Goal: Task Accomplishment & Management: Manage account settings

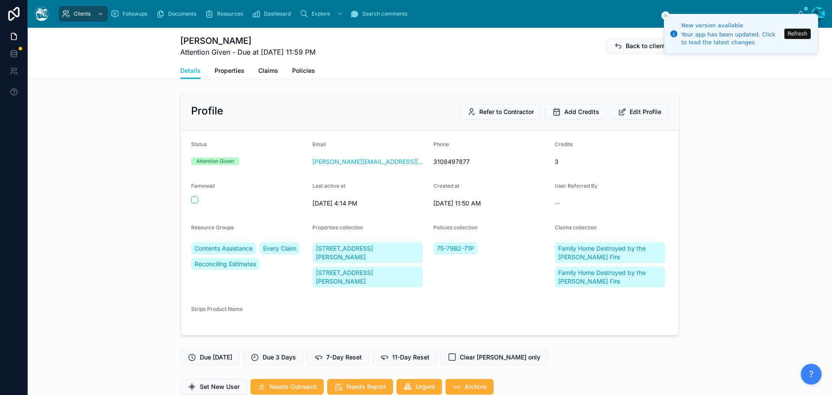
scroll to position [2468, 0]
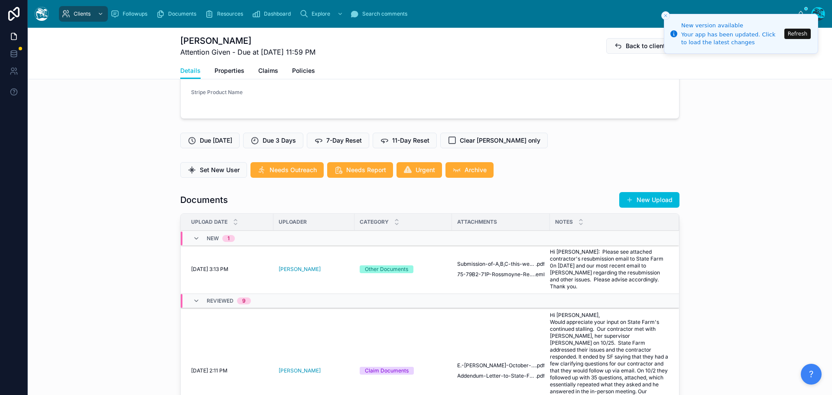
click at [799, 31] on button "Refresh" at bounding box center [797, 34] width 26 height 10
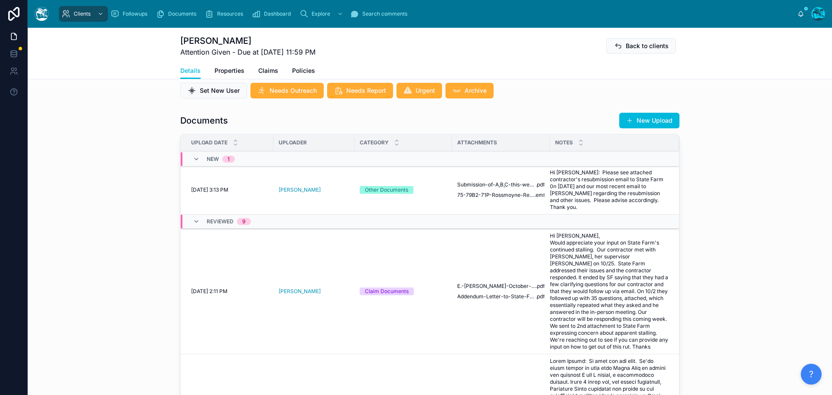
scroll to position [347, 0]
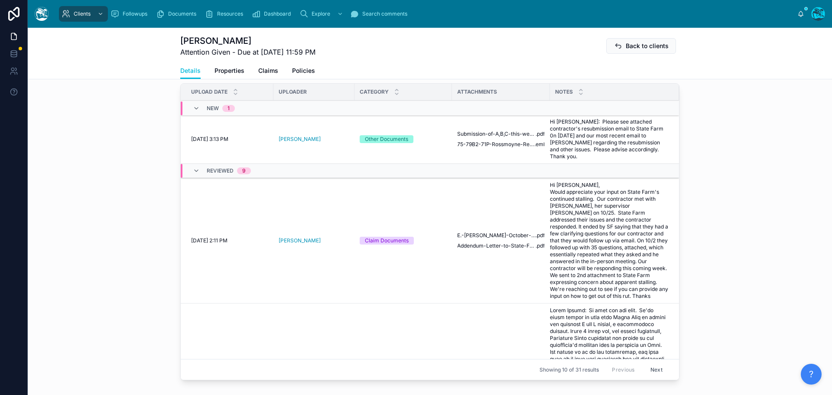
click at [0, 0] on span "Reviewed" at bounding box center [0, 0] width 0 height 0
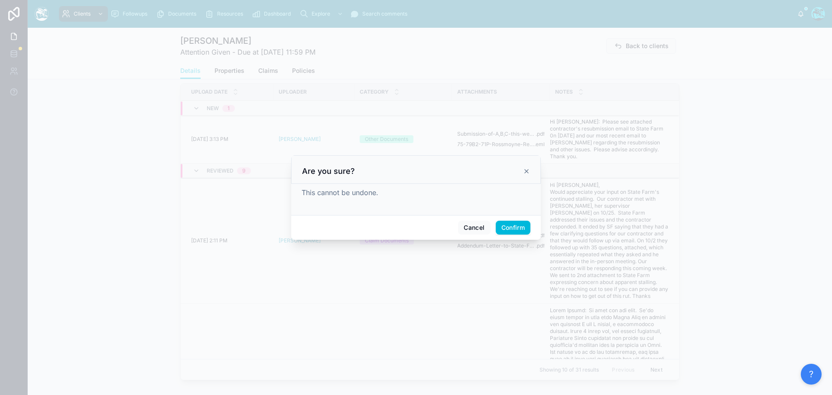
click at [515, 227] on button "Confirm" at bounding box center [513, 228] width 35 height 14
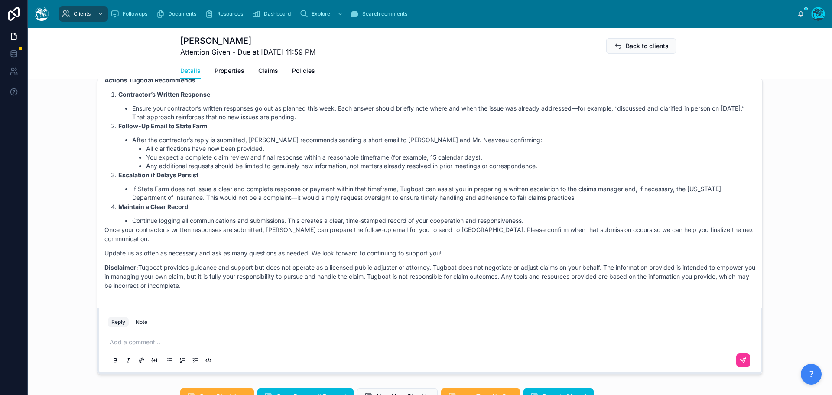
scroll to position [693, 0]
click at [128, 342] on p at bounding box center [432, 340] width 644 height 9
click at [133, 338] on p at bounding box center [432, 340] width 644 height 9
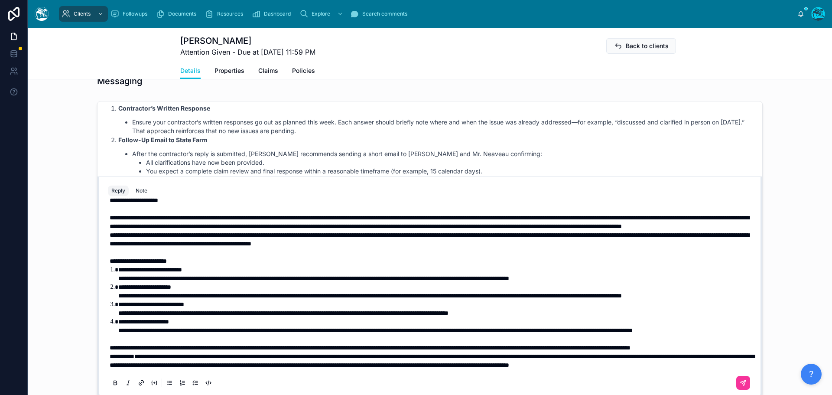
scroll to position [54, 0]
click at [196, 343] on p "**********" at bounding box center [432, 347] width 644 height 9
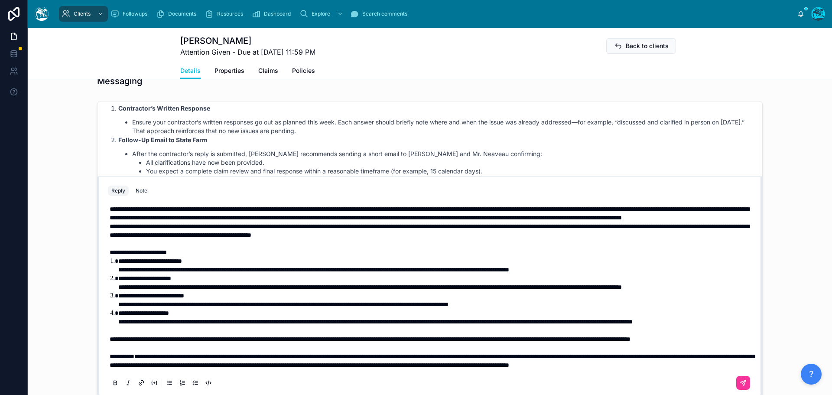
scroll to position [62, 0]
click at [743, 383] on icon at bounding box center [744, 381] width 3 height 3
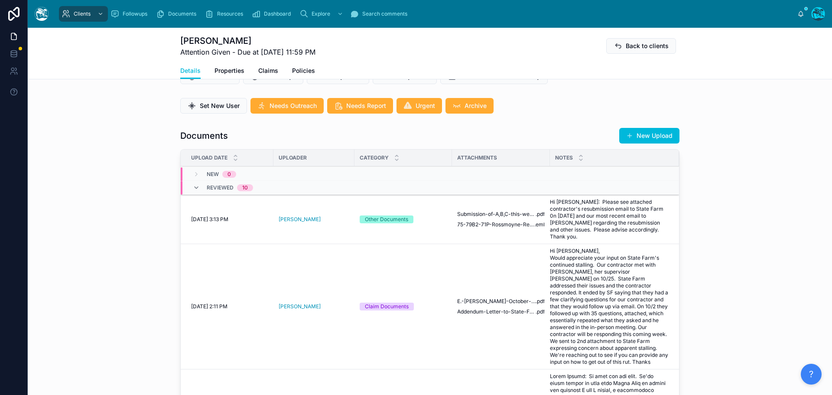
scroll to position [279, 0]
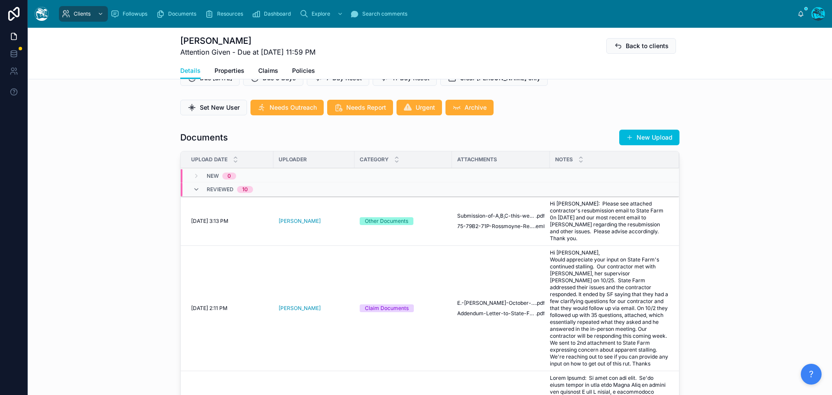
click at [650, 140] on button "New Upload" at bounding box center [649, 138] width 60 height 16
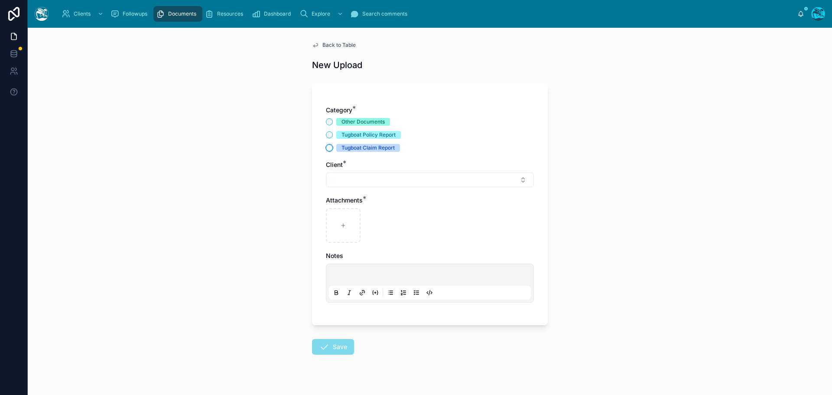
click at [328, 149] on button "Tugboat Claim Report" at bounding box center [329, 147] width 7 height 7
click at [360, 180] on button "Select Button" at bounding box center [430, 179] width 208 height 15
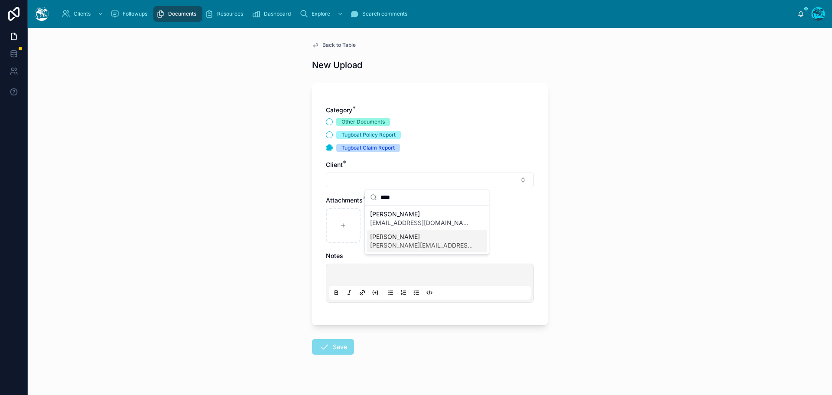
type input "****"
click at [393, 244] on span "shelley.mallchok@gmail.com" at bounding box center [421, 245] width 103 height 9
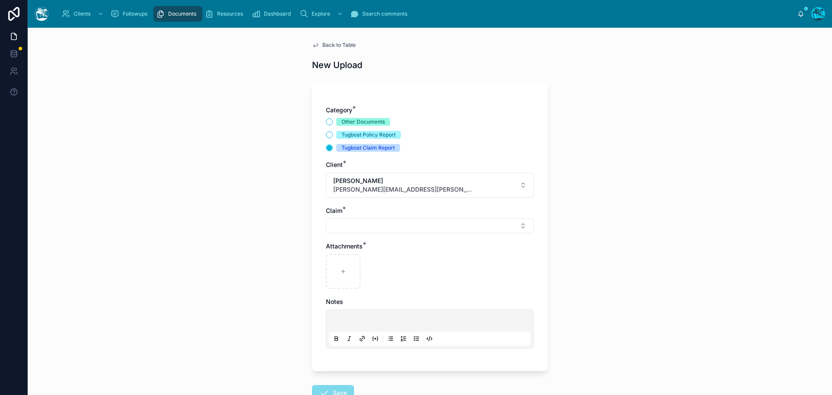
click at [348, 226] on button "Select Button" at bounding box center [430, 225] width 208 height 15
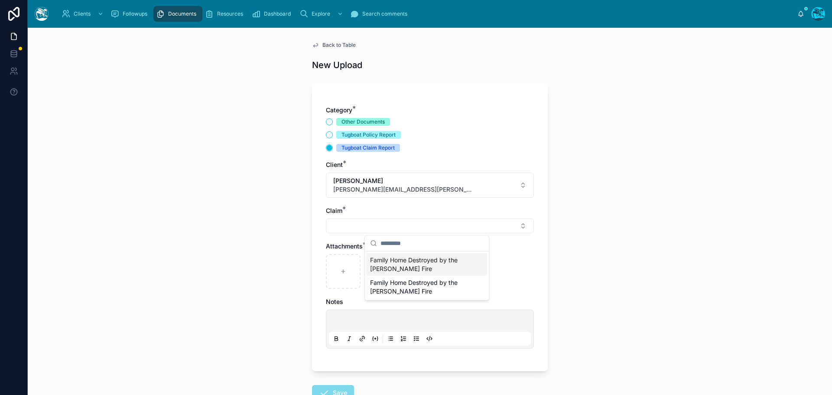
click at [379, 262] on span "Family Home Destroyed by the Eaton Fire" at bounding box center [421, 264] width 103 height 17
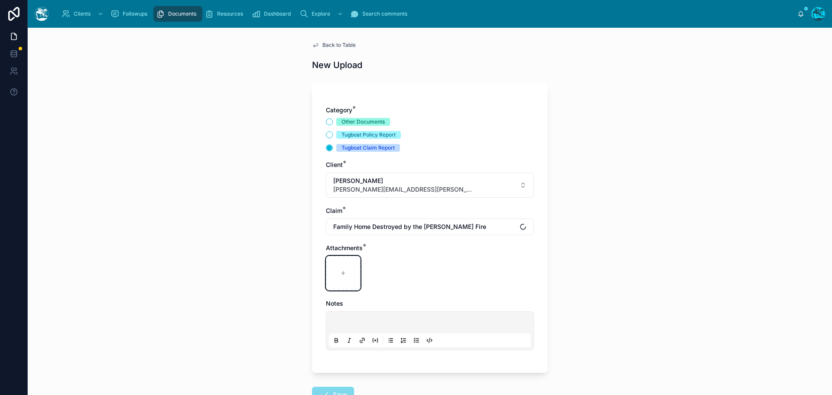
click at [344, 267] on div at bounding box center [343, 273] width 35 height 35
type input "**********"
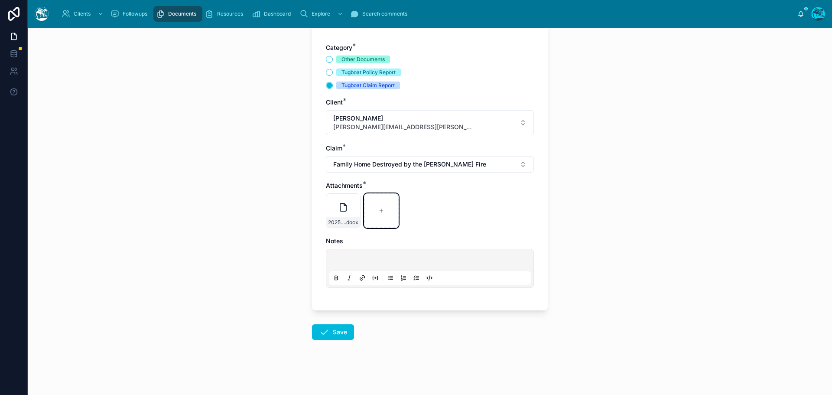
scroll to position [63, 0]
click at [329, 330] on button "Save" at bounding box center [333, 332] width 42 height 16
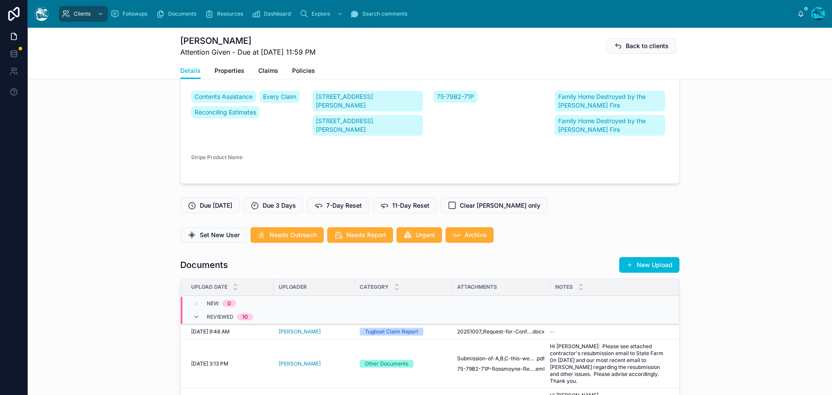
scroll to position [106, 0]
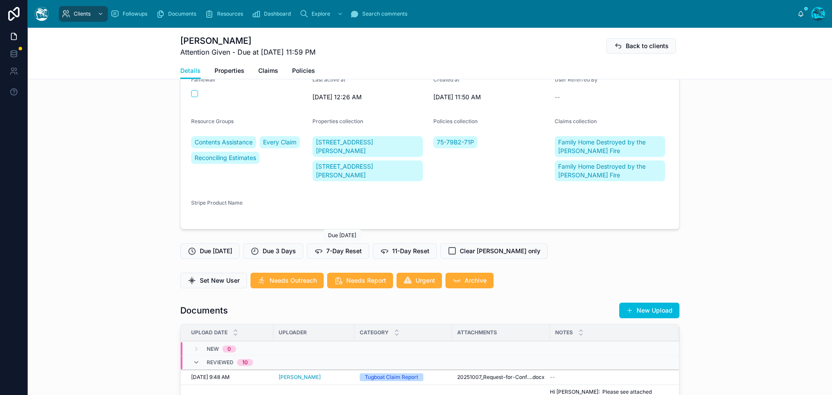
click at [358, 253] on span "7-Day Reset" at bounding box center [344, 251] width 36 height 9
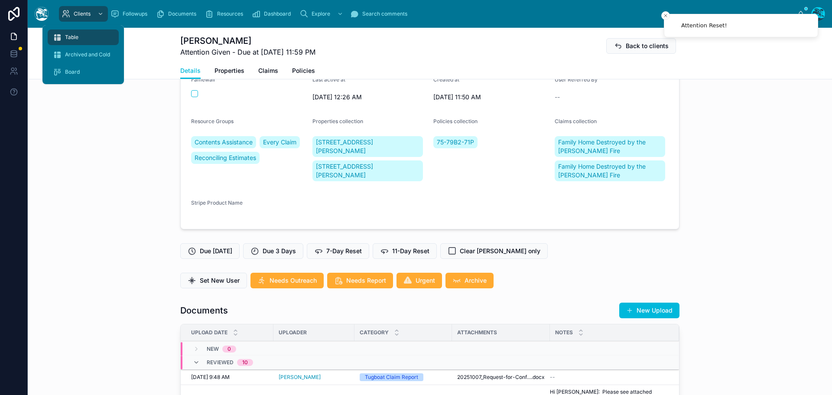
click at [73, 36] on span "Table" at bounding box center [71, 37] width 13 height 7
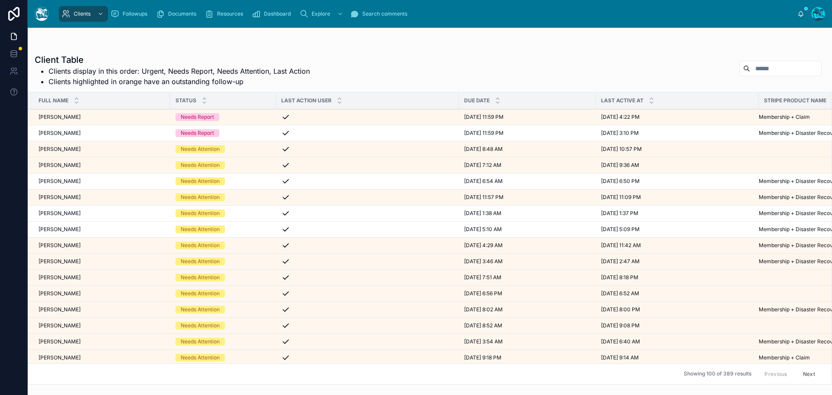
click at [84, 147] on div "Trevor Welch Trevor Welch" at bounding box center [102, 149] width 127 height 7
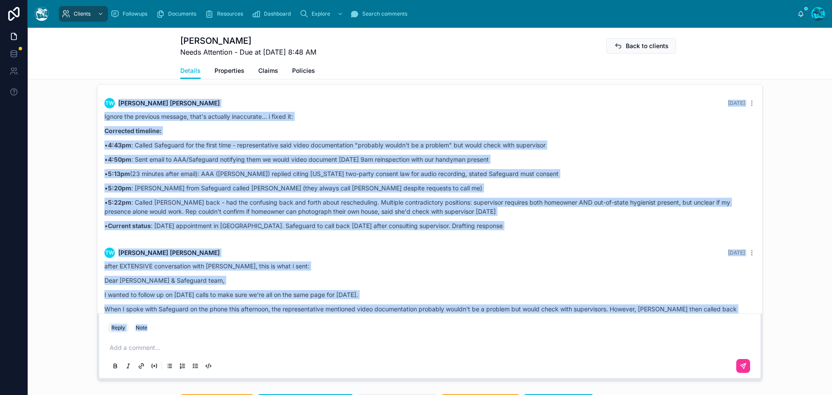
scroll to position [2983, 0]
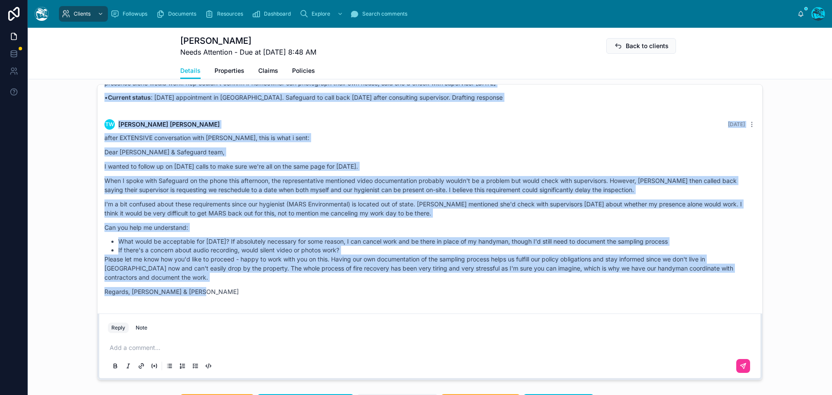
drag, startPoint x: 531, startPoint y: 144, endPoint x: 547, endPoint y: 289, distance: 145.6
copy div "I’m sure it’s been a busy day, any update on language I can send to safeguard? …"
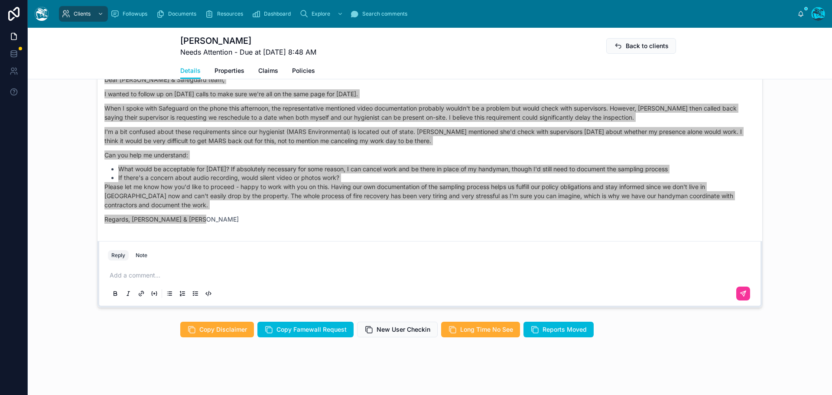
scroll to position [810, 0]
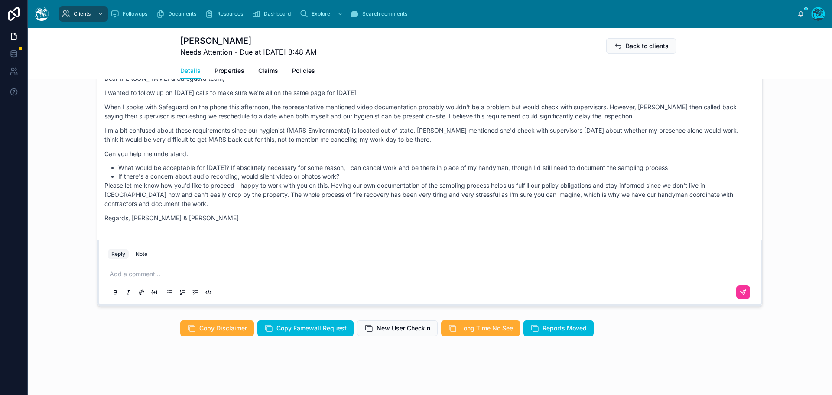
click at [146, 275] on p at bounding box center [432, 274] width 644 height 9
click at [232, 275] on p "**********" at bounding box center [432, 274] width 644 height 9
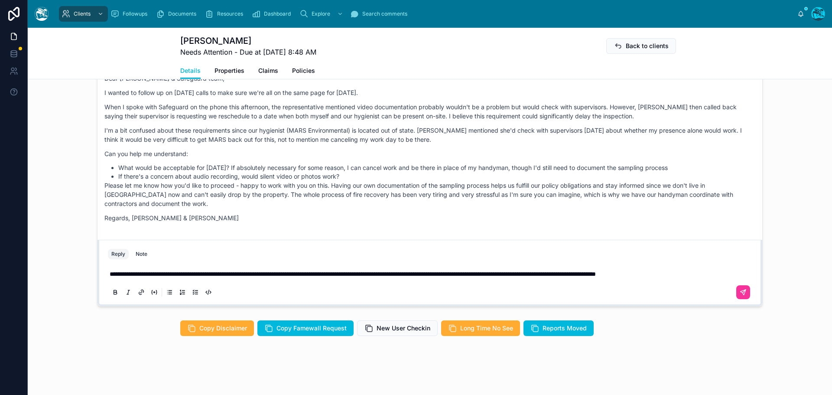
scroll to position [802, 0]
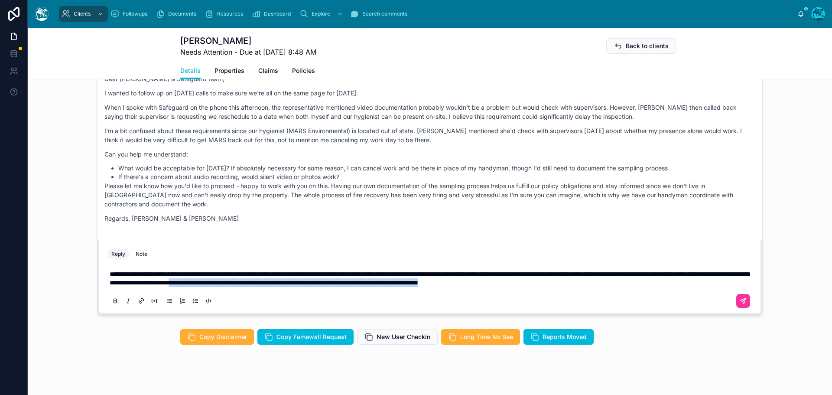
drag, startPoint x: 723, startPoint y: 282, endPoint x: 388, endPoint y: 284, distance: 334.9
click at [388, 284] on p "**********" at bounding box center [432, 278] width 644 height 17
click at [724, 283] on p "**********" at bounding box center [432, 278] width 644 height 17
drag, startPoint x: 725, startPoint y: 281, endPoint x: 372, endPoint y: 282, distance: 353.1
click at [372, 282] on p "**********" at bounding box center [432, 278] width 644 height 17
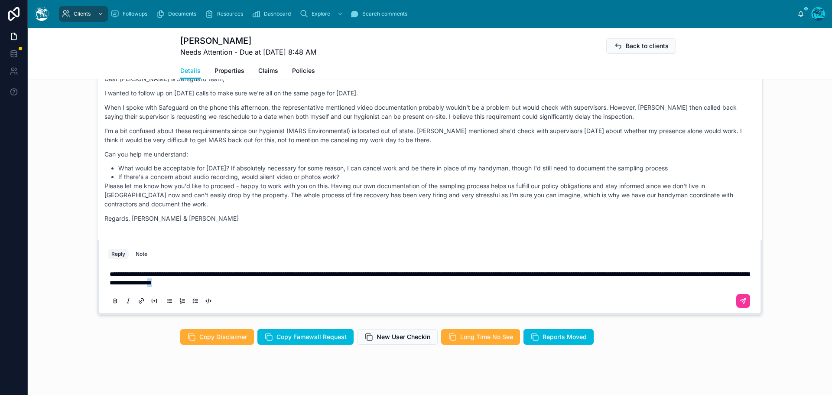
drag, startPoint x: 373, startPoint y: 282, endPoint x: 360, endPoint y: 282, distance: 13.0
click at [360, 282] on p "**********" at bounding box center [432, 278] width 644 height 17
click at [374, 282] on p "**********" at bounding box center [432, 278] width 644 height 17
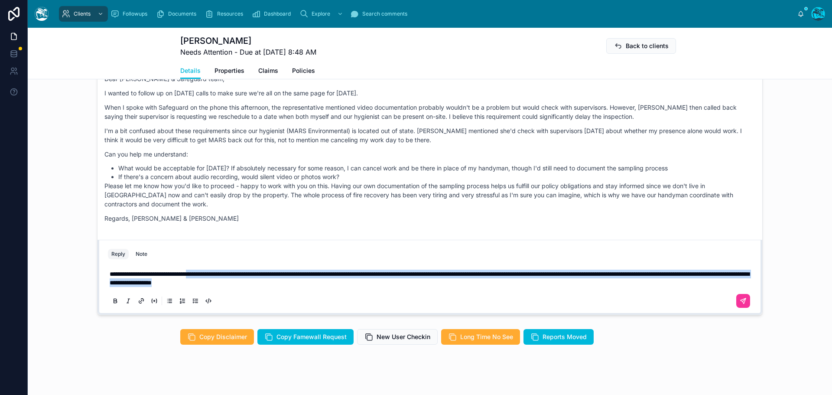
drag, startPoint x: 374, startPoint y: 282, endPoint x: 199, endPoint y: 276, distance: 174.7
click at [199, 276] on p "**********" at bounding box center [432, 278] width 644 height 17
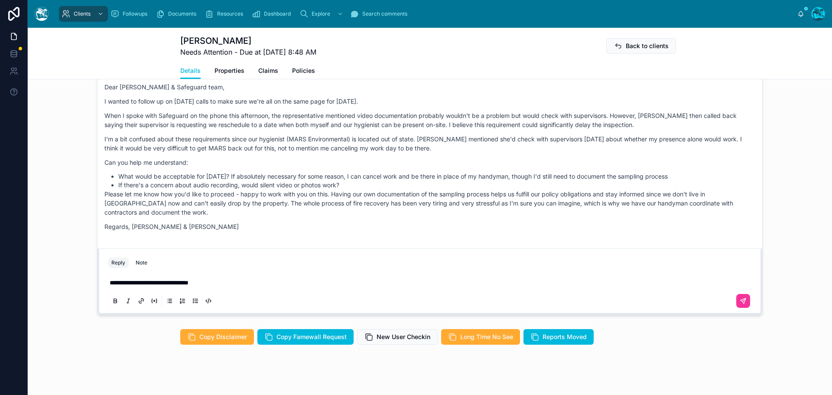
scroll to position [810, 0]
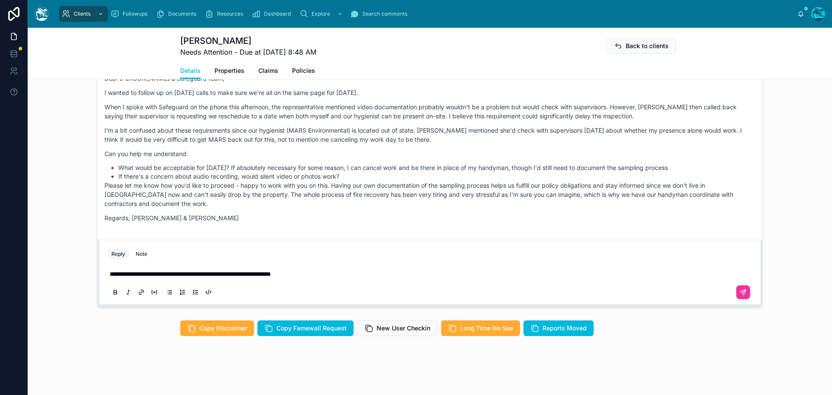
click at [746, 296] on button at bounding box center [743, 292] width 14 height 14
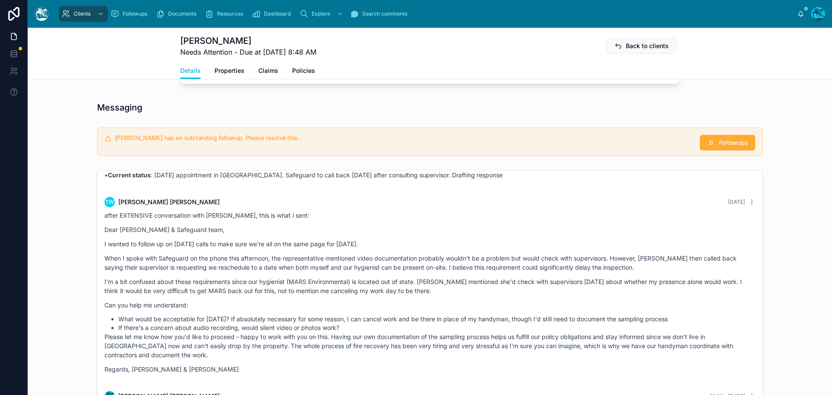
scroll to position [650, 0]
click at [725, 143] on span "Followups" at bounding box center [733, 143] width 29 height 9
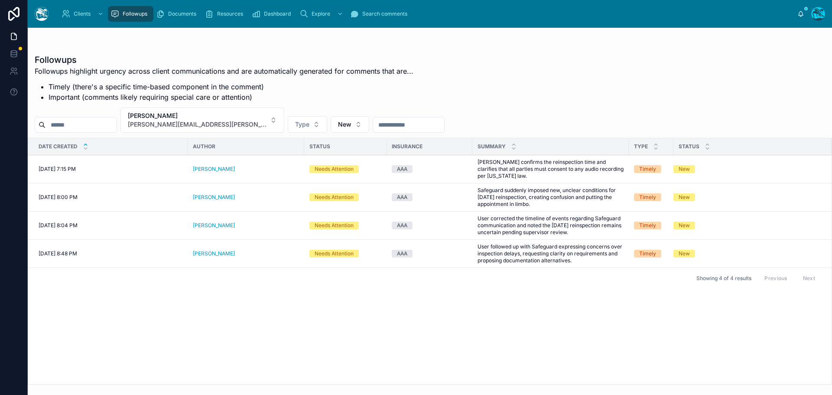
click at [0, 0] on button "Resolve" at bounding box center [0, 0] width 0 height 0
click at [0, 0] on span "Resolve" at bounding box center [0, 0] width 0 height 0
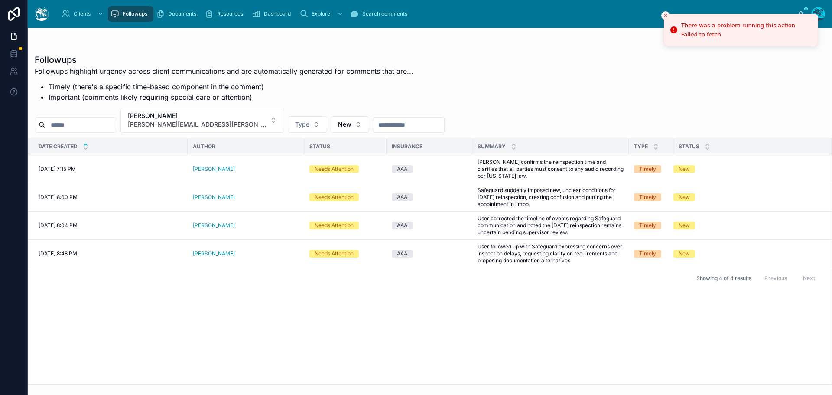
click at [666, 16] on icon "Close toast" at bounding box center [665, 15] width 5 height 5
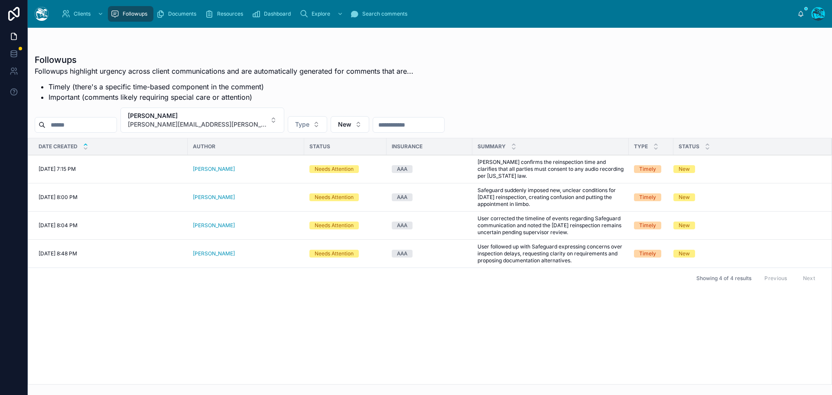
click at [0, 0] on button "Resolve" at bounding box center [0, 0] width 0 height 0
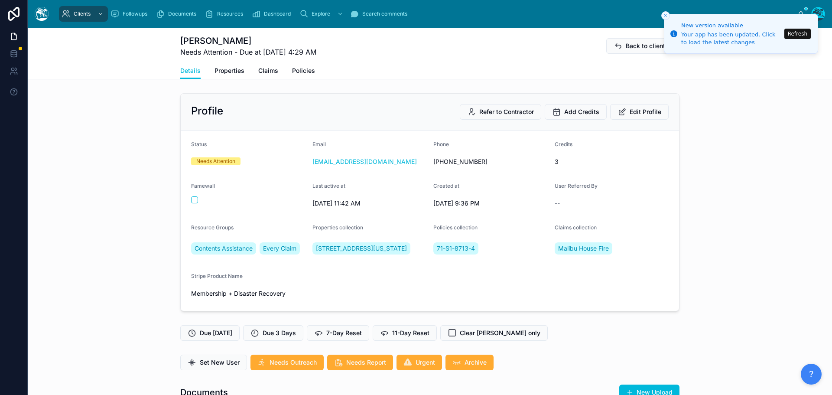
scroll to position [3579, 0]
click at [801, 33] on button "Refresh" at bounding box center [797, 34] width 26 height 10
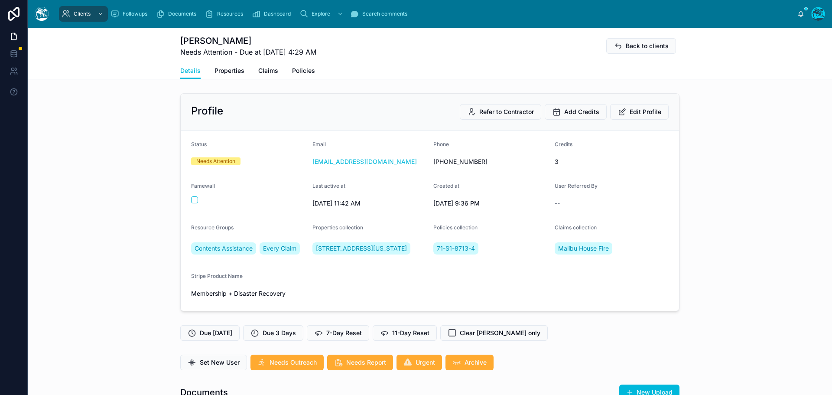
scroll to position [3579, 0]
click at [363, 11] on span "Search comments" at bounding box center [384, 13] width 45 height 7
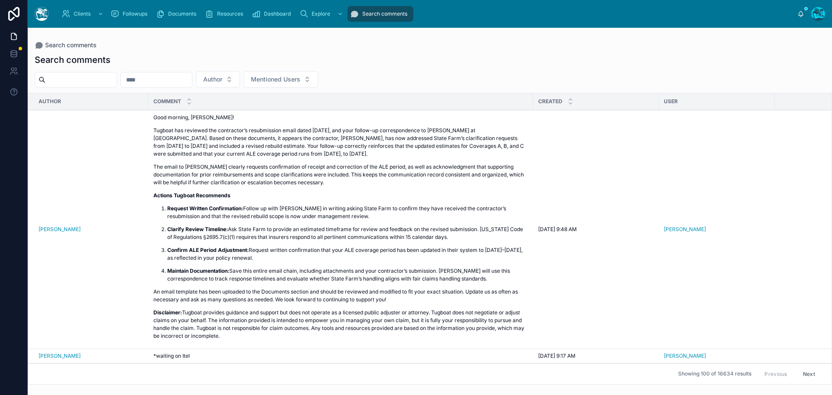
click at [72, 78] on input "text" at bounding box center [80, 80] width 71 height 12
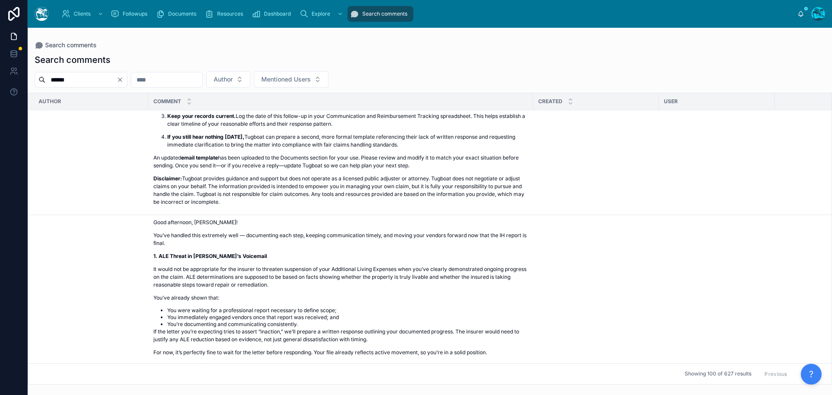
scroll to position [1386, 0]
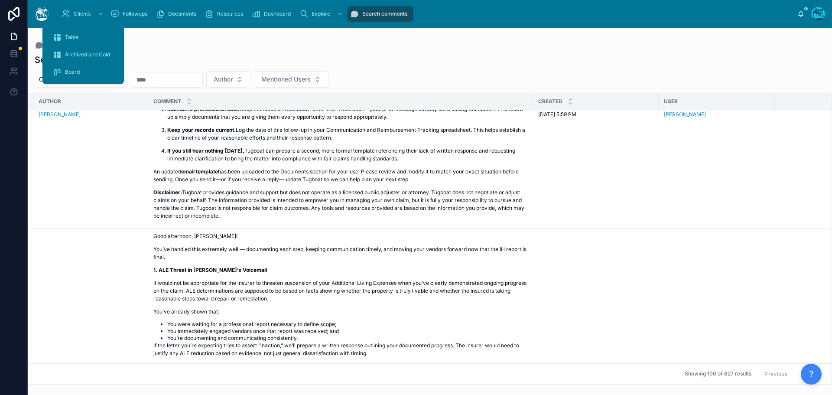
type input "******"
click at [78, 12] on span "Clients" at bounding box center [82, 13] width 17 height 7
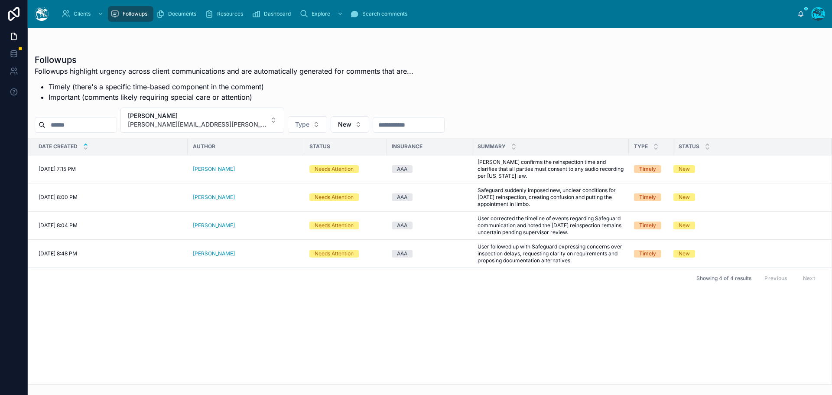
click at [0, 0] on span "Resolve" at bounding box center [0, 0] width 0 height 0
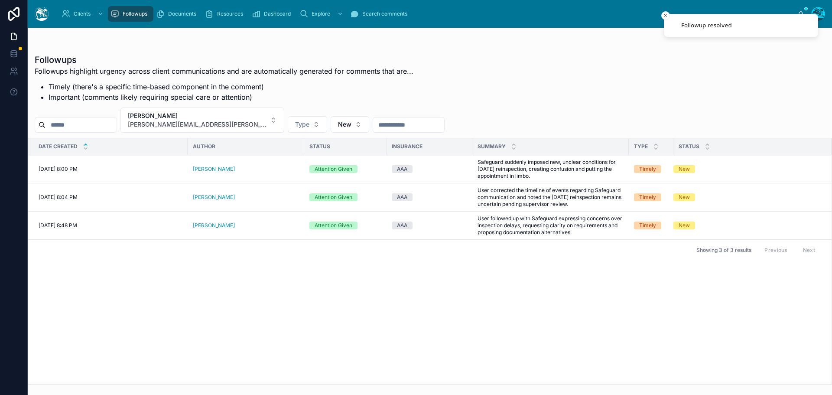
click at [0, 0] on span "Resolve" at bounding box center [0, 0] width 0 height 0
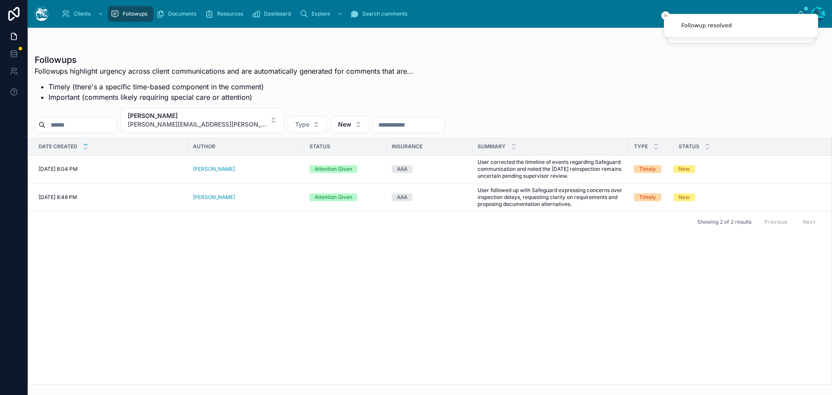
click at [0, 0] on span "Resolve" at bounding box center [0, 0] width 0 height 0
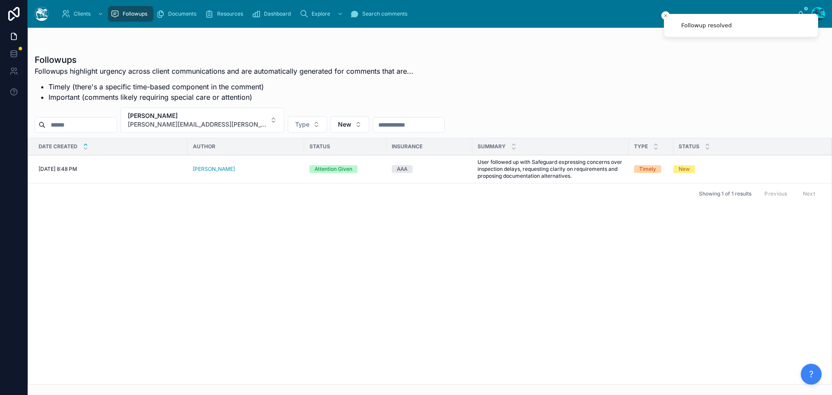
click at [0, 0] on span "Resolve" at bounding box center [0, 0] width 0 height 0
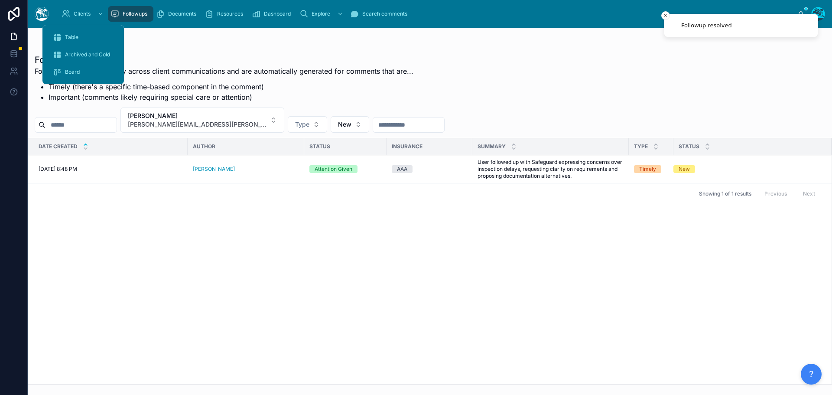
click at [70, 36] on span "Table" at bounding box center [71, 37] width 13 height 7
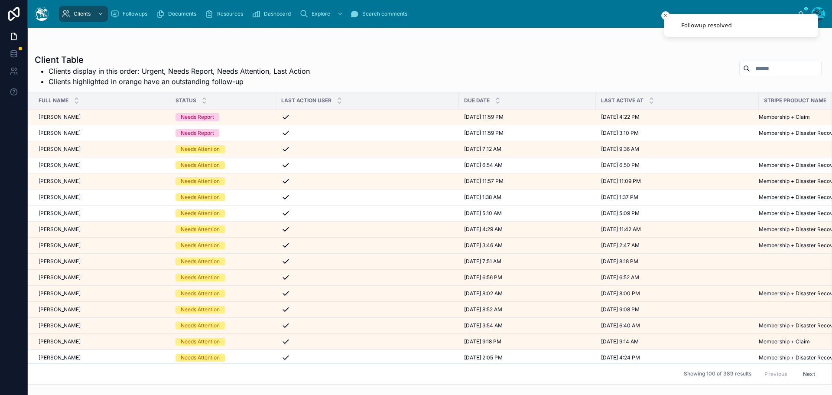
click at [73, 149] on span "Leonardo Morsut" at bounding box center [60, 149] width 42 height 7
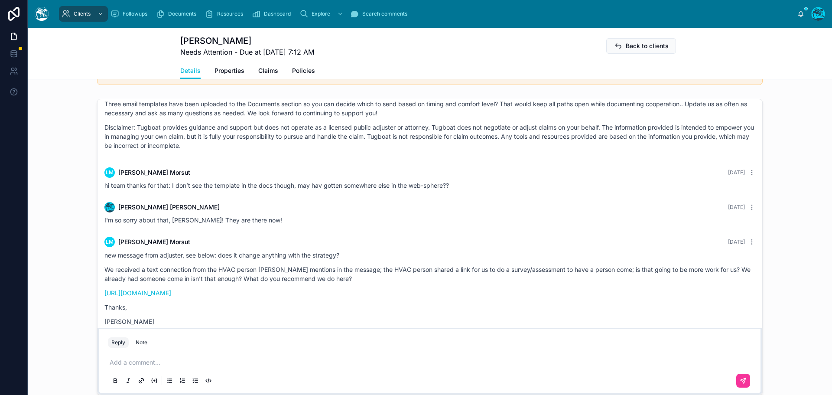
scroll to position [4891, 0]
click at [171, 289] on link "https://consolidatedclaims.my.salesforce-sites.com/survey?r=a1VUo000001srRl&i=8…" at bounding box center [137, 292] width 67 height 7
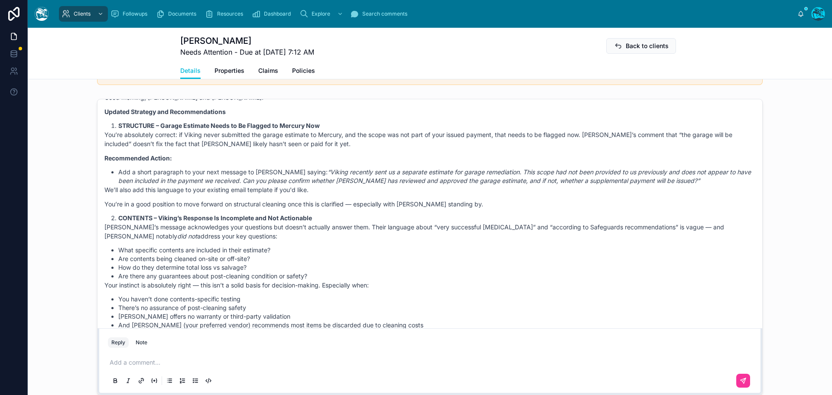
scroll to position [3128, 0]
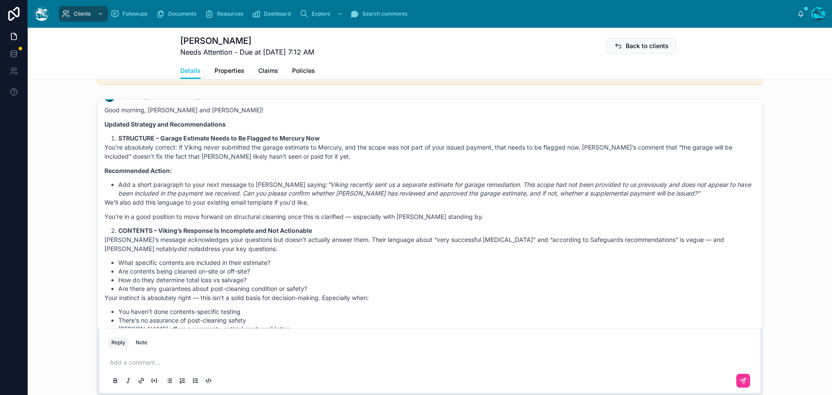
click at [340, 175] on p "Recommended Action:" at bounding box center [429, 170] width 651 height 9
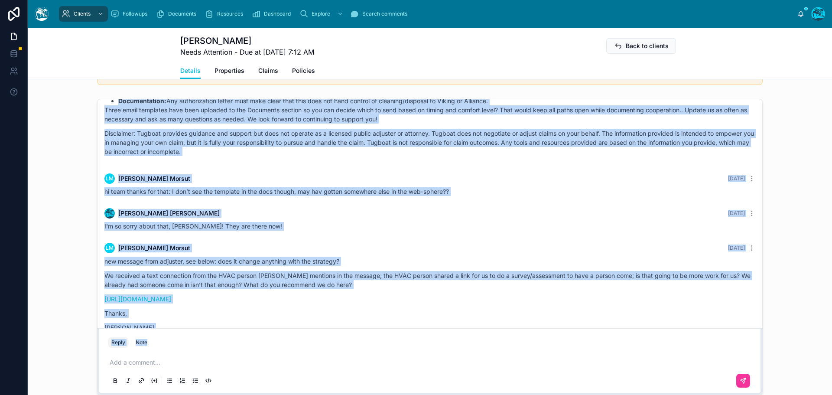
scroll to position [12731, 0]
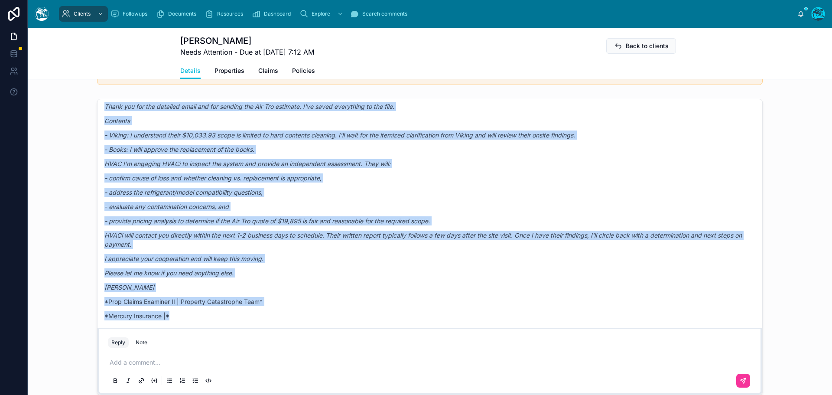
drag, startPoint x: 306, startPoint y: 185, endPoint x: 341, endPoint y: 319, distance: 138.7
click at [342, 307] on div "new message from adjuster, see below: does it change anything with the strategy…" at bounding box center [429, 163] width 651 height 313
drag, startPoint x: 271, startPoint y: 237, endPoint x: 304, endPoint y: 324, distance: 93.5
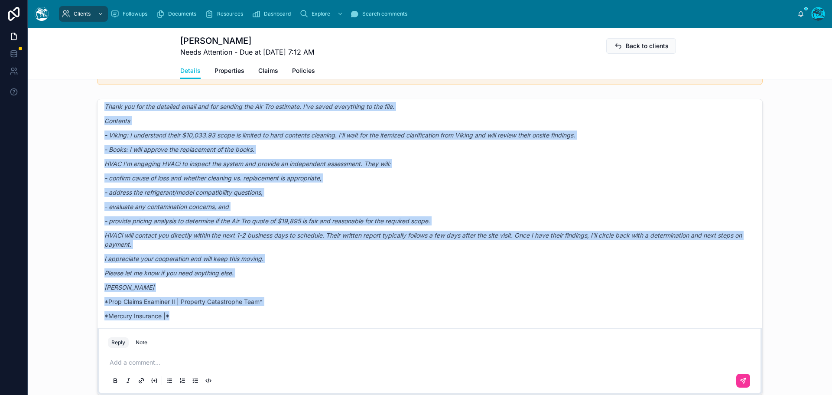
copy div "LM Leonardo Morsut Yesterday new message from adjuster, see below: does it chan…"
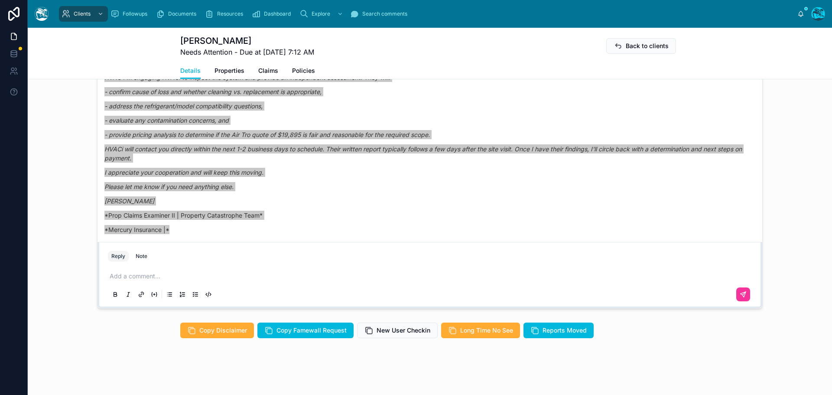
scroll to position [737, 0]
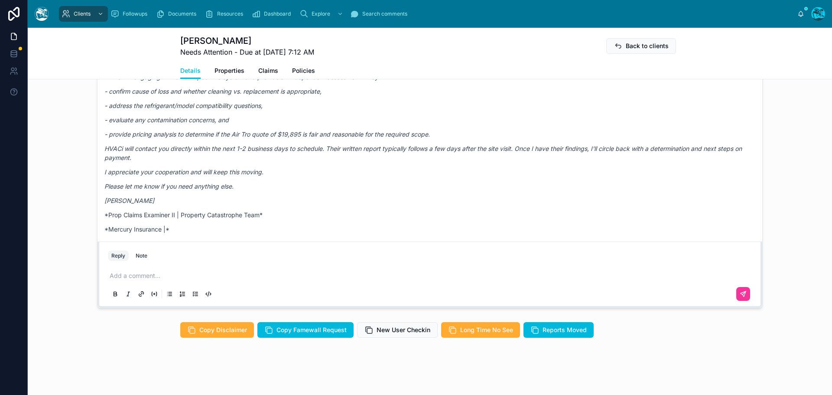
click at [133, 280] on p at bounding box center [432, 275] width 644 height 9
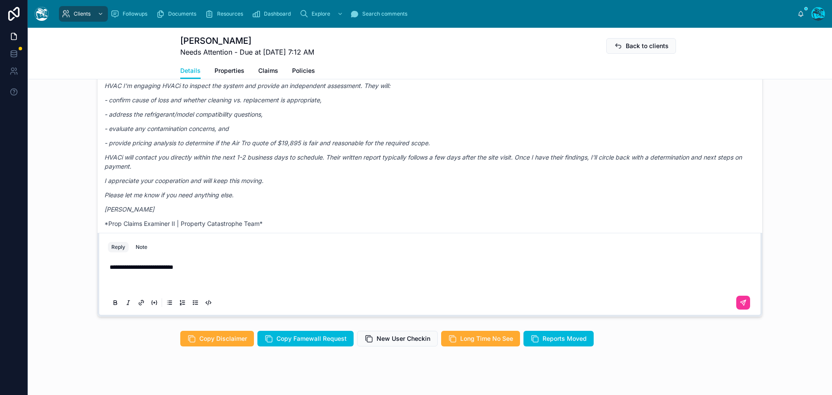
scroll to position [719, 0]
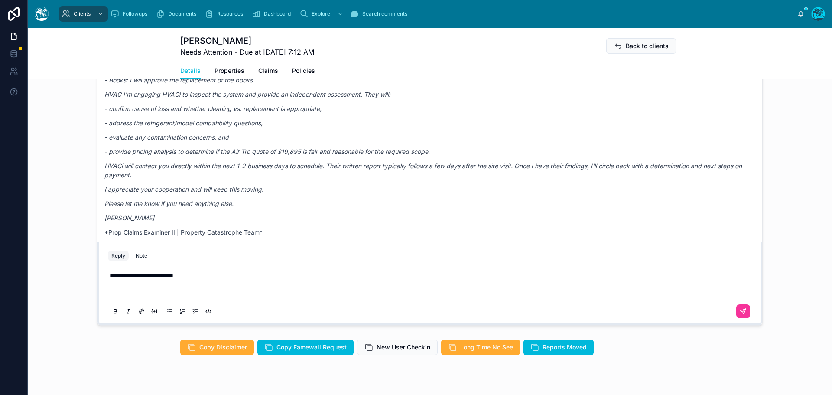
click at [116, 297] on p at bounding box center [432, 293] width 644 height 9
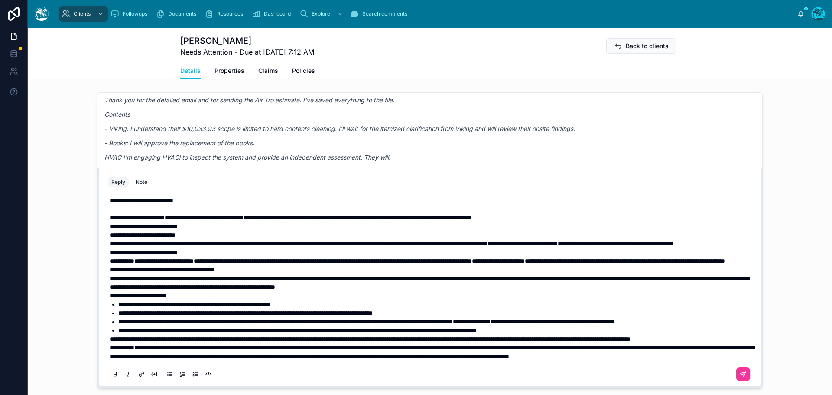
scroll to position [45, 0]
click at [189, 341] on p "**********" at bounding box center [432, 338] width 644 height 9
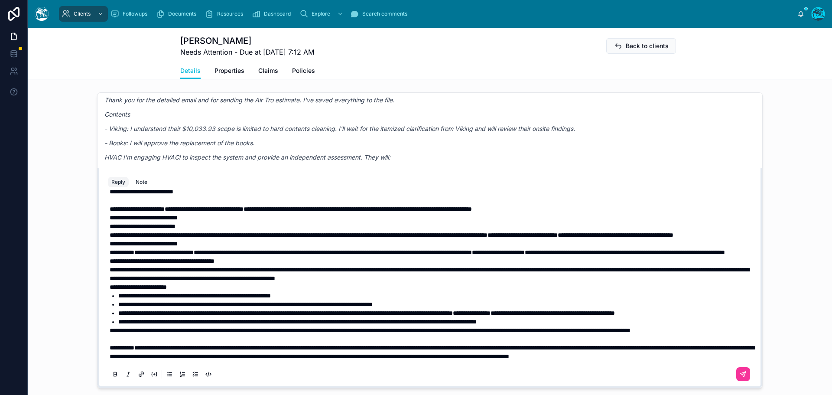
click at [110, 330] on span "**********" at bounding box center [370, 330] width 521 height 6
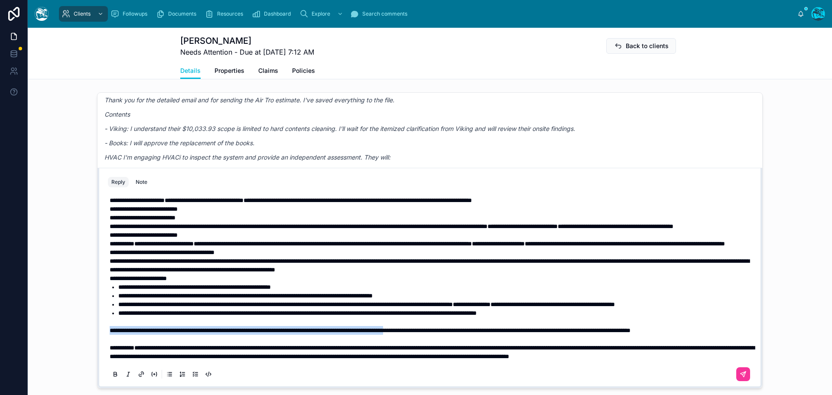
drag, startPoint x: 107, startPoint y: 339, endPoint x: 475, endPoint y: 343, distance: 367.9
click at [475, 334] on p "**********" at bounding box center [432, 330] width 644 height 9
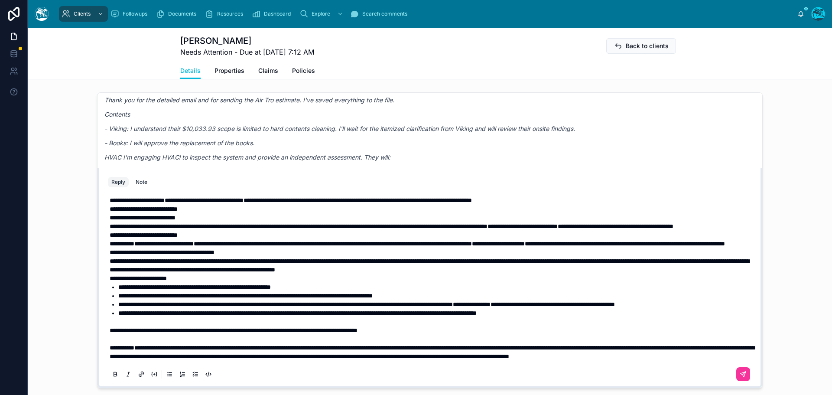
scroll to position [0, 0]
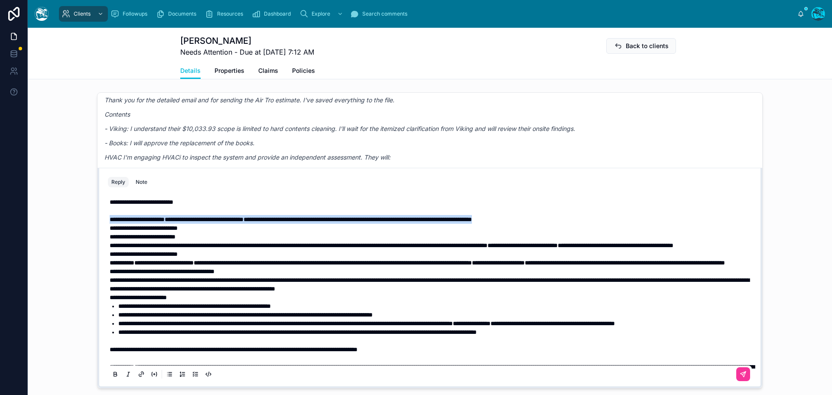
drag, startPoint x: 594, startPoint y: 227, endPoint x: 104, endPoint y: 228, distance: 490.5
click at [108, 226] on div "**********" at bounding box center [430, 297] width 644 height 210
click at [114, 376] on icon at bounding box center [115, 375] width 3 height 2
click at [110, 231] on strong "**********" at bounding box center [144, 228] width 68 height 6
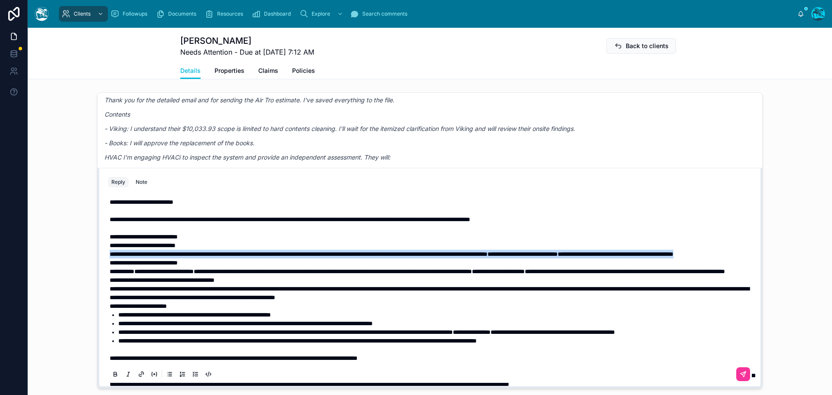
drag, startPoint x: 210, startPoint y: 271, endPoint x: 86, endPoint y: 263, distance: 124.2
click at [86, 263] on div "LM Leonardo Morsut 2 months ago We got a reply from Don of Garment restoration;…" at bounding box center [430, 240] width 804 height 303
click at [114, 374] on icon at bounding box center [115, 373] width 3 height 2
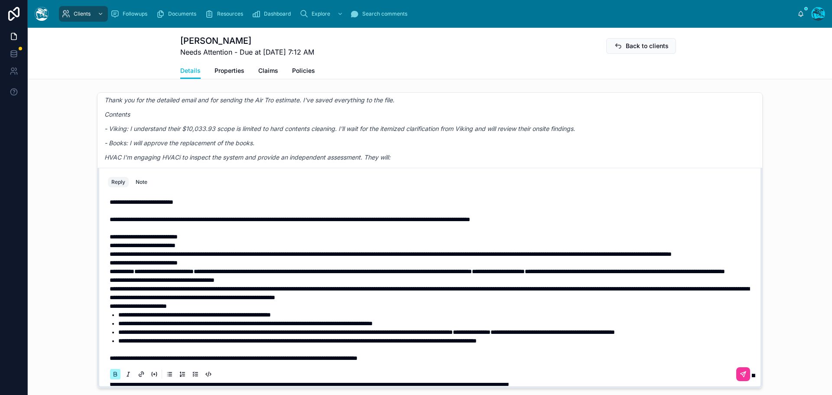
click at [114, 374] on icon at bounding box center [115, 373] width 3 height 2
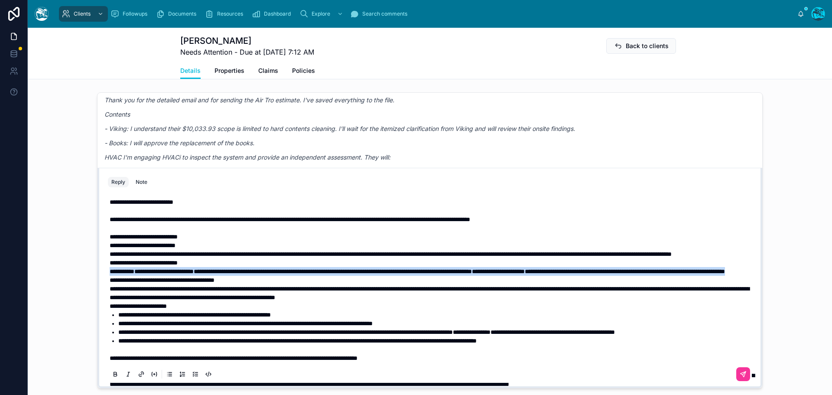
drag, startPoint x: 274, startPoint y: 296, endPoint x: 97, endPoint y: 289, distance: 177.3
click at [97, 289] on div "**********" at bounding box center [429, 278] width 665 height 221
click at [112, 377] on icon at bounding box center [115, 373] width 7 height 7
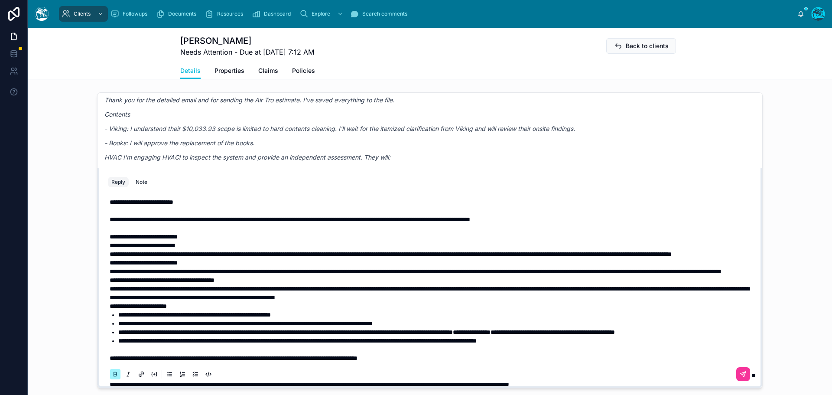
click at [112, 377] on icon at bounding box center [115, 373] width 7 height 7
click at [110, 309] on strong "**********" at bounding box center [138, 306] width 57 height 6
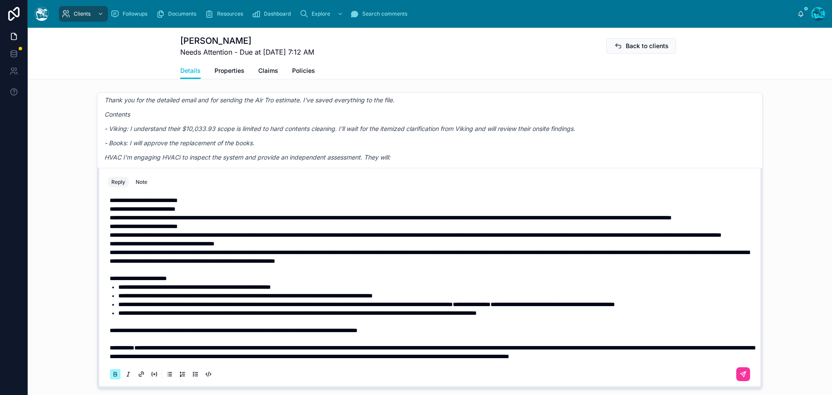
scroll to position [43, 0]
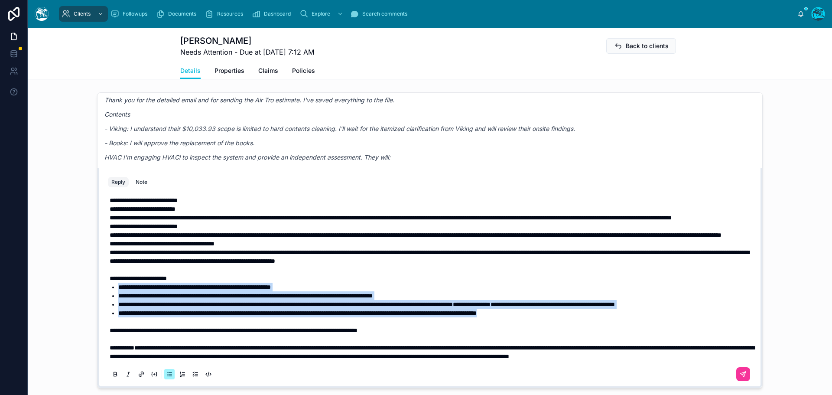
drag, startPoint x: 593, startPoint y: 339, endPoint x: 104, endPoint y: 305, distance: 490.8
click at [104, 305] on div "**********" at bounding box center [430, 288] width 654 height 198
click at [114, 374] on icon at bounding box center [115, 373] width 3 height 2
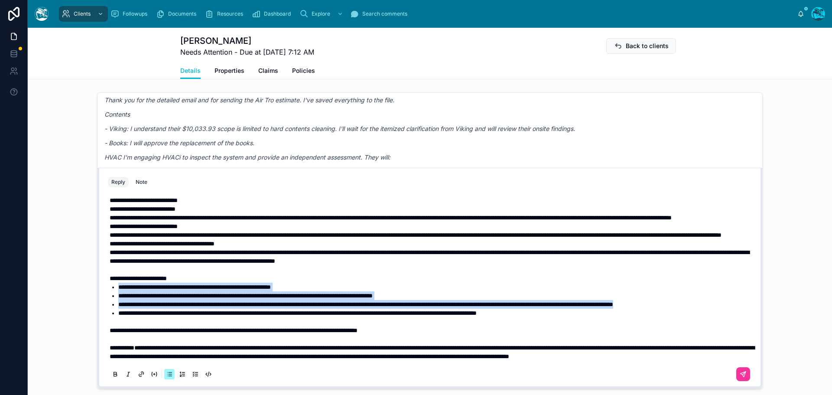
click at [743, 374] on icon at bounding box center [744, 372] width 3 height 3
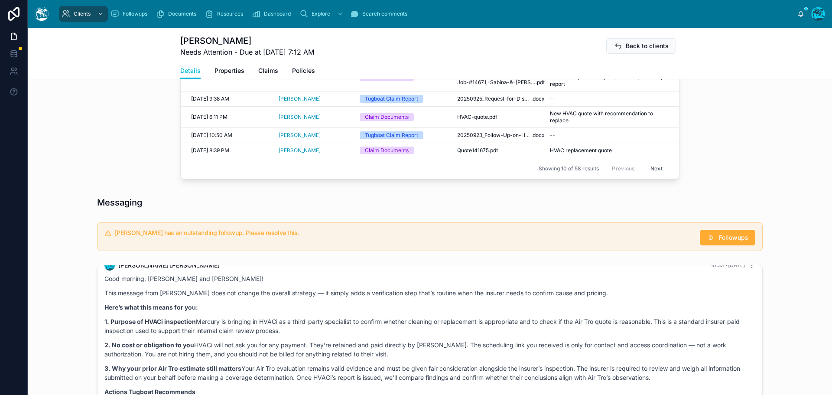
scroll to position [483, 0]
click at [730, 243] on span "Followups" at bounding box center [733, 238] width 29 height 9
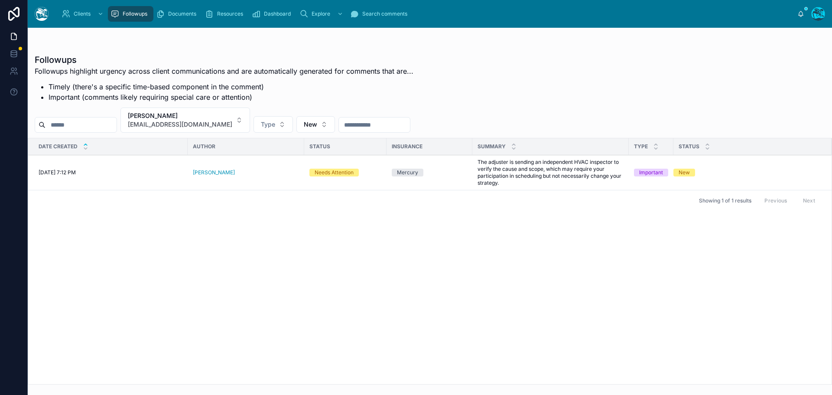
click at [0, 0] on icon at bounding box center [0, 0] width 0 height 0
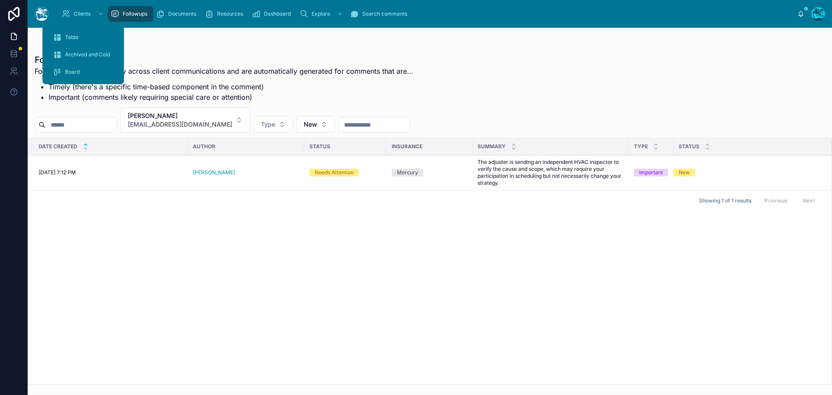
click at [77, 39] on span "Table" at bounding box center [71, 37] width 13 height 7
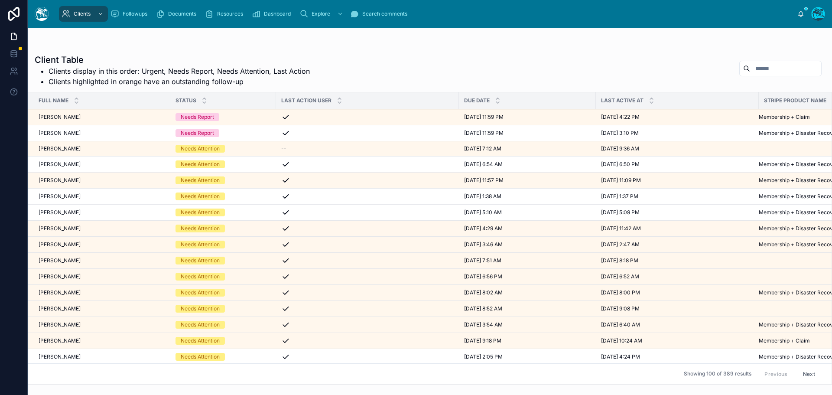
click at [61, 166] on span "Mike Rock" at bounding box center [60, 164] width 42 height 7
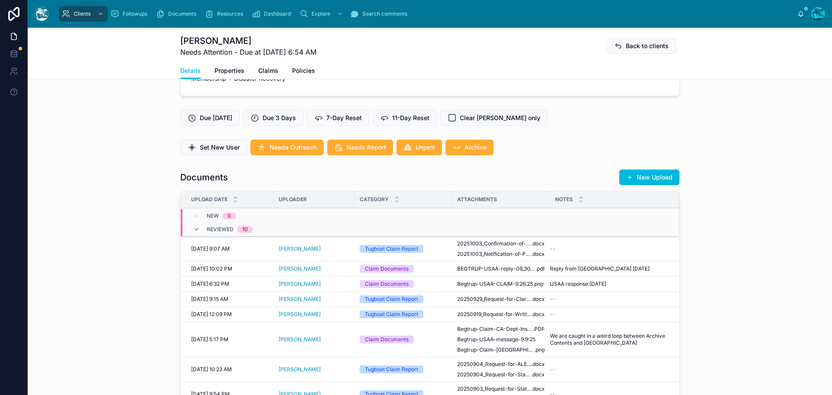
scroll to position [217, 0]
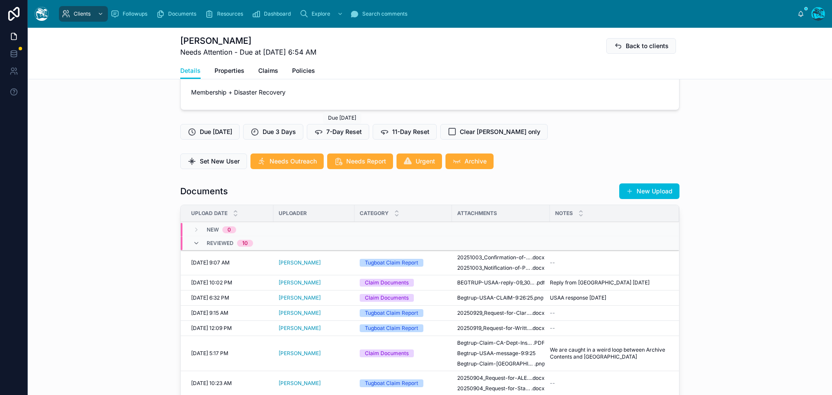
click at [347, 131] on span "7-Day Reset" at bounding box center [344, 131] width 36 height 9
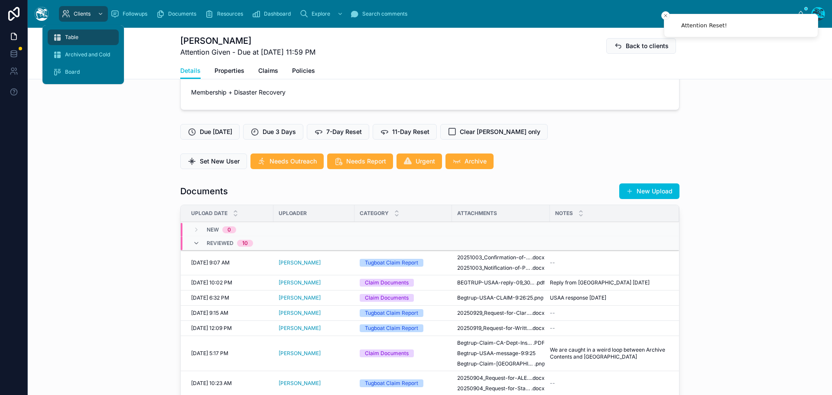
click at [72, 33] on div "Table" at bounding box center [83, 37] width 61 height 14
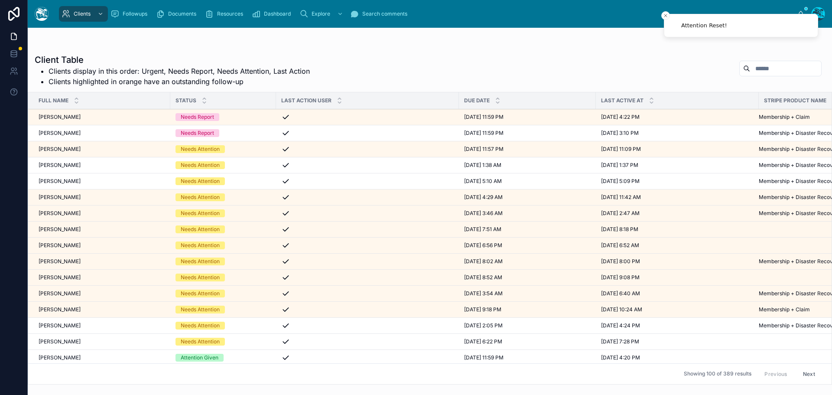
click at [79, 165] on div "Toni Morrissey Toni Morrissey" at bounding box center [102, 165] width 127 height 7
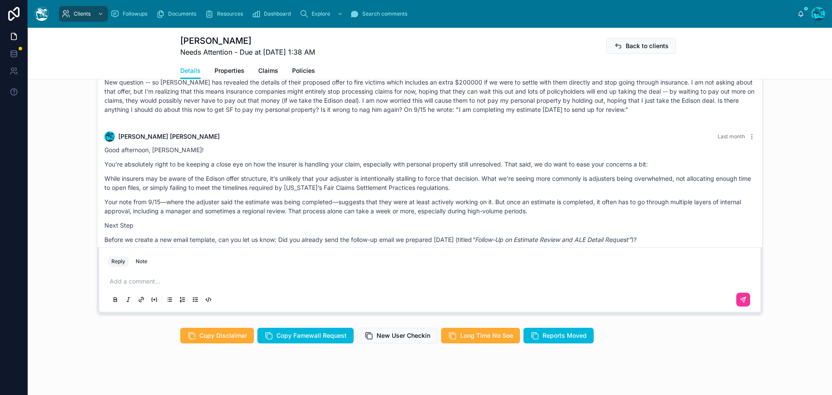
scroll to position [751, 0]
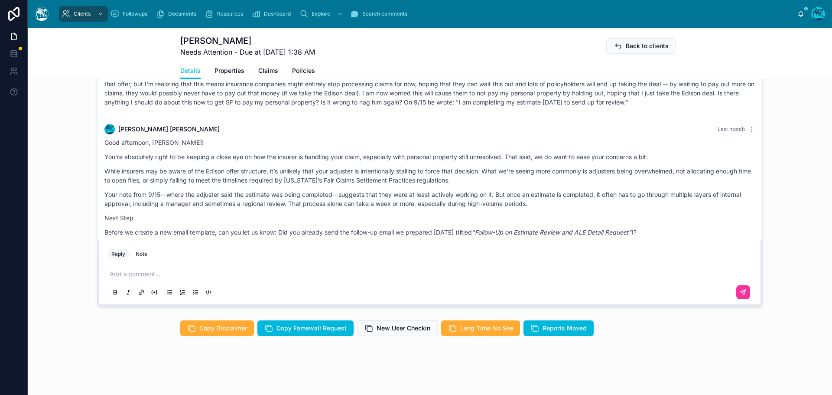
click at [293, 181] on p "While insurers may be aware of the Edison offer structure, it’s unlikely that y…" at bounding box center [429, 175] width 651 height 18
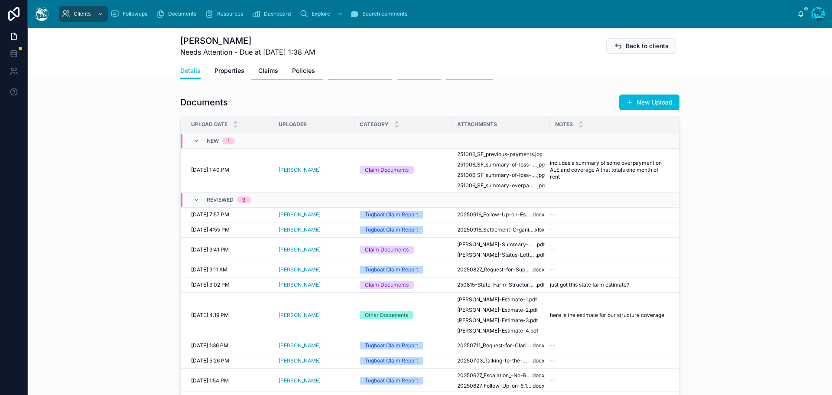
scroll to position [275, 0]
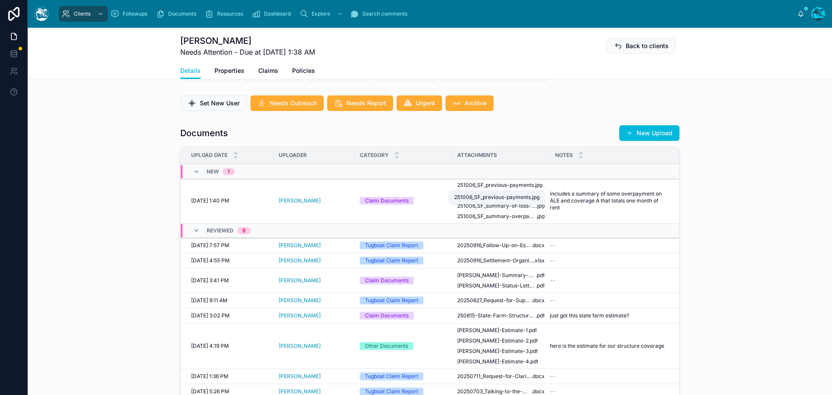
click at [511, 186] on span "251006_SF_previous-payments" at bounding box center [495, 185] width 77 height 7
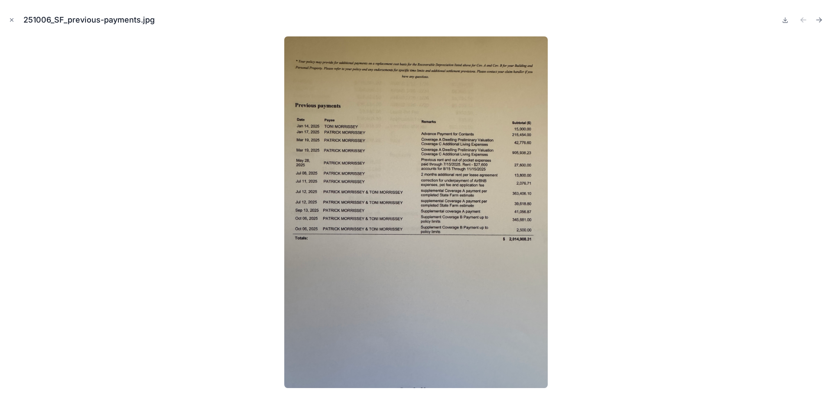
click at [783, 19] on icon at bounding box center [785, 19] width 7 height 7
click at [818, 19] on icon "Next file" at bounding box center [819, 20] width 9 height 9
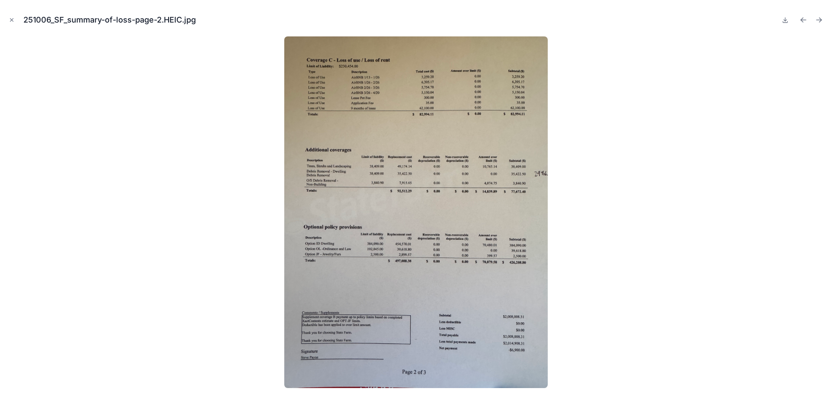
click at [785, 20] on icon at bounding box center [785, 19] width 0 height 3
click at [820, 20] on icon "Next file" at bounding box center [818, 20] width 5 height 0
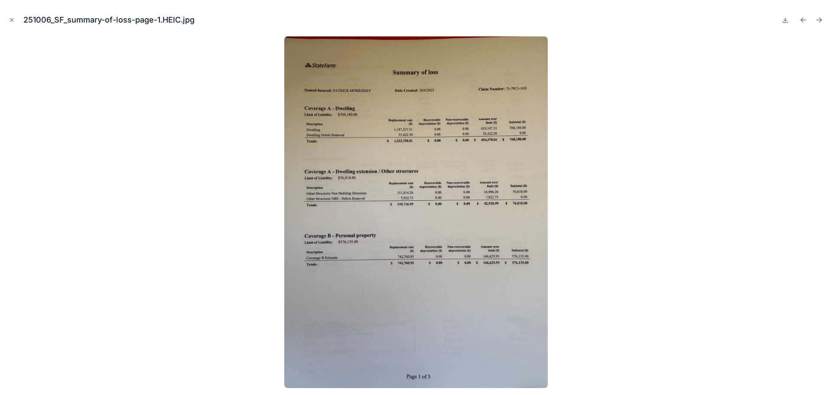
click at [785, 19] on icon at bounding box center [785, 19] width 0 height 3
click at [818, 20] on icon "Next file" at bounding box center [818, 20] width 5 height 0
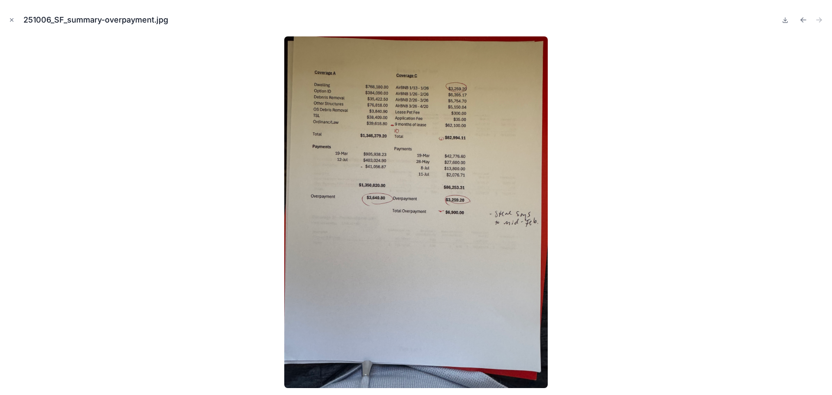
click at [784, 20] on icon at bounding box center [785, 19] width 3 height 1
click at [10, 19] on icon "Close modal" at bounding box center [12, 20] width 6 height 6
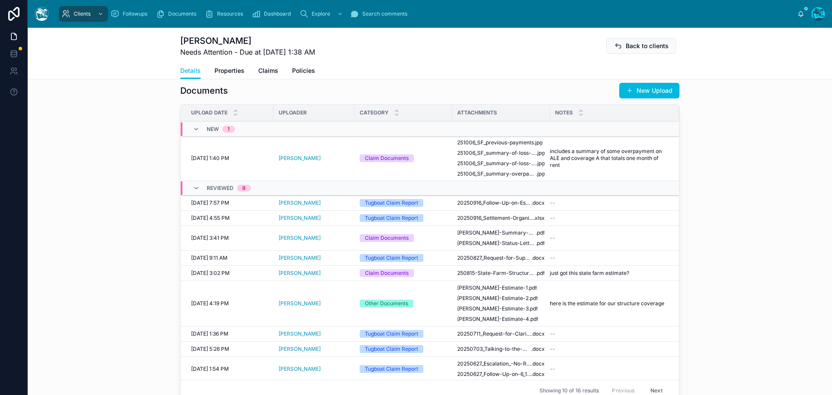
scroll to position [318, 0]
click at [0, 0] on span "Reviewed" at bounding box center [0, 0] width 0 height 0
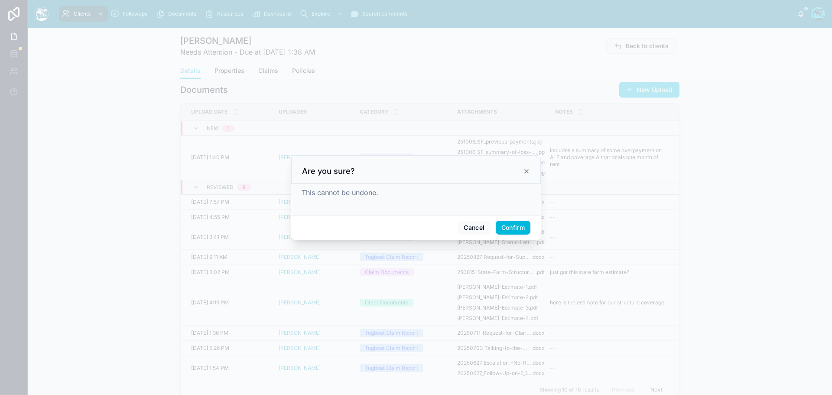
click at [515, 226] on button "Confirm" at bounding box center [513, 228] width 35 height 14
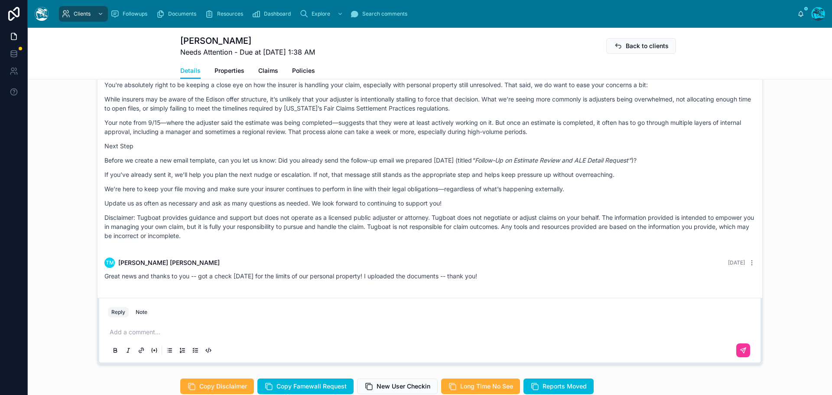
scroll to position [708, 0]
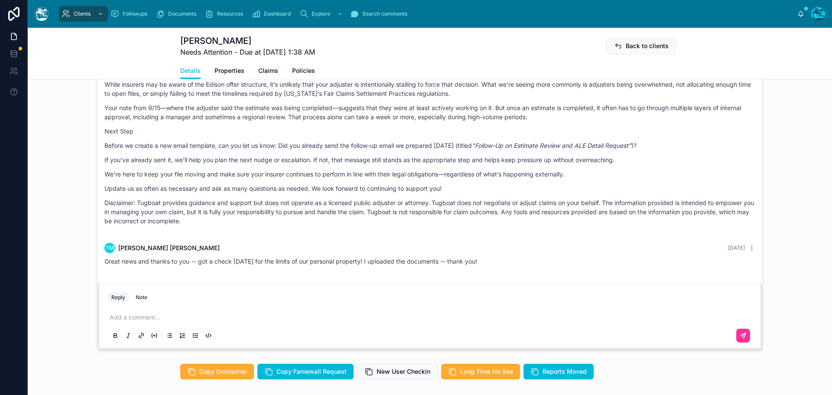
click at [143, 316] on p at bounding box center [432, 317] width 644 height 9
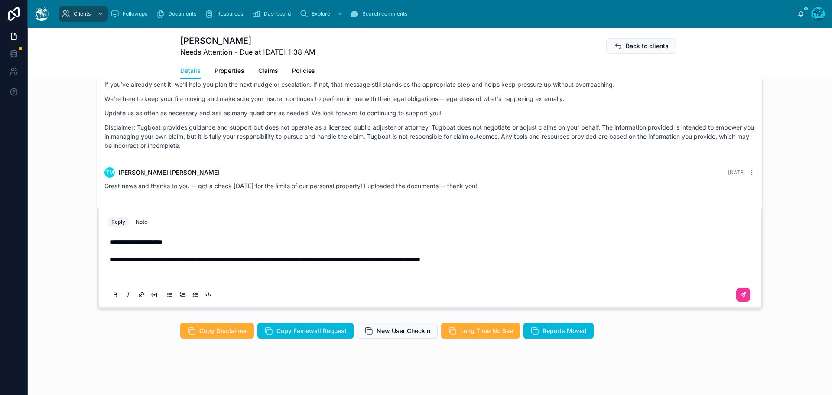
scroll to position [751, 0]
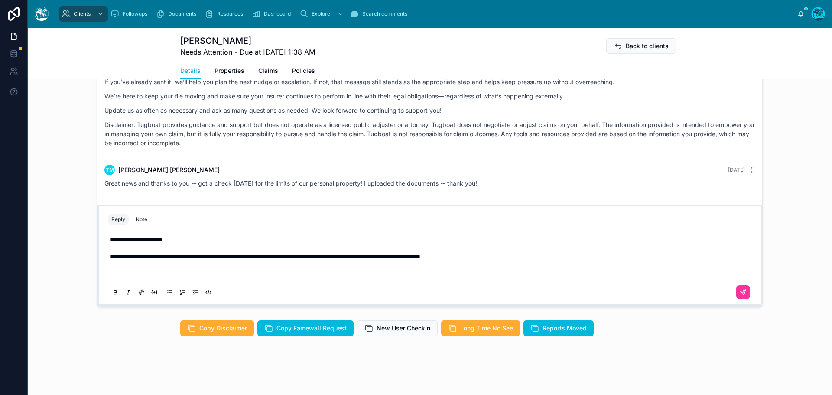
click at [320, 326] on span "Copy Famewall Request" at bounding box center [311, 328] width 70 height 9
click at [115, 271] on p at bounding box center [432, 274] width 644 height 9
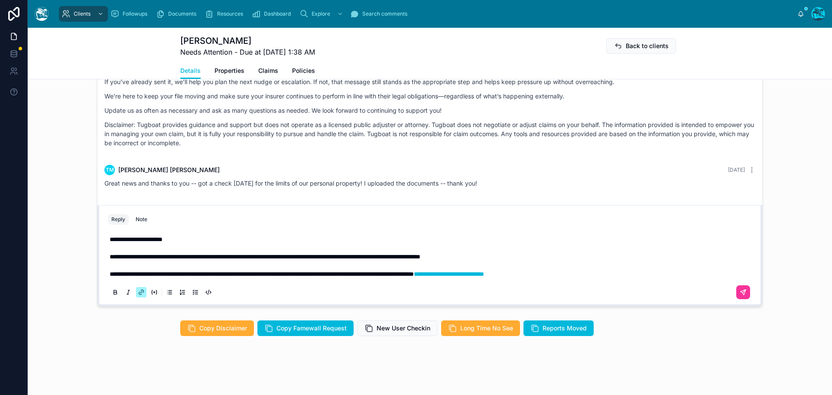
click at [620, 273] on p "**********" at bounding box center [432, 274] width 644 height 9
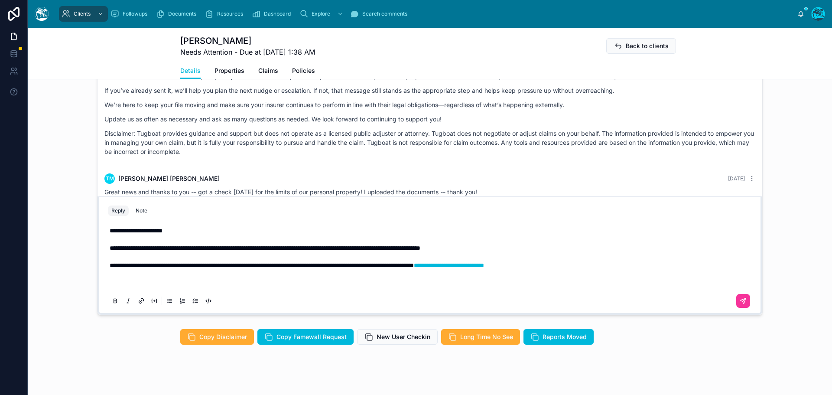
scroll to position [734, 0]
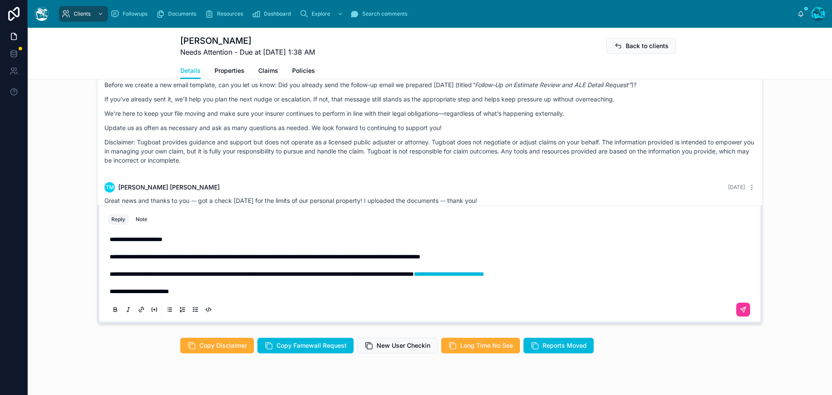
click at [742, 309] on icon at bounding box center [742, 309] width 5 height 5
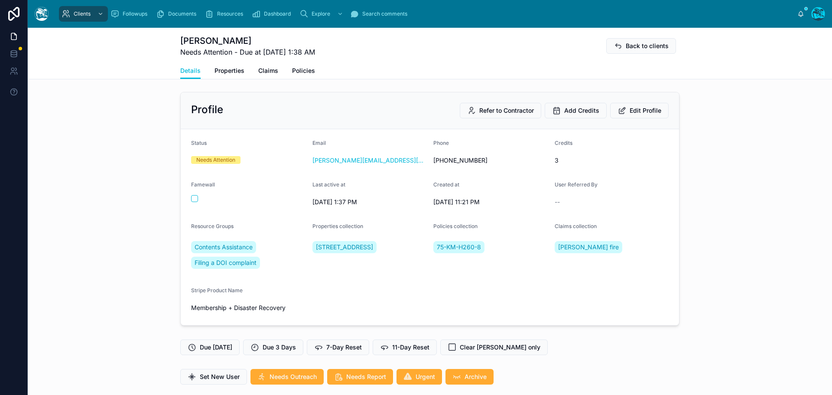
scroll to position [0, 0]
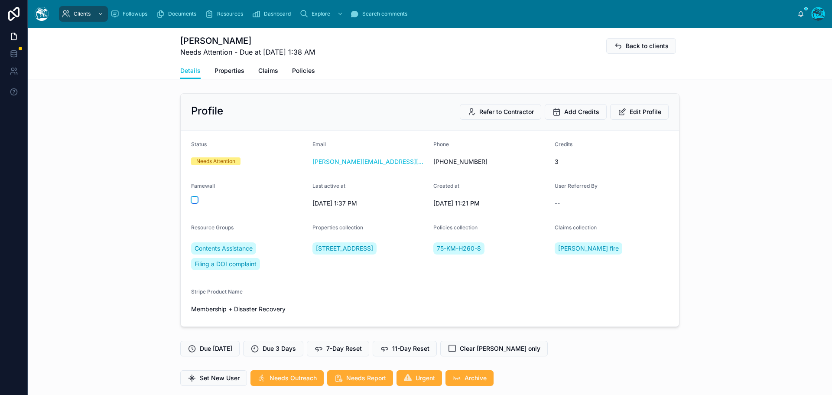
click at [193, 199] on button "button" at bounding box center [194, 199] width 7 height 7
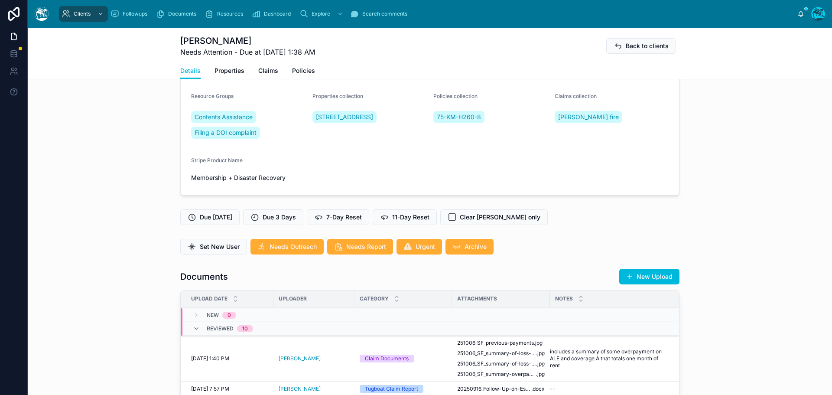
scroll to position [130, 0]
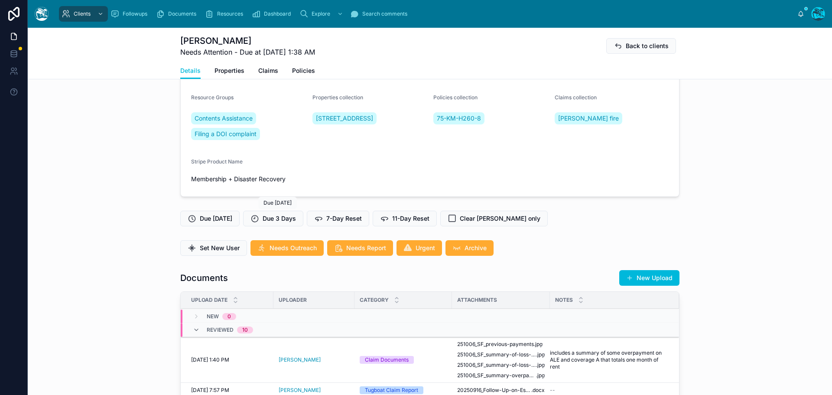
click at [284, 218] on span "Due 3 Days" at bounding box center [279, 218] width 33 height 9
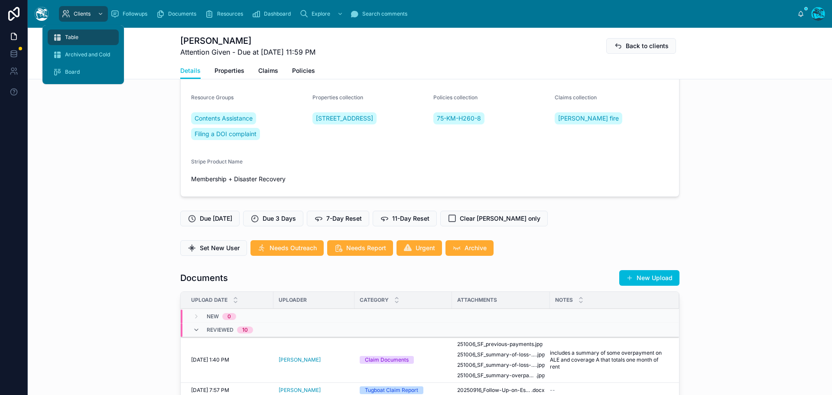
click at [73, 39] on span "Table" at bounding box center [71, 37] width 13 height 7
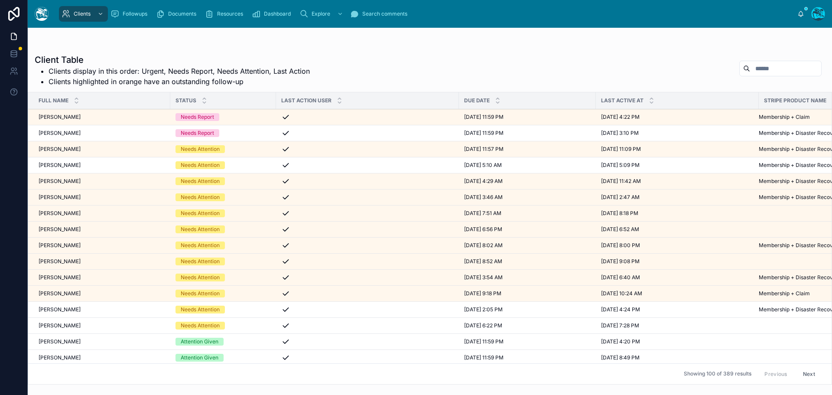
click at [96, 165] on div "Joy Bustrum Joy Bustrum" at bounding box center [102, 165] width 127 height 7
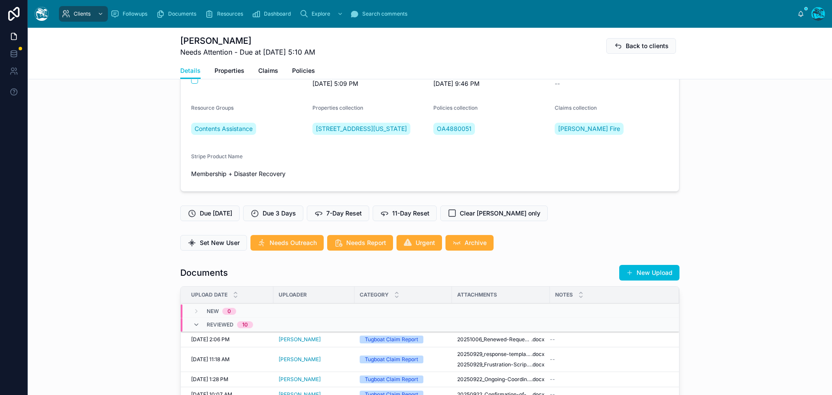
scroll to position [87, 0]
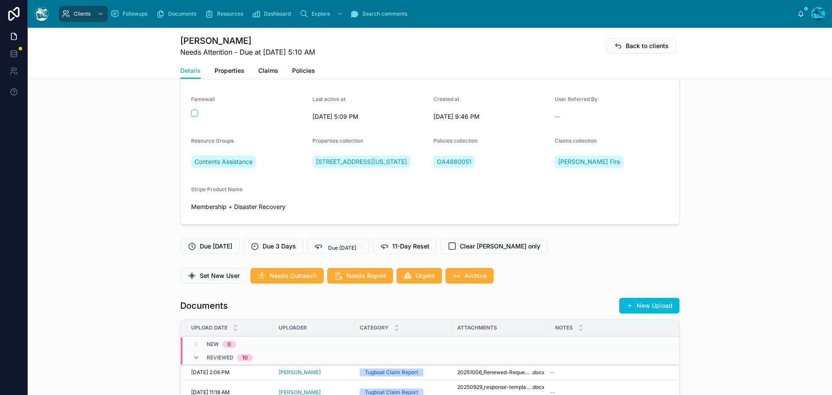
click at [339, 250] on span "7-Day Reset" at bounding box center [344, 246] width 36 height 9
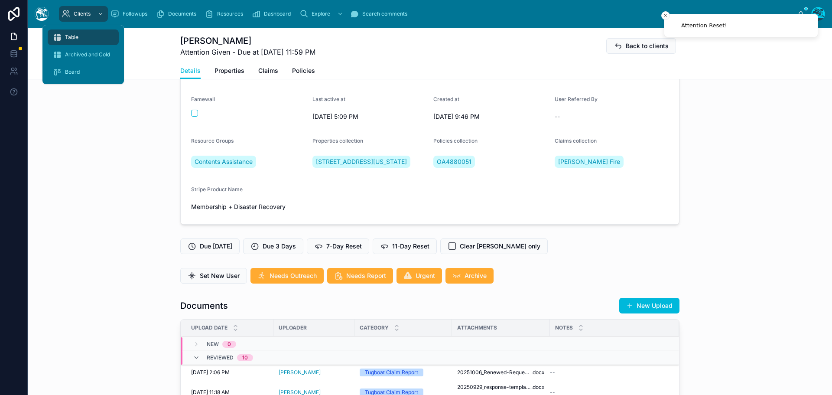
click at [71, 34] on span "Table" at bounding box center [71, 37] width 13 height 7
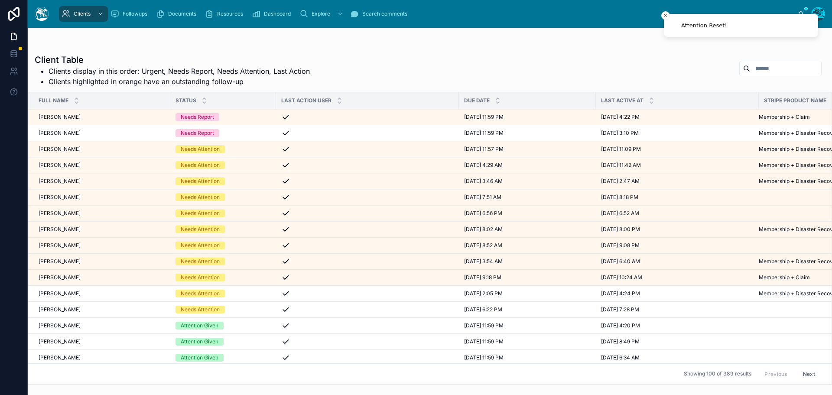
click at [73, 149] on span "Jennifer Barguiarena" at bounding box center [60, 149] width 42 height 7
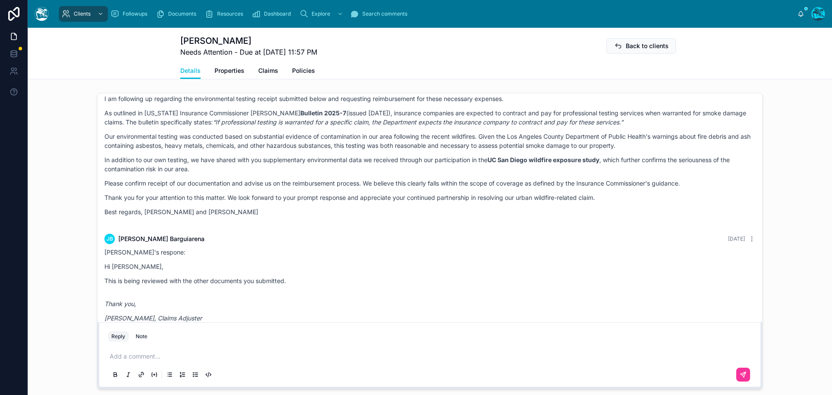
scroll to position [2454, 0]
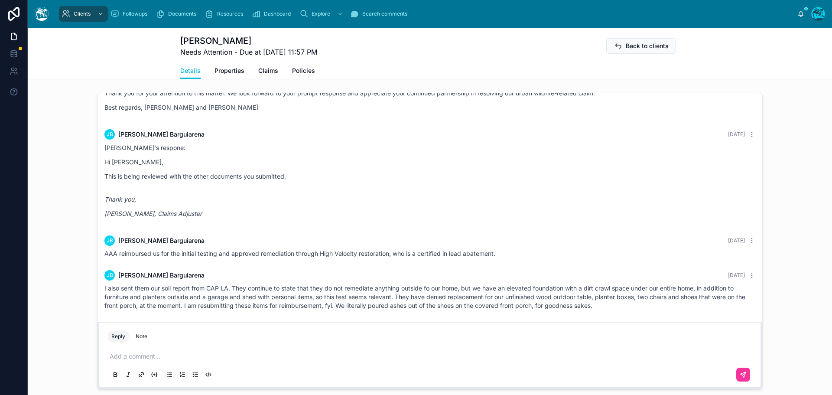
drag, startPoint x: 179, startPoint y: 104, endPoint x: 662, endPoint y: 306, distance: 523.8
copy div "Rachel Baker Yesterday Good morning, Jennifer! Thank you for sharing both Nina …"
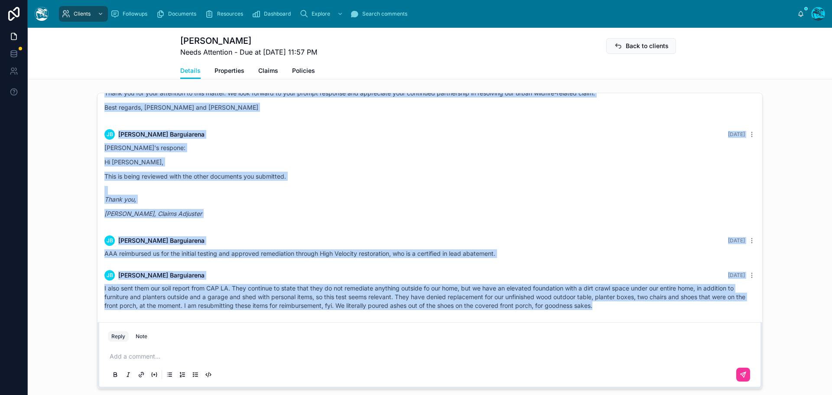
drag, startPoint x: 231, startPoint y: 195, endPoint x: 664, endPoint y: 314, distance: 448.3
copy div "JB Jennifer Barguiarena 4 days ago Thank you! I forgot to mention our win- they…"
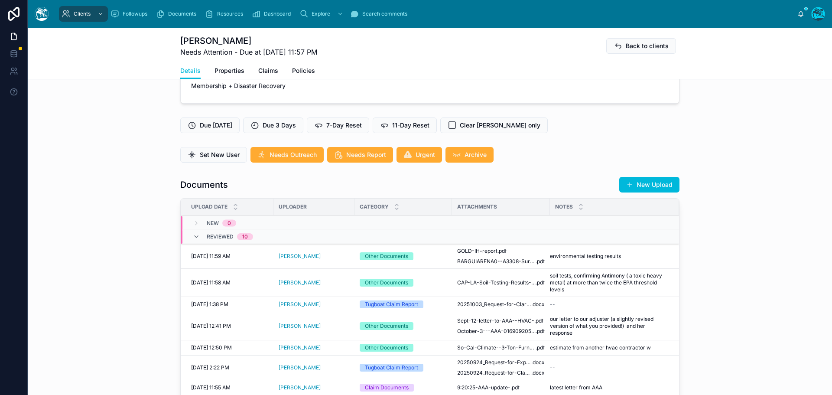
scroll to position [217, 0]
click at [502, 281] on span "CAP-LA-Soil-Testing-Results---808-W-Harriet,-St" at bounding box center [496, 282] width 78 height 7
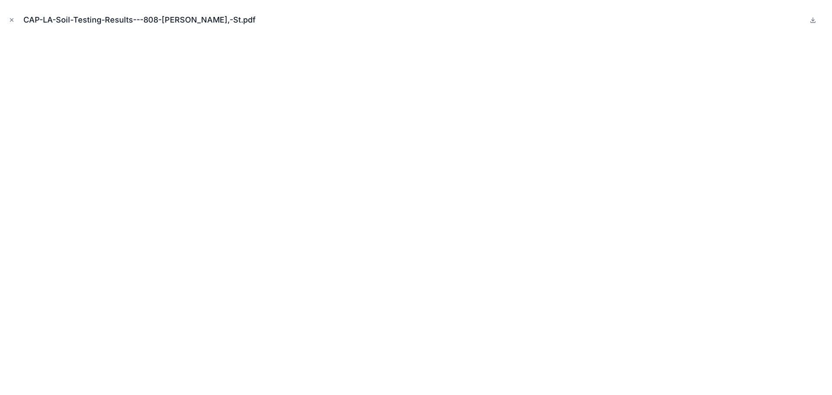
click at [814, 18] on icon at bounding box center [812, 19] width 7 height 7
click at [11, 18] on icon "Close modal" at bounding box center [12, 20] width 6 height 6
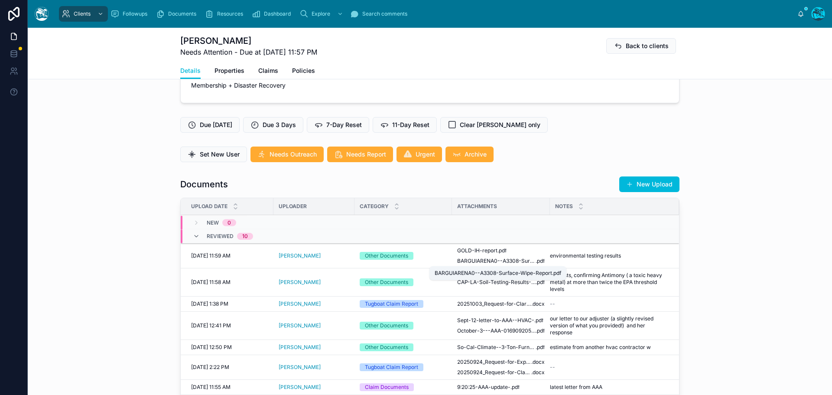
click at [477, 260] on span "BARGUIARENA0--A3308-Surface-Wipe-Report" at bounding box center [496, 260] width 78 height 7
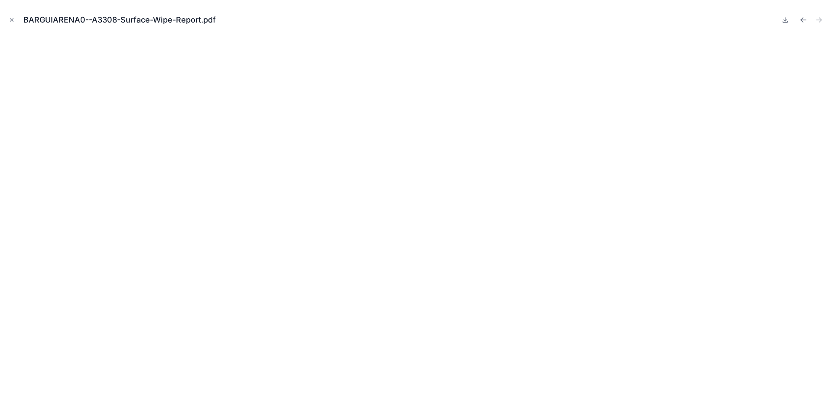
click at [785, 19] on icon at bounding box center [785, 19] width 7 height 7
click at [802, 19] on icon "Previous file" at bounding box center [802, 19] width 2 height 2
click at [784, 21] on icon at bounding box center [785, 19] width 7 height 7
click at [10, 18] on icon "Close modal" at bounding box center [12, 20] width 6 height 6
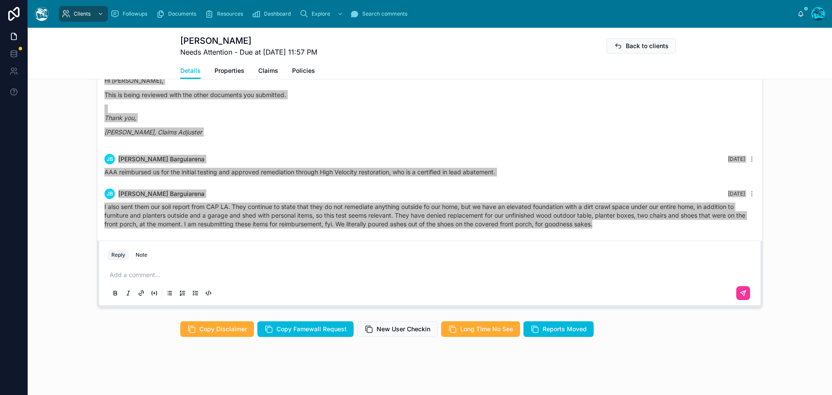
scroll to position [776, 0]
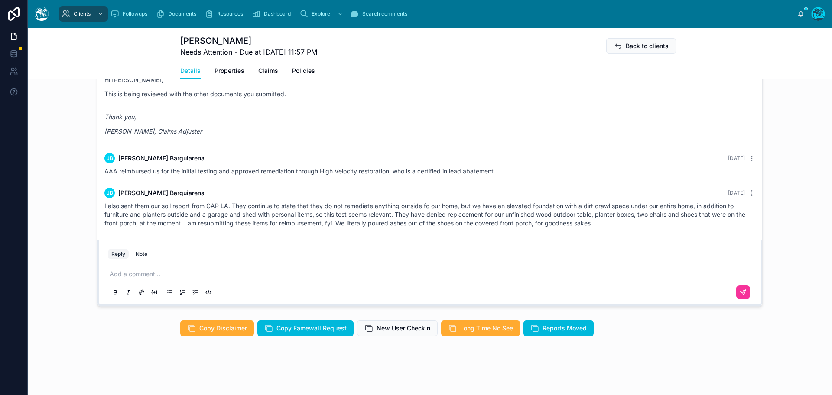
click at [142, 273] on p at bounding box center [432, 274] width 644 height 9
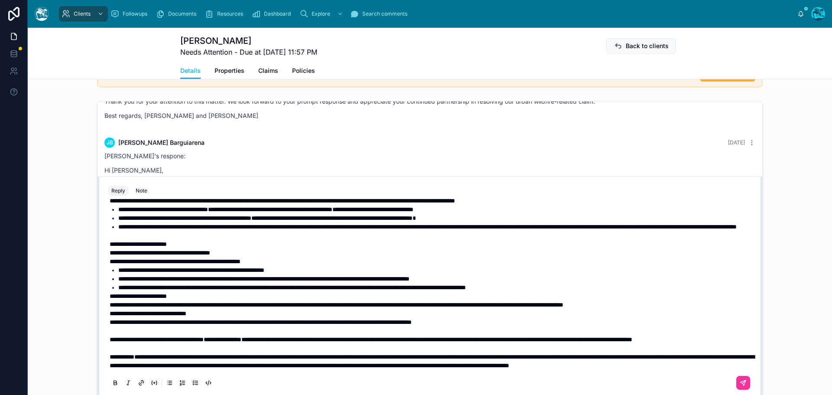
scroll to position [192, 0]
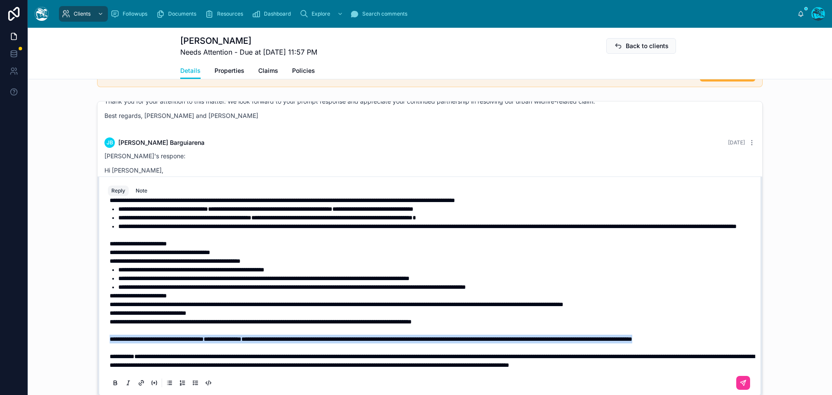
drag, startPoint x: 184, startPoint y: 331, endPoint x: 95, endPoint y: 323, distance: 89.6
click at [97, 323] on div "**********" at bounding box center [429, 286] width 665 height 221
click at [112, 381] on icon at bounding box center [115, 382] width 7 height 7
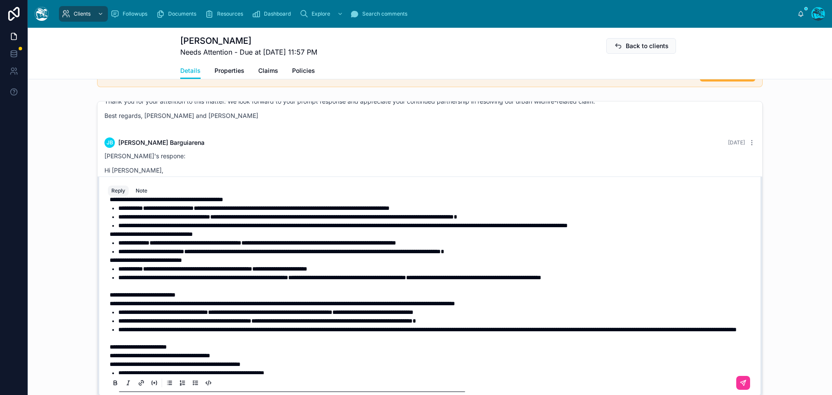
scroll to position [62, 0]
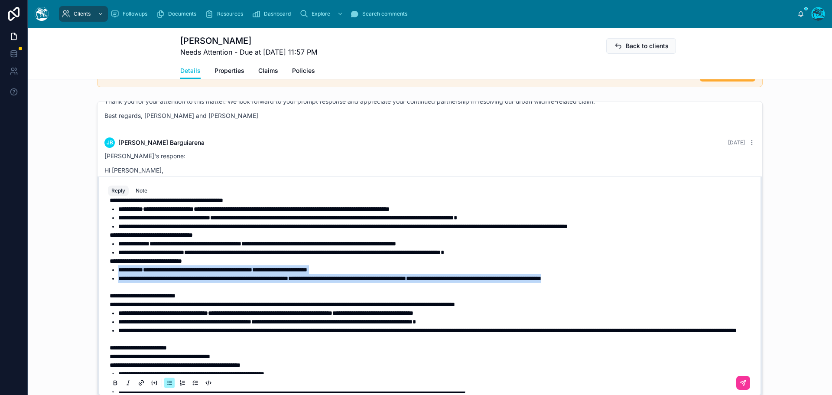
drag, startPoint x: 681, startPoint y: 277, endPoint x: 110, endPoint y: 272, distance: 570.7
click at [110, 271] on ul "**********" at bounding box center [432, 273] width 644 height 17
click at [114, 381] on icon at bounding box center [115, 382] width 3 height 2
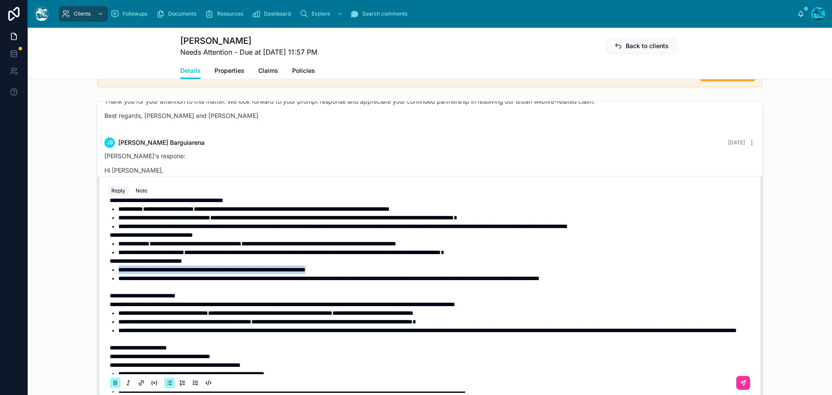
click at [114, 381] on icon at bounding box center [115, 382] width 3 height 2
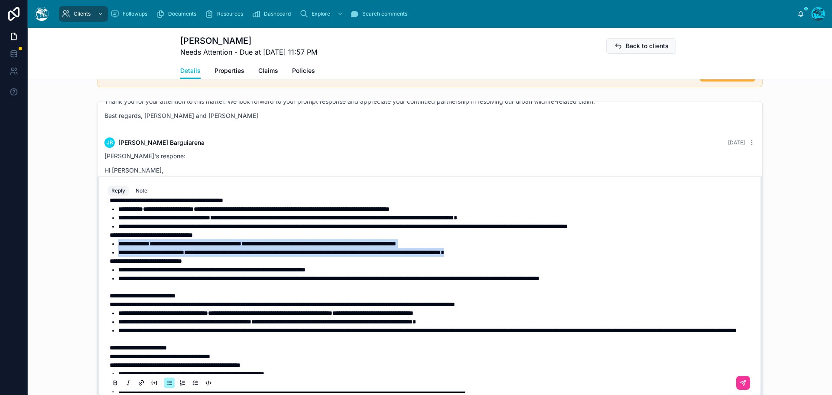
drag, startPoint x: 565, startPoint y: 252, endPoint x: 106, endPoint y: 247, distance: 459.7
click at [108, 247] on div "**********" at bounding box center [430, 317] width 644 height 357
click at [113, 382] on icon at bounding box center [115, 382] width 7 height 7
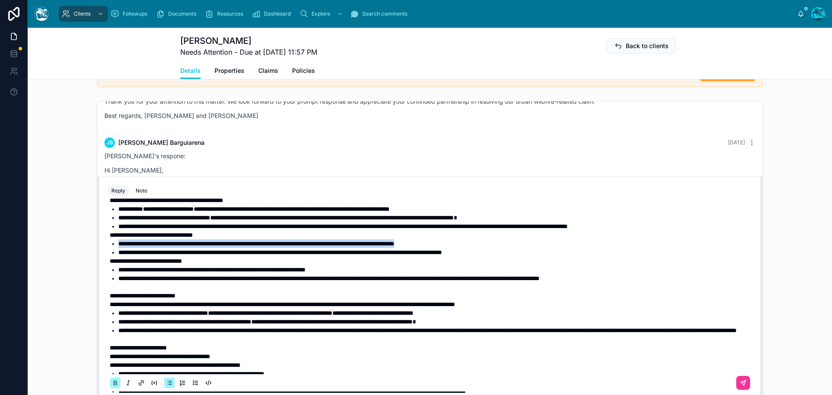
click at [113, 382] on icon at bounding box center [115, 382] width 7 height 7
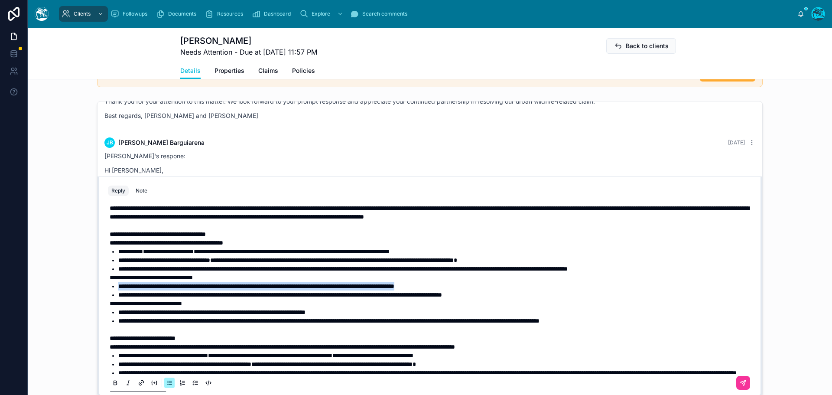
scroll to position [19, 0]
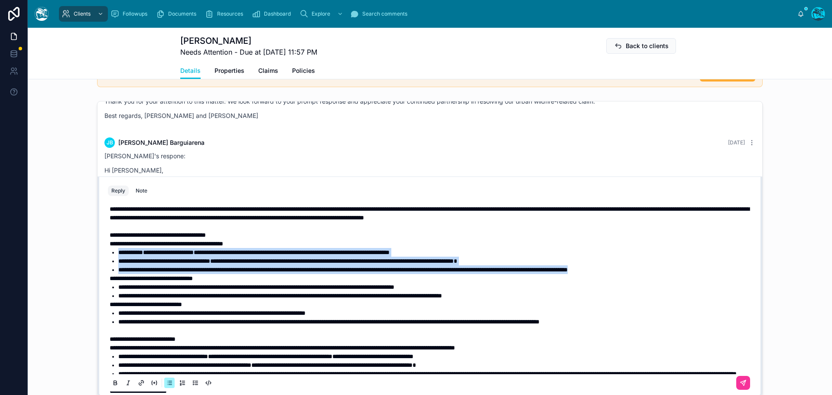
drag, startPoint x: 709, startPoint y: 270, endPoint x: 77, endPoint y: 253, distance: 632.4
click at [77, 253] on div "JB Jennifer Barguiarena Last month In other news, they have also denied replace…" at bounding box center [430, 248] width 804 height 303
click at [112, 384] on icon at bounding box center [115, 382] width 7 height 7
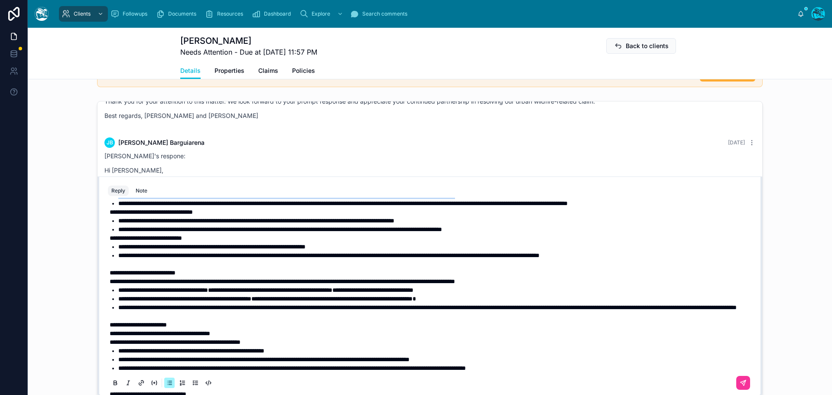
scroll to position [87, 0]
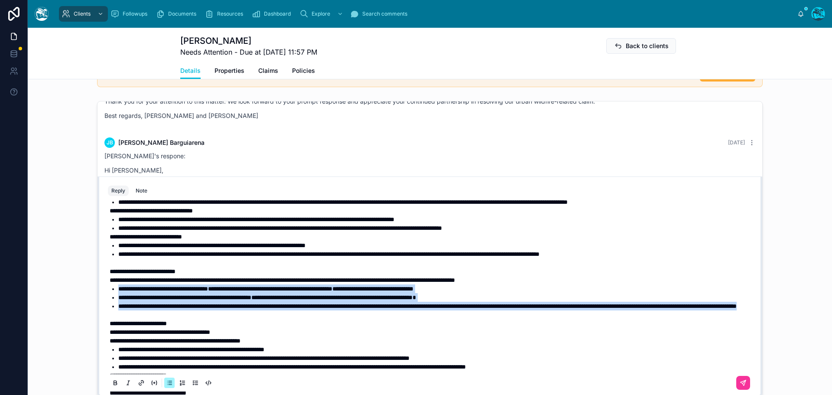
drag, startPoint x: 297, startPoint y: 315, endPoint x: 113, endPoint y: 290, distance: 185.5
click at [113, 290] on ul "**********" at bounding box center [432, 297] width 644 height 26
click at [112, 382] on icon at bounding box center [115, 382] width 7 height 7
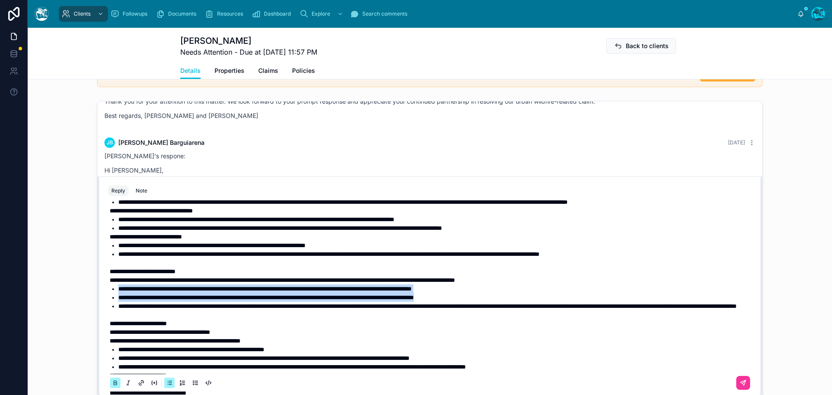
click at [112, 382] on icon at bounding box center [115, 382] width 7 height 7
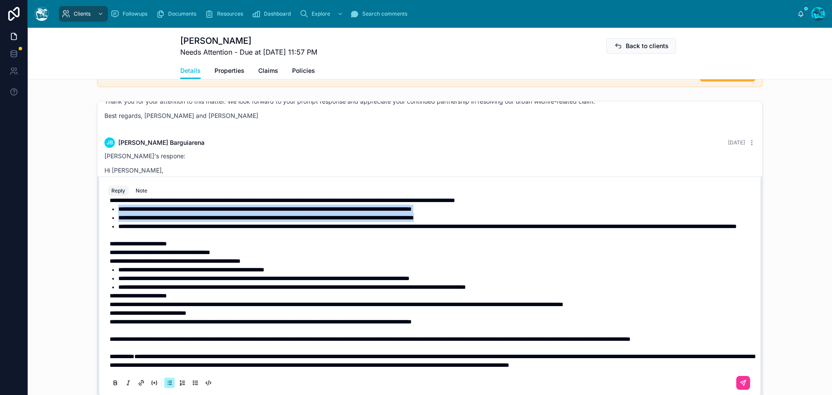
scroll to position [192, 0]
click at [740, 381] on icon at bounding box center [743, 382] width 7 height 7
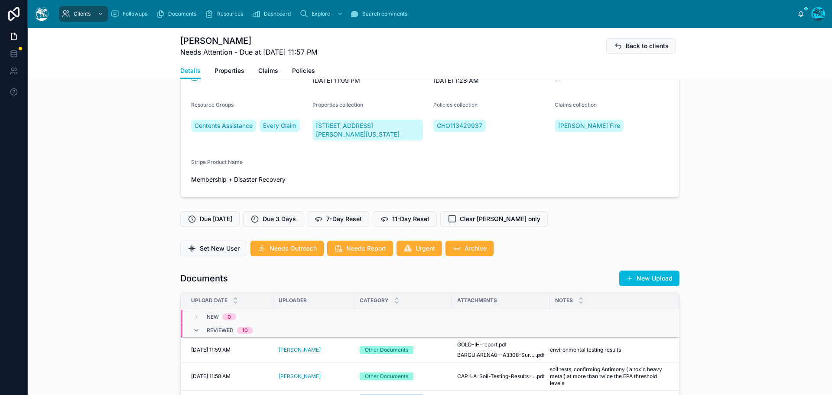
scroll to position [122, 0]
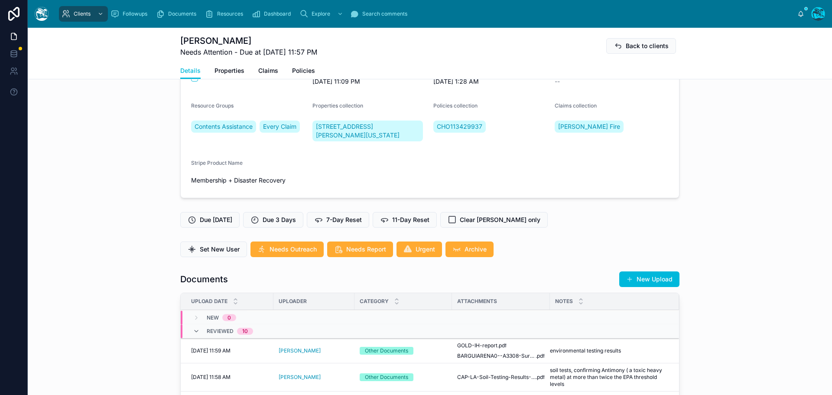
click at [647, 277] on button "New Upload" at bounding box center [649, 279] width 60 height 16
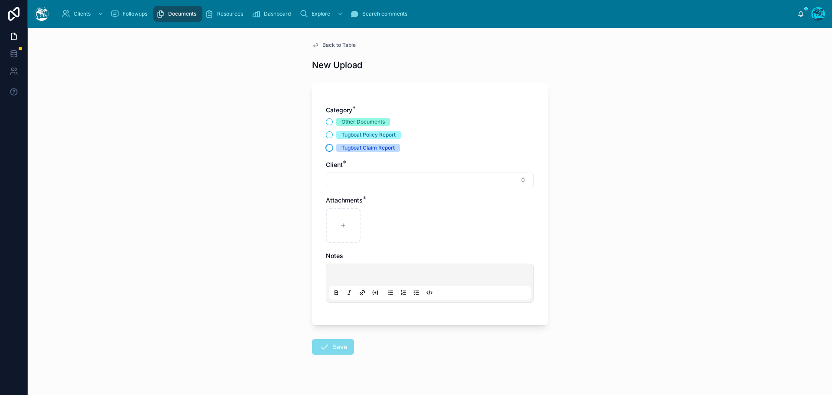
click at [326, 148] on button "Tugboat Claim Report" at bounding box center [329, 147] width 7 height 7
click at [338, 181] on button "Select Button" at bounding box center [430, 179] width 208 height 15
type input "***"
click at [387, 222] on span "jstyle1@mac.com" at bounding box center [421, 222] width 103 height 9
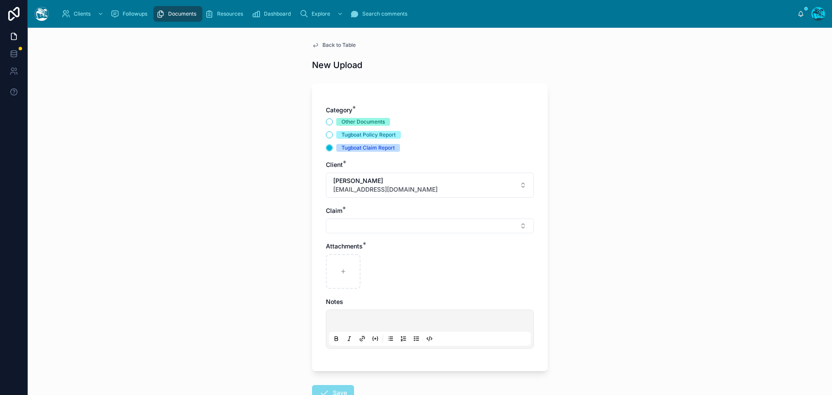
click at [347, 228] on button "Select Button" at bounding box center [430, 225] width 208 height 15
click at [383, 265] on div "Eaton Fire" at bounding box center [427, 260] width 120 height 14
click at [340, 273] on icon at bounding box center [343, 273] width 6 height 6
type input "**********"
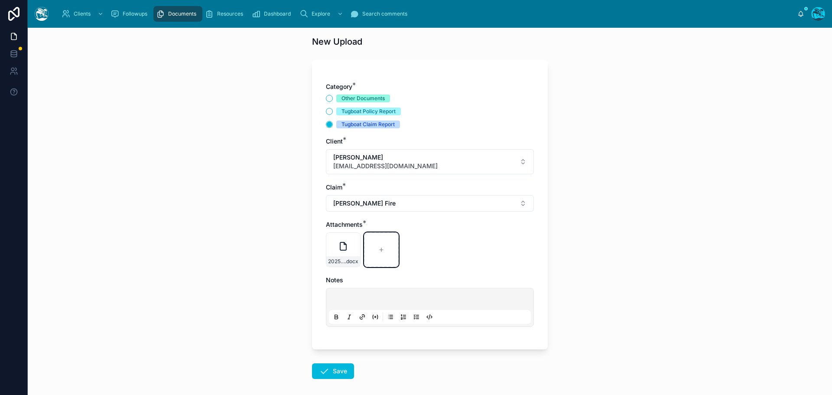
scroll to position [63, 0]
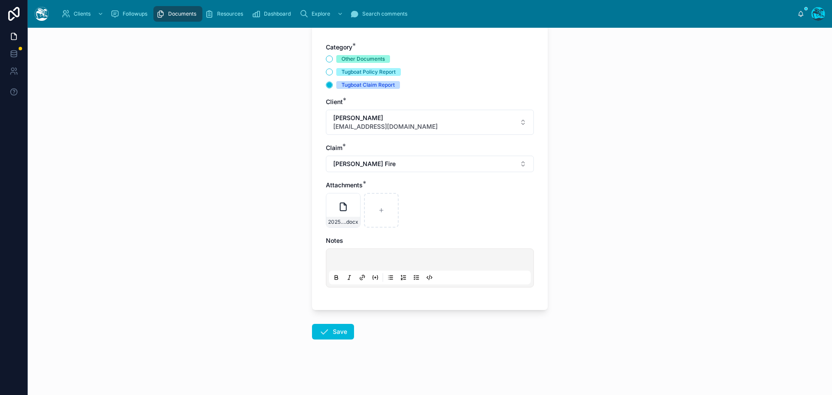
click at [319, 328] on icon at bounding box center [324, 331] width 10 height 10
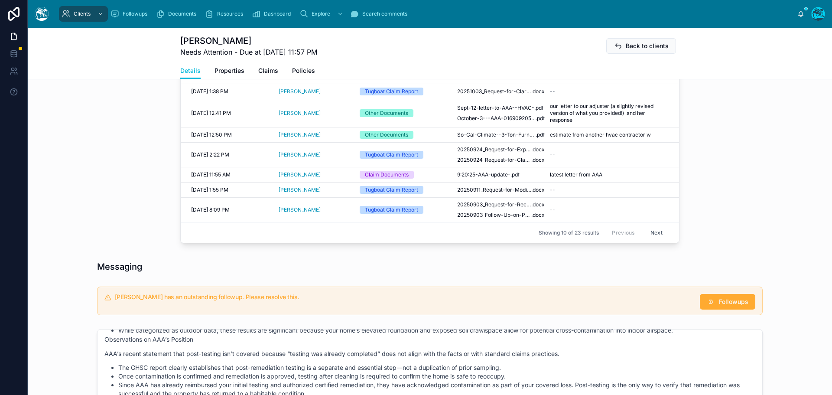
scroll to position [453, 0]
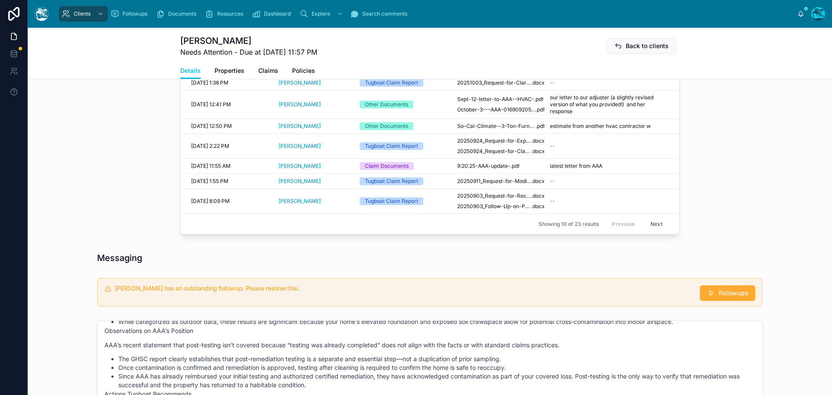
click at [734, 293] on span "Followups" at bounding box center [733, 293] width 29 height 9
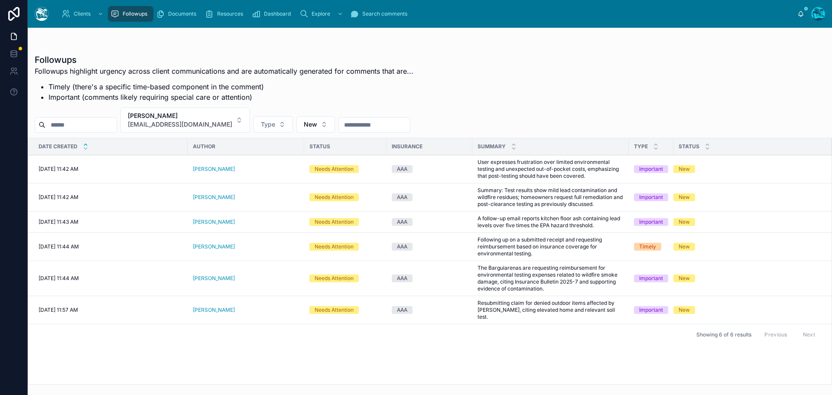
click at [0, 0] on icon at bounding box center [0, 0] width 0 height 0
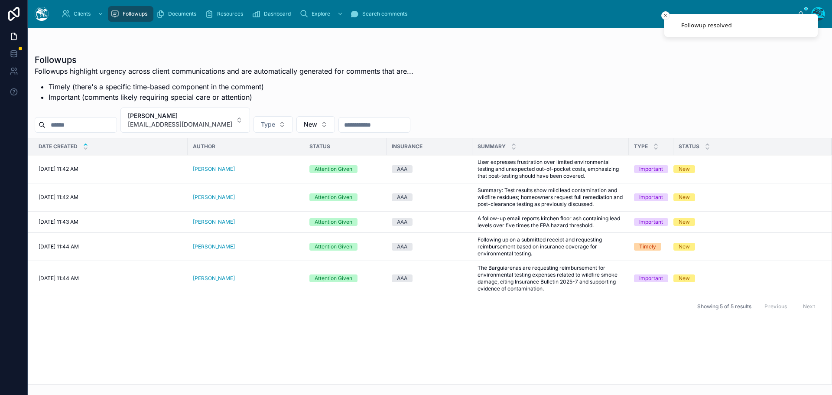
click at [0, 0] on button "Resolve" at bounding box center [0, 0] width 0 height 0
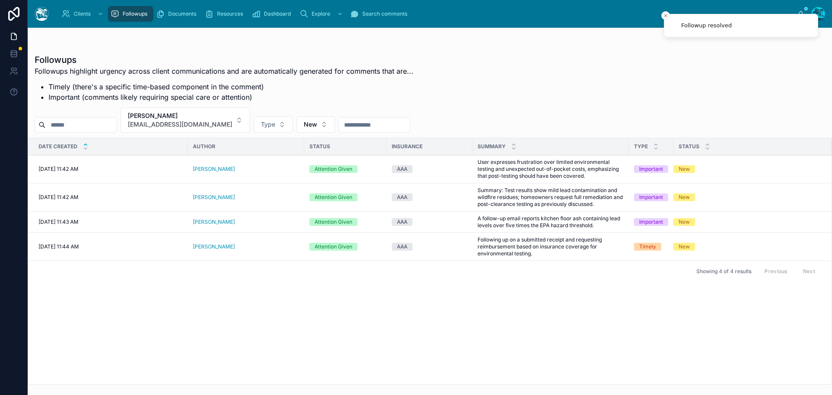
click at [0, 0] on span "Resolve" at bounding box center [0, 0] width 0 height 0
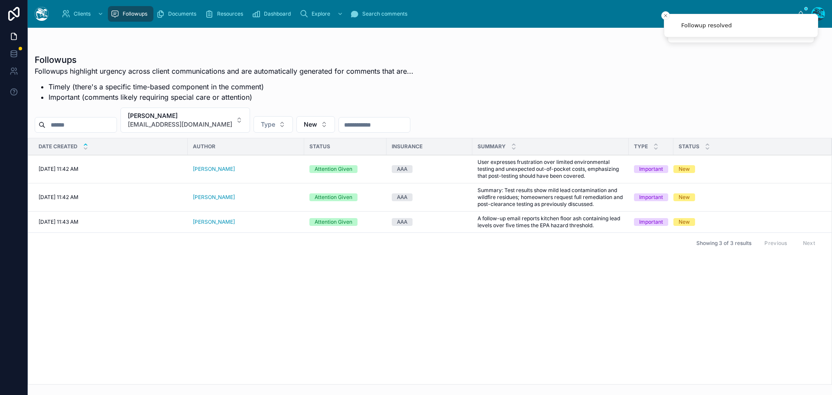
click at [0, 0] on button "Resolve" at bounding box center [0, 0] width 0 height 0
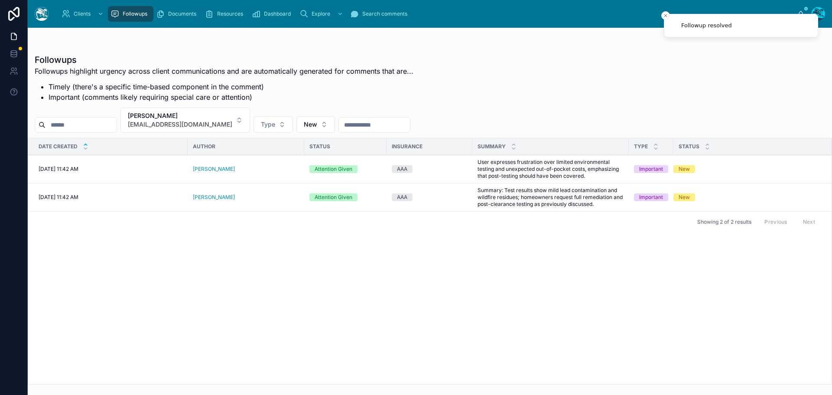
click at [0, 0] on span "Resolve" at bounding box center [0, 0] width 0 height 0
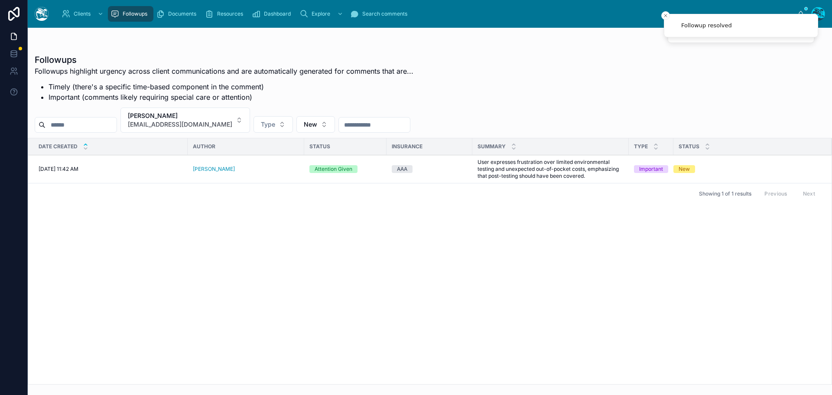
click at [0, 0] on span "Resolve" at bounding box center [0, 0] width 0 height 0
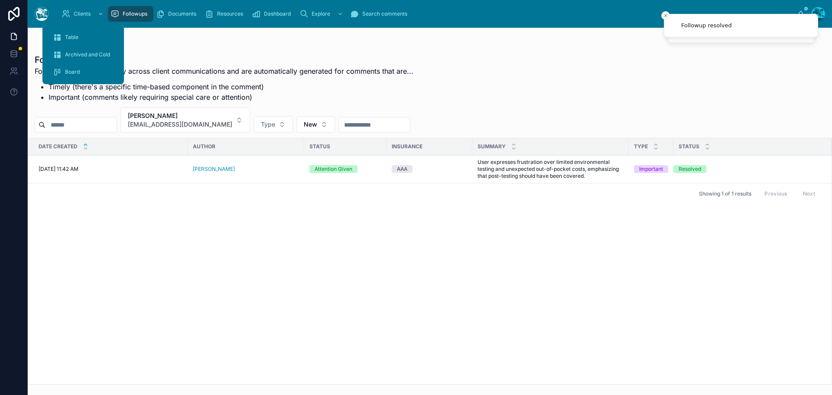
click at [67, 34] on span "Table" at bounding box center [71, 37] width 13 height 7
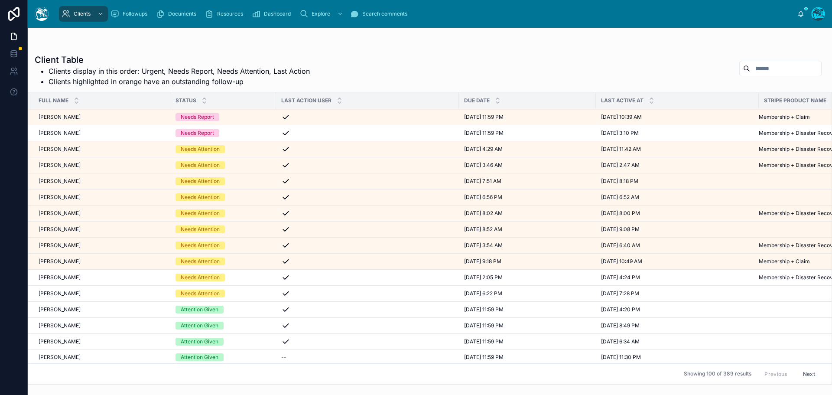
click at [94, 276] on div "Cynthia Bryant Cynthia Bryant" at bounding box center [102, 277] width 127 height 7
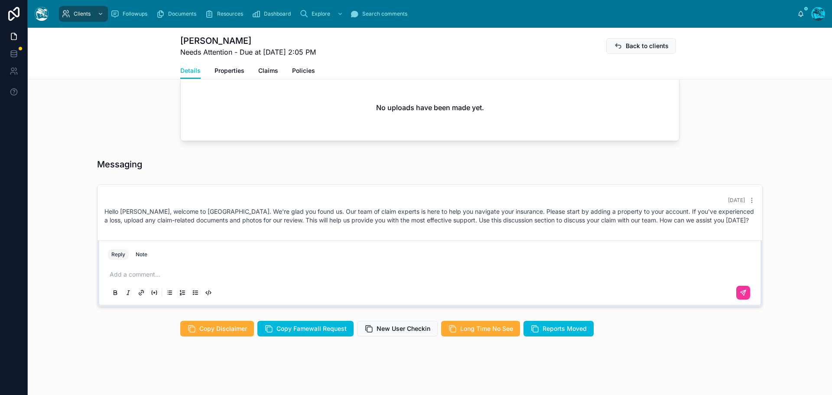
scroll to position [325, 0]
click at [152, 273] on p at bounding box center [432, 274] width 644 height 9
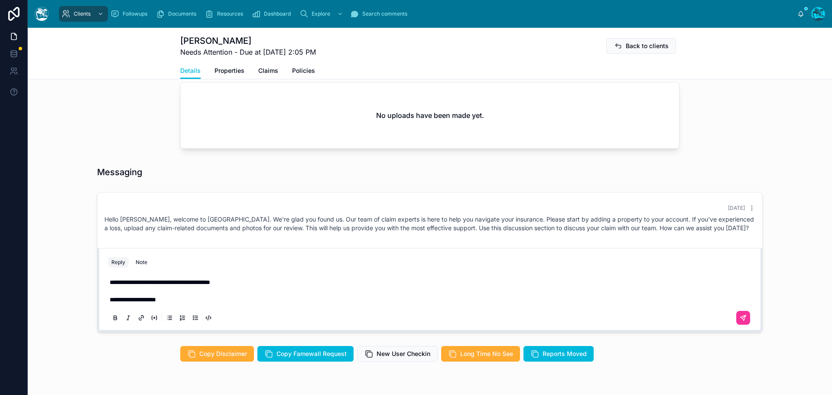
scroll to position [342, 0]
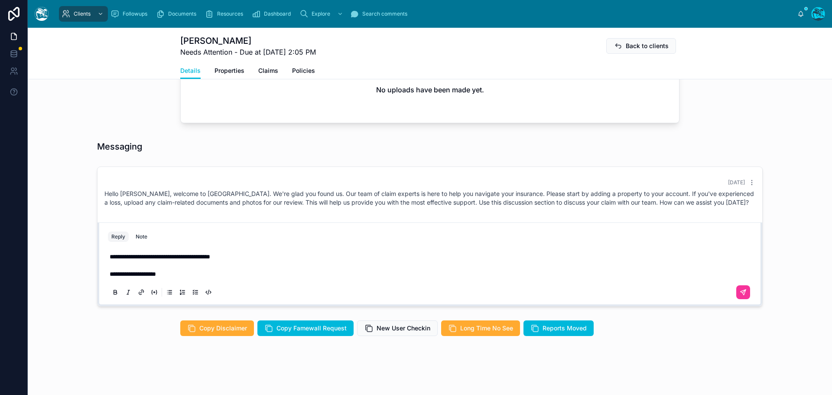
click at [172, 275] on p "**********" at bounding box center [432, 274] width 644 height 9
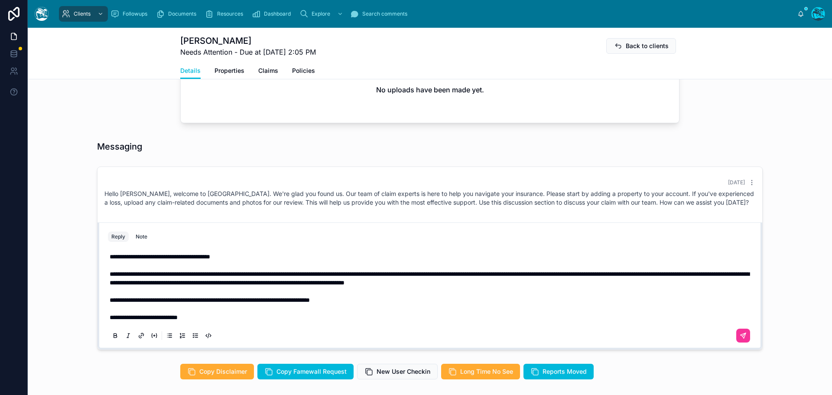
click at [743, 334] on button at bounding box center [743, 335] width 14 height 14
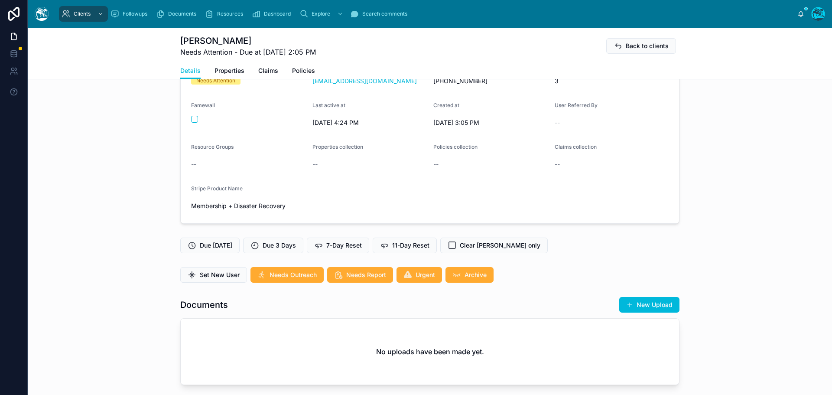
scroll to position [39, 0]
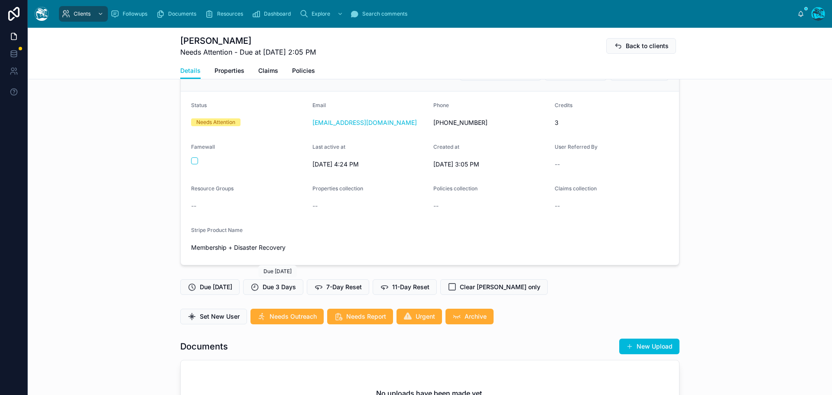
click at [259, 289] on icon at bounding box center [254, 286] width 9 height 9
click at [217, 317] on span "Set New User" at bounding box center [220, 316] width 40 height 9
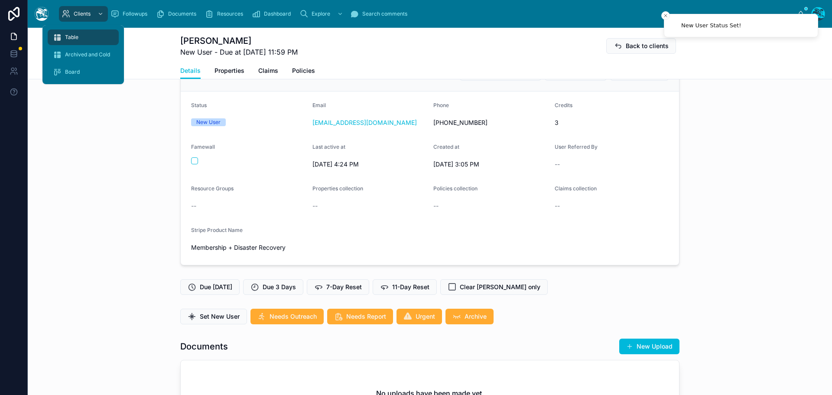
click at [72, 36] on span "Table" at bounding box center [71, 37] width 13 height 7
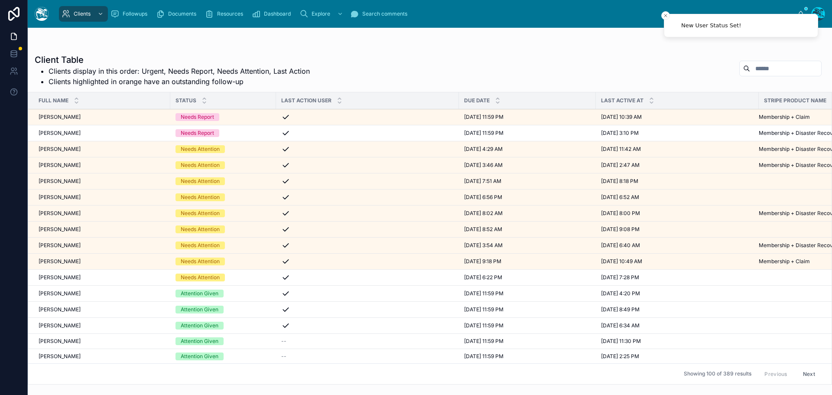
click at [96, 260] on div "Eiman Behmanesh Eiman Behmanesh" at bounding box center [102, 261] width 127 height 7
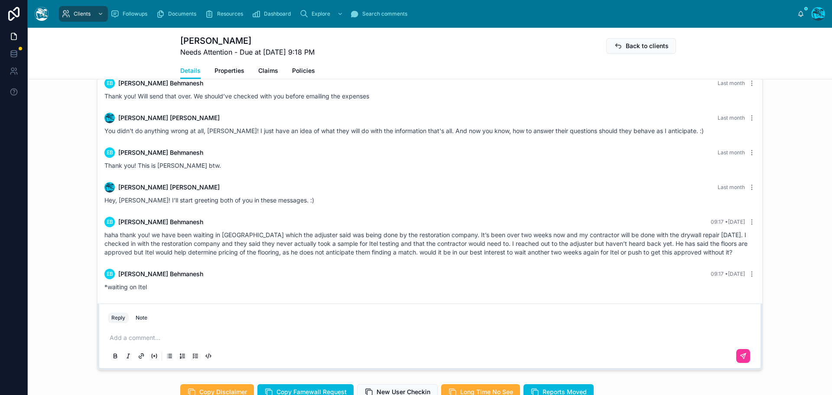
scroll to position [693, 0]
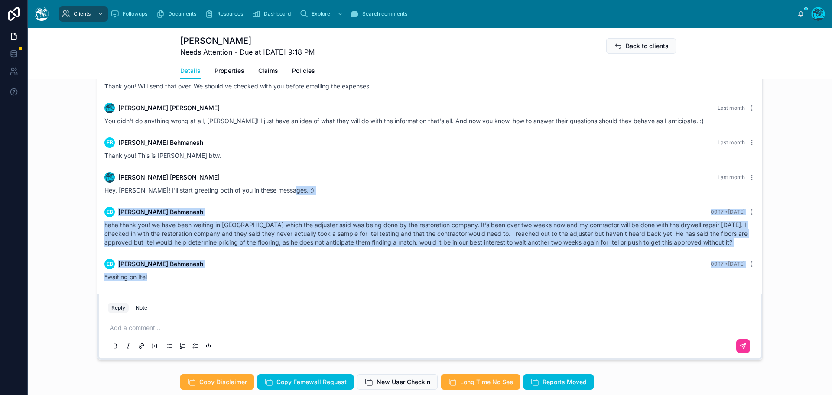
drag, startPoint x: 303, startPoint y: 205, endPoint x: 306, endPoint y: 299, distance: 93.2
copy div "EB Eiman Behmanesh 09:17 • Today haha thank you! we have been waiting in Itel w…"
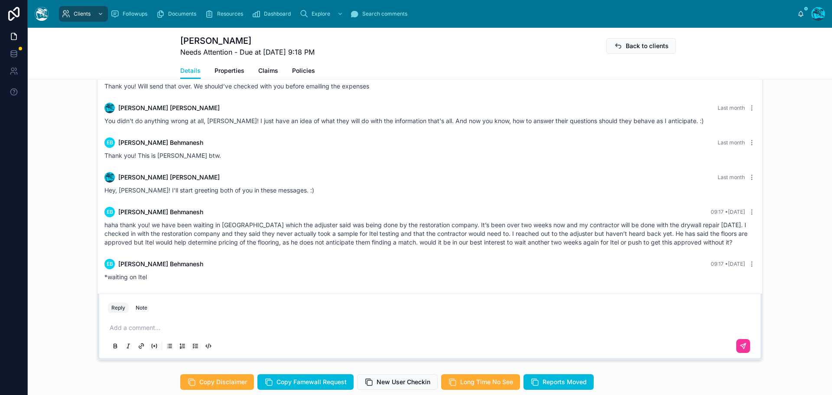
click at [129, 332] on p at bounding box center [432, 327] width 644 height 9
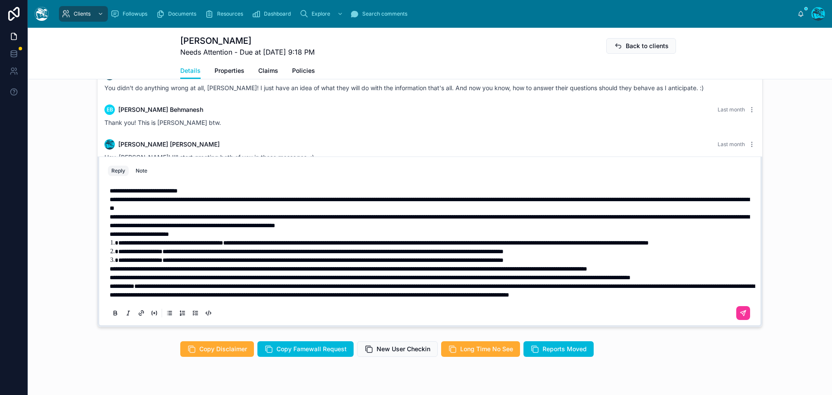
scroll to position [764, 0]
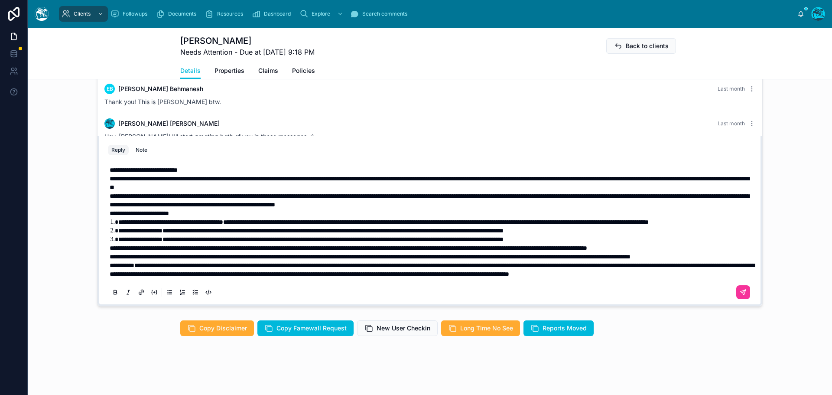
click at [218, 166] on p "**********" at bounding box center [432, 170] width 644 height 9
click at [212, 157] on p "**********" at bounding box center [432, 161] width 644 height 9
click at [110, 210] on strong "**********" at bounding box center [139, 213] width 59 height 6
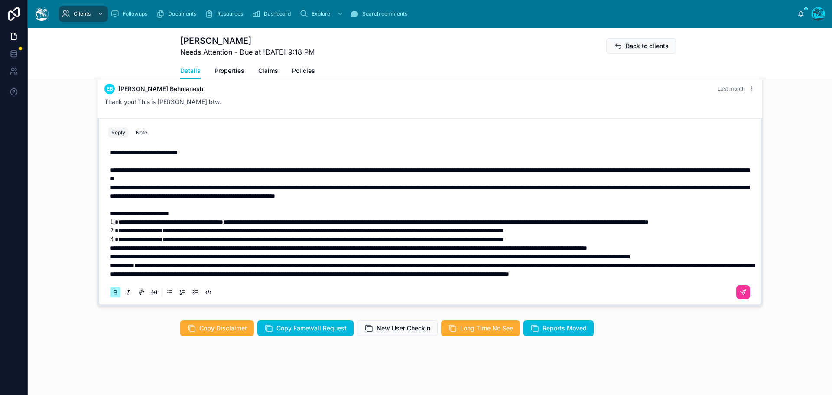
click at [110, 268] on strong "**********" at bounding box center [122, 265] width 25 height 6
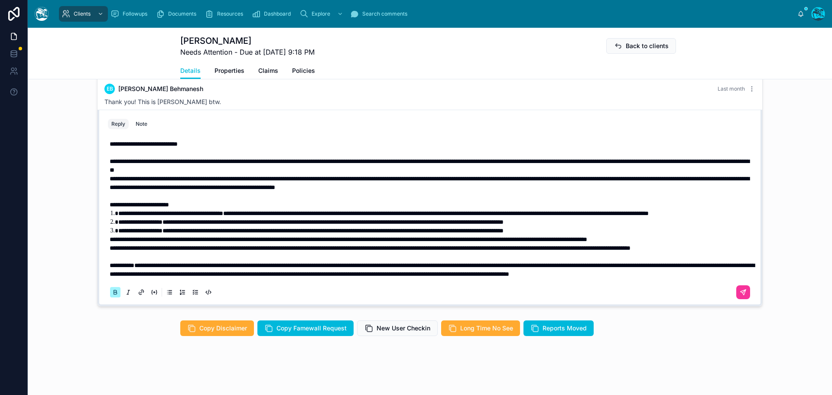
scroll to position [740, 0]
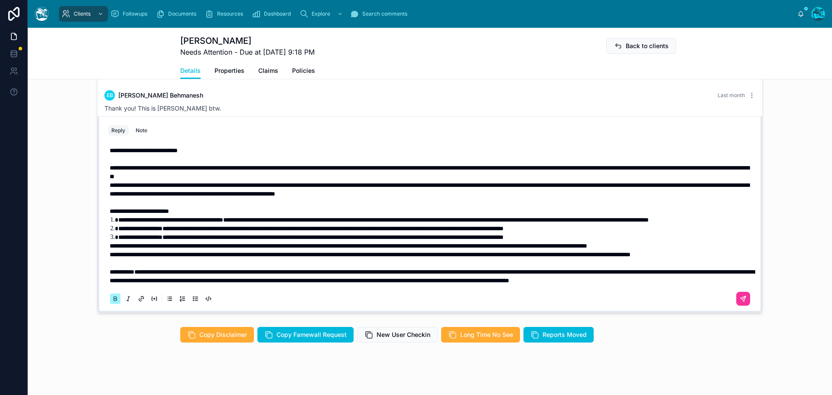
click at [110, 257] on span "**********" at bounding box center [370, 254] width 521 height 6
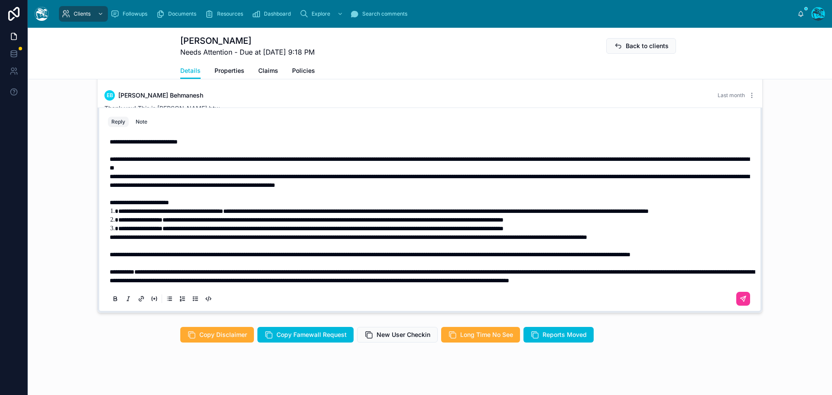
drag, startPoint x: 256, startPoint y: 41, endPoint x: 206, endPoint y: 43, distance: 49.9
click at [206, 43] on h1 "Eiman Behmanesh" at bounding box center [247, 41] width 134 height 12
copy h1 "Behmanesh"
click at [740, 302] on icon at bounding box center [743, 298] width 7 height 7
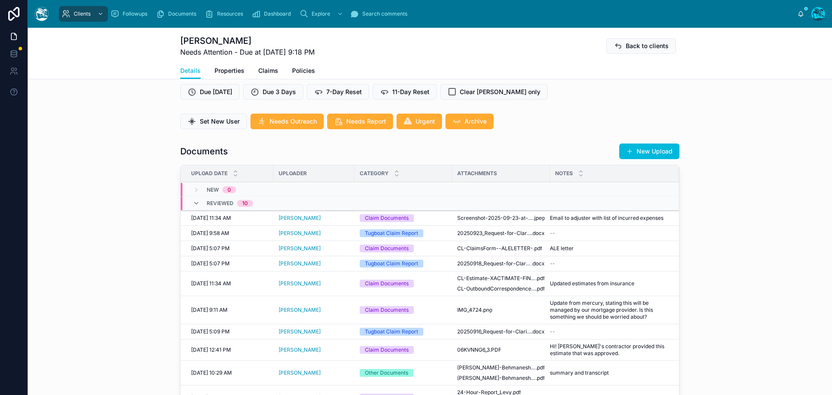
scroll to position [211, 0]
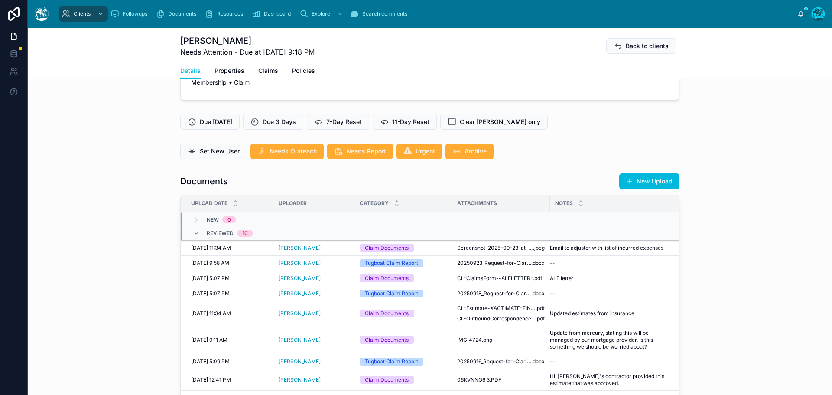
click at [649, 189] on button "New Upload" at bounding box center [649, 181] width 60 height 16
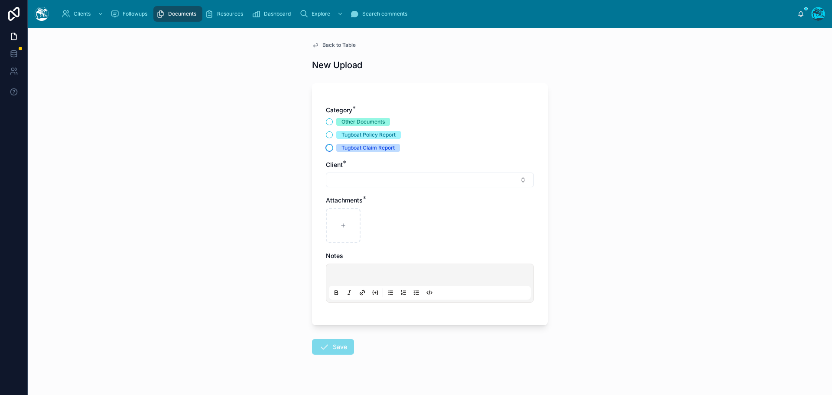
click at [326, 149] on button "Tugboat Claim Report" at bounding box center [329, 147] width 7 height 7
click at [338, 181] on button "Select Button" at bounding box center [430, 179] width 208 height 15
drag, startPoint x: 423, startPoint y: 196, endPoint x: 377, endPoint y: 199, distance: 46.0
click at [377, 199] on div "*********" at bounding box center [427, 197] width 124 height 16
type input "***"
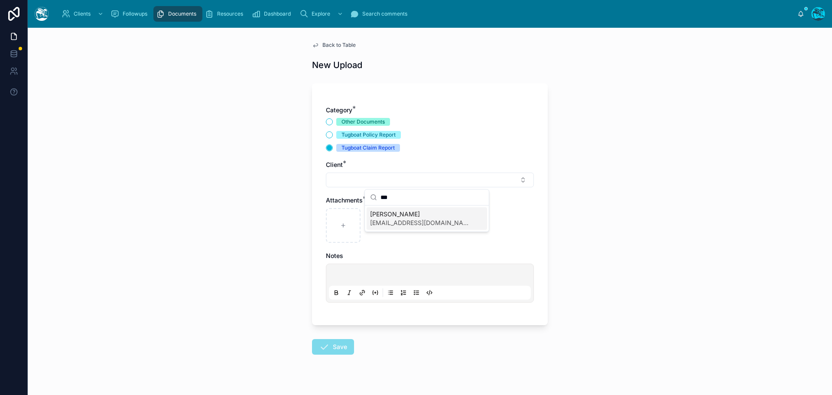
click at [382, 221] on span "eimanbeh@gmail.com" at bounding box center [421, 222] width 103 height 9
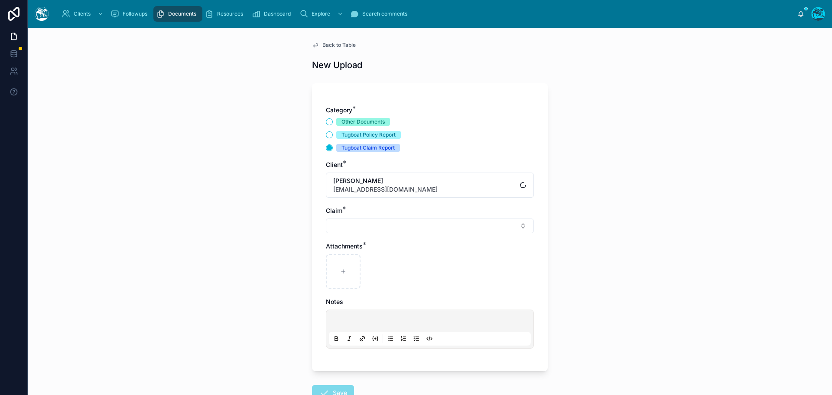
click at [341, 224] on button "Select Button" at bounding box center [430, 225] width 208 height 15
click at [375, 261] on span "Flood" at bounding box center [378, 260] width 16 height 9
click at [341, 273] on icon at bounding box center [343, 273] width 6 height 6
type input "**********"
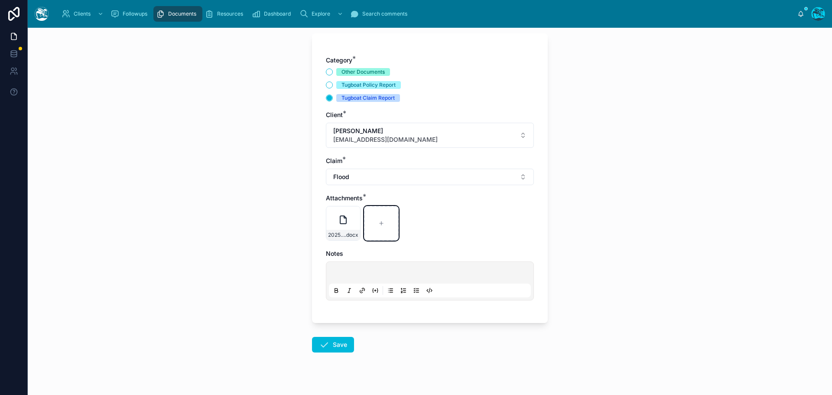
scroll to position [63, 0]
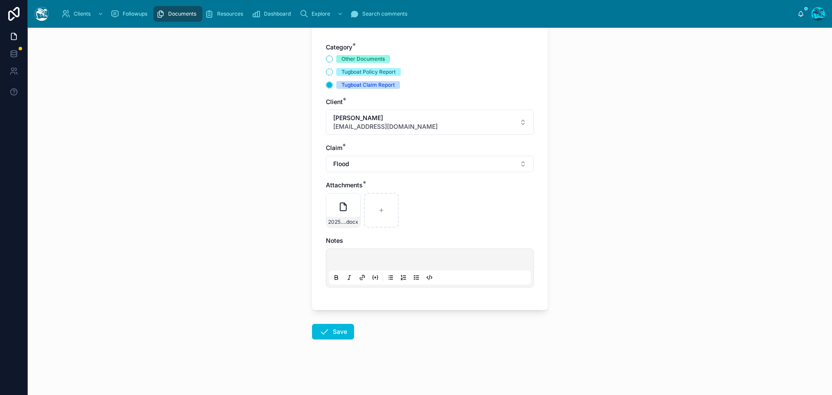
click at [333, 329] on button "Save" at bounding box center [333, 332] width 42 height 16
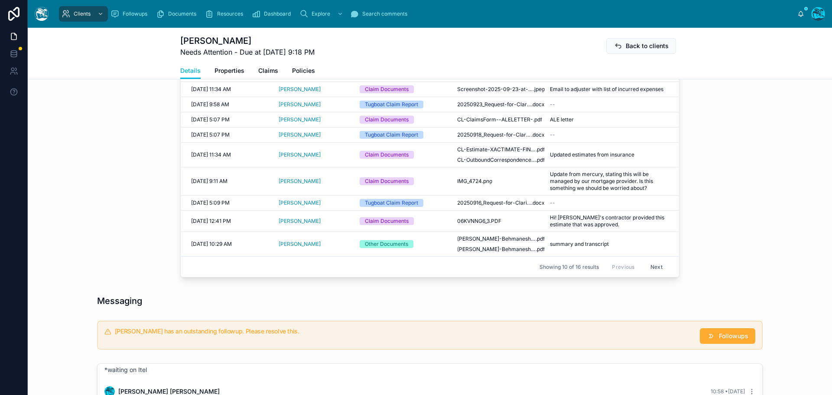
scroll to position [409, 0]
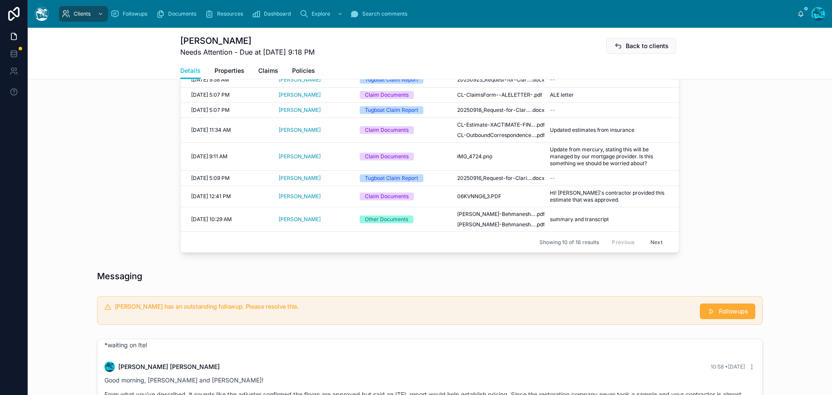
click at [727, 315] on span "Followups" at bounding box center [733, 311] width 29 height 9
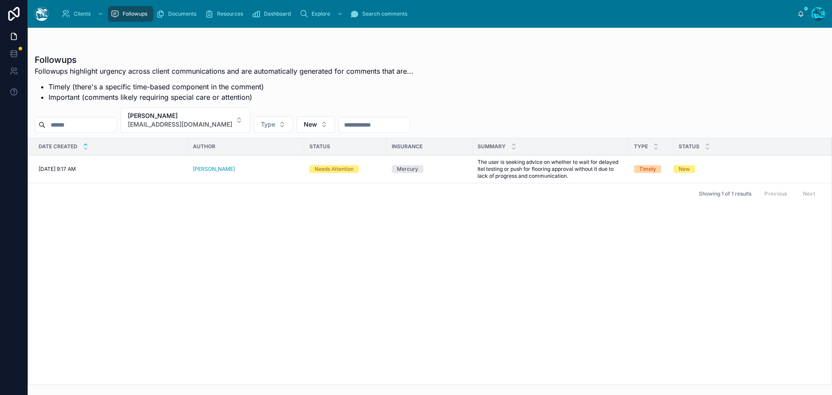
click at [0, 0] on span "Resolve" at bounding box center [0, 0] width 0 height 0
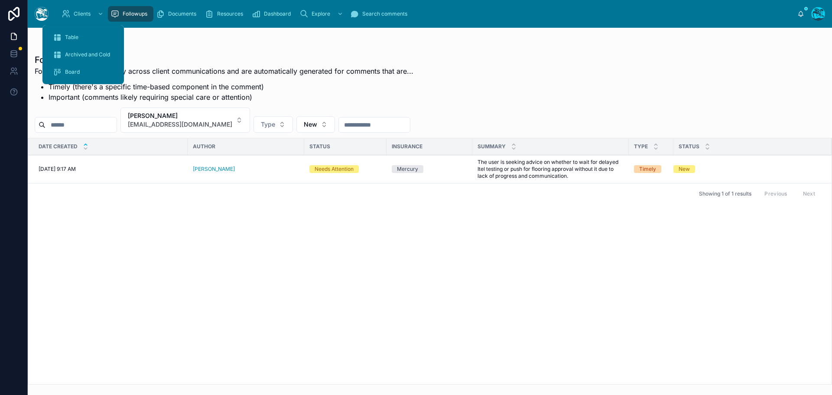
click at [69, 36] on span "Table" at bounding box center [71, 37] width 13 height 7
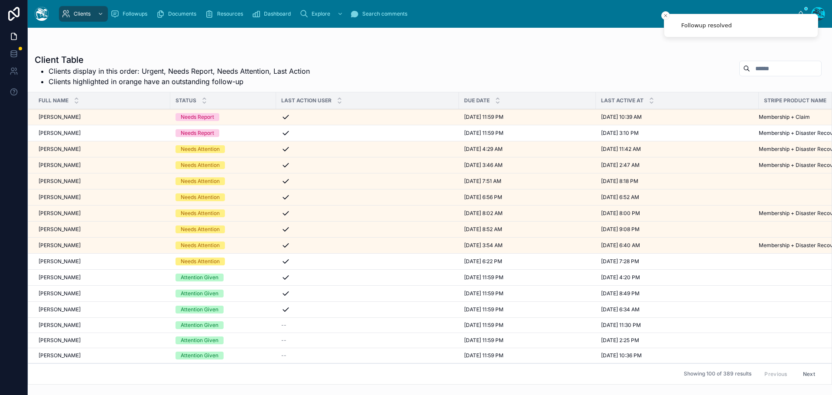
click at [75, 245] on div "Jamie Ray Jamie Ray" at bounding box center [102, 245] width 127 height 7
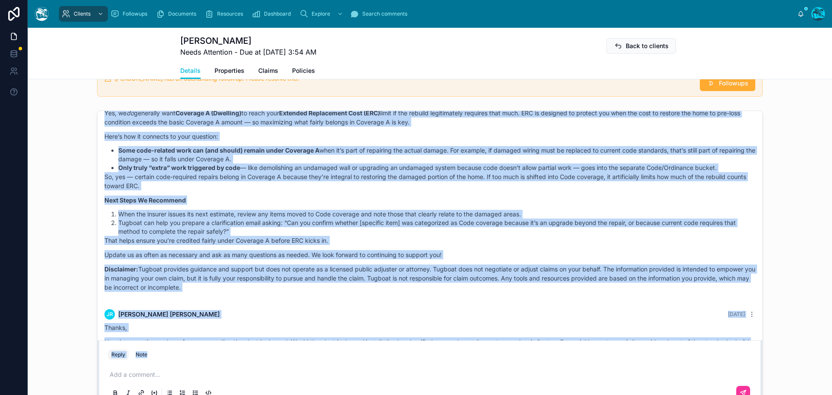
scroll to position [3095, 0]
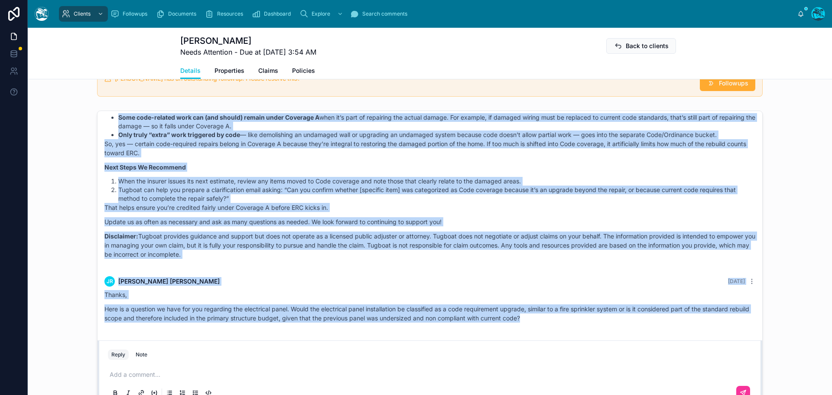
drag, startPoint x: 406, startPoint y: 147, endPoint x: 562, endPoint y: 335, distance: 244.3
copy div "Rachel Baker Yesterday Good afternoon, Jamie! That’s a sharp point — and you’re…"
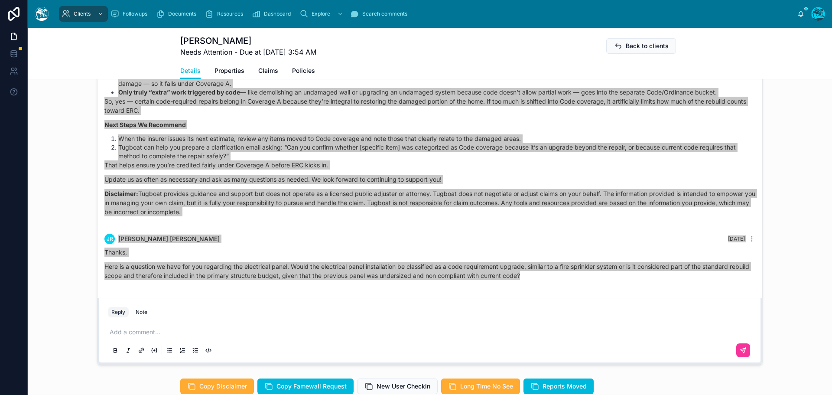
scroll to position [780, 0]
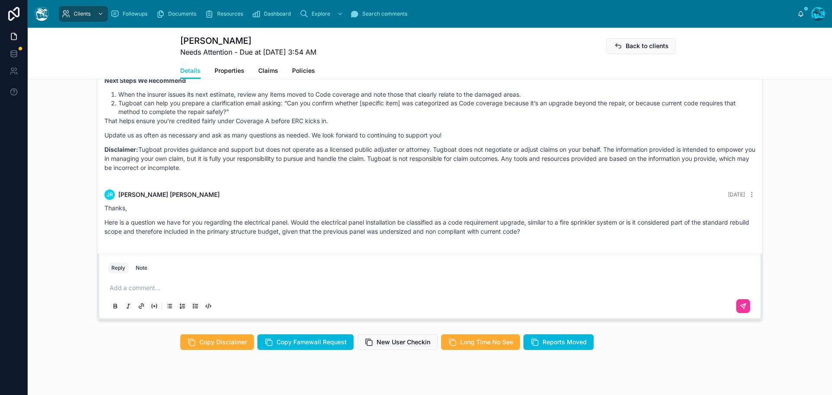
click at [119, 291] on p at bounding box center [432, 287] width 644 height 9
click at [133, 285] on p at bounding box center [432, 287] width 644 height 9
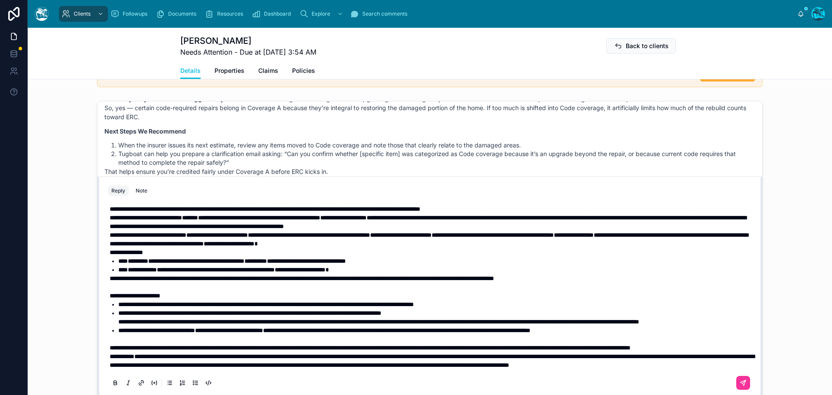
scroll to position [45, 0]
click at [195, 343] on p "**********" at bounding box center [432, 347] width 644 height 9
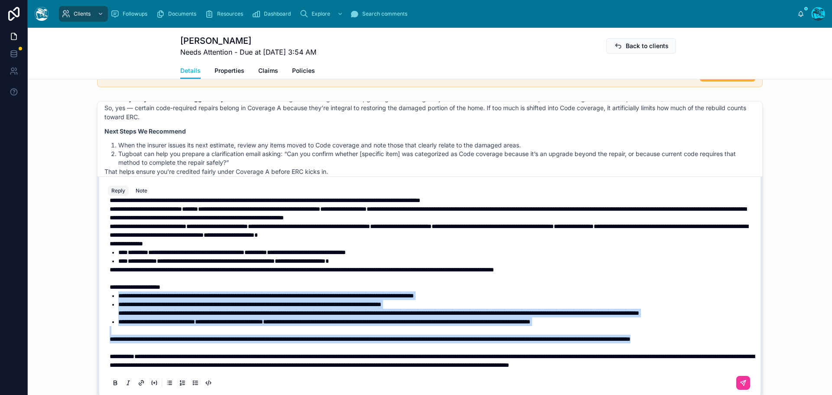
drag, startPoint x: 193, startPoint y: 338, endPoint x: 100, endPoint y: 277, distance: 111.0
click at [103, 277] on div "**********" at bounding box center [430, 297] width 654 height 198
click at [114, 383] on icon at bounding box center [115, 384] width 3 height 2
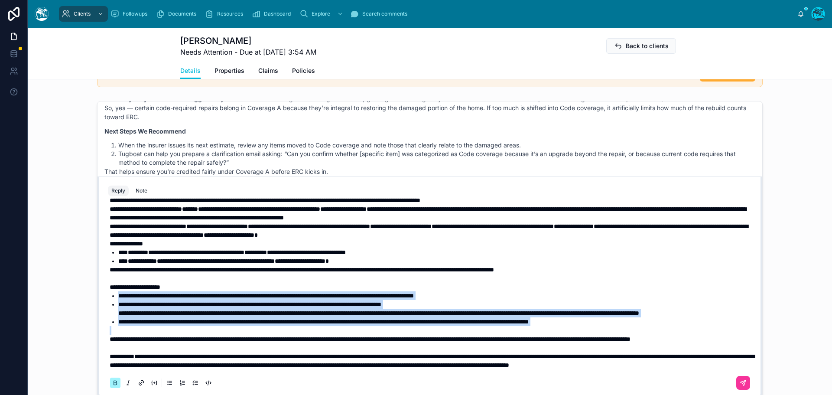
click at [114, 383] on icon at bounding box center [115, 384] width 3 height 2
click at [211, 305] on li "**********" at bounding box center [435, 308] width 635 height 17
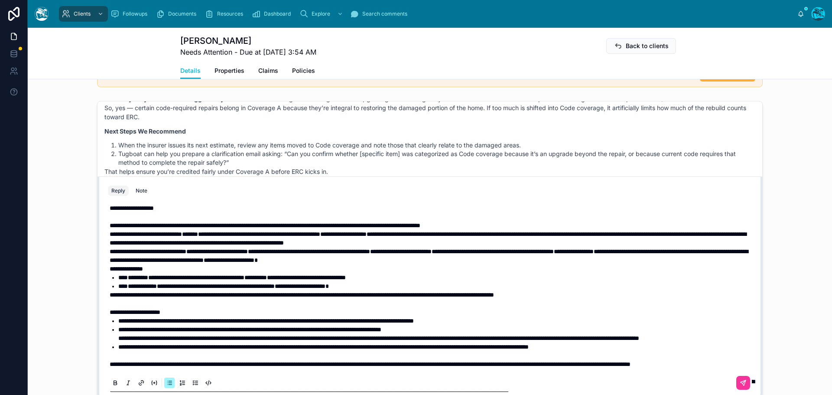
scroll to position [2, 0]
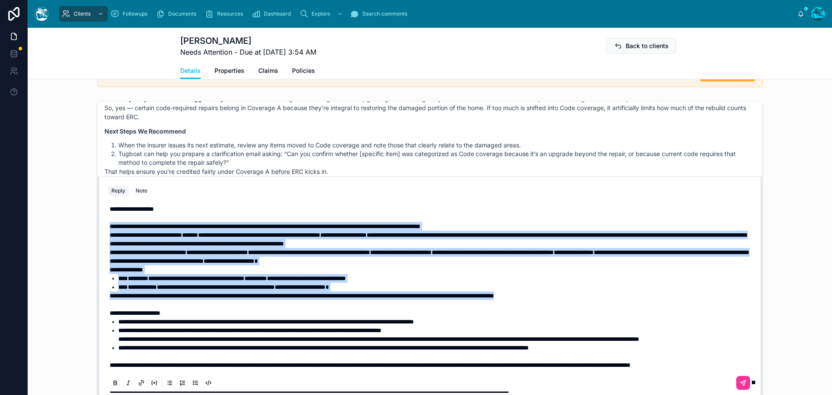
drag, startPoint x: 615, startPoint y: 295, endPoint x: 84, endPoint y: 230, distance: 535.3
click at [84, 230] on div "Rachel Baker Last month Just wanted to make sure you are aware before we provid…" at bounding box center [430, 248] width 804 height 303
click at [112, 380] on icon at bounding box center [115, 383] width 7 height 7
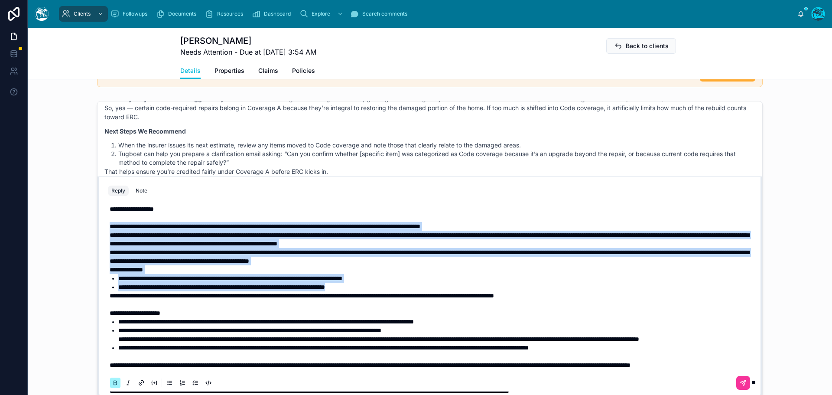
click at [112, 381] on icon at bounding box center [115, 383] width 7 height 7
click at [110, 249] on span "**********" at bounding box center [430, 256] width 640 height 15
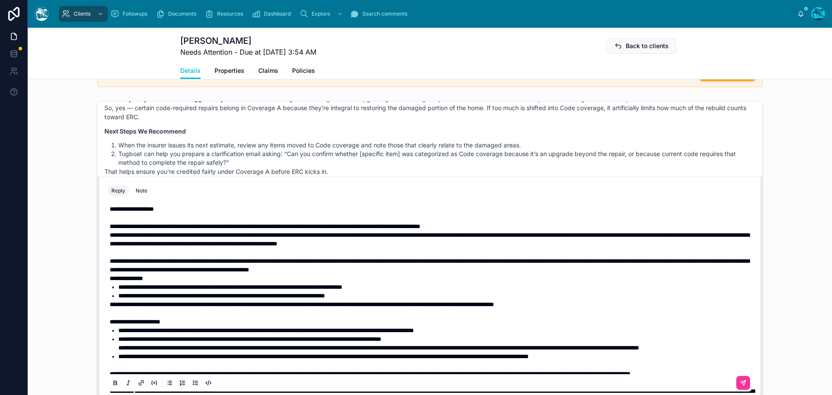
click at [532, 227] on p "**********" at bounding box center [432, 226] width 644 height 9
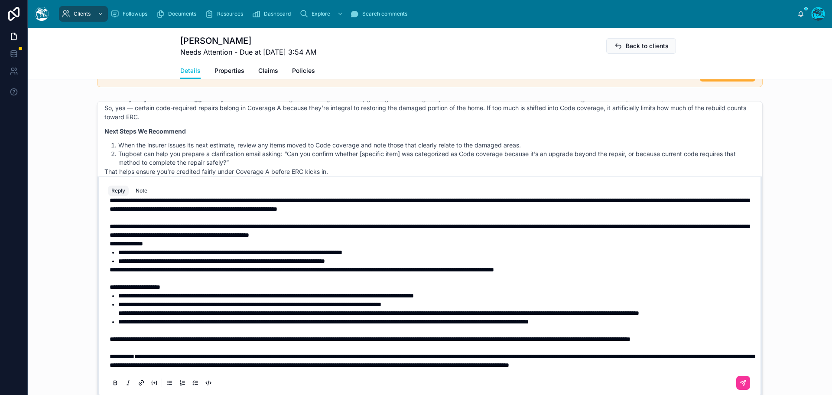
scroll to position [71, 0]
drag, startPoint x: 107, startPoint y: 321, endPoint x: 474, endPoint y: 321, distance: 367.4
click at [474, 336] on span "**********" at bounding box center [370, 339] width 521 height 6
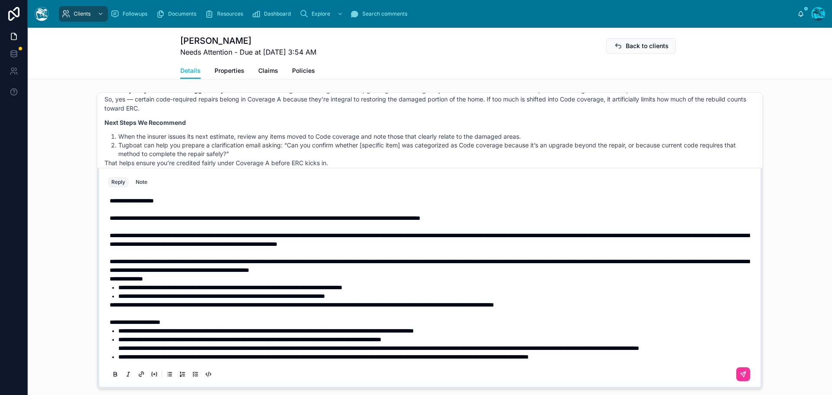
scroll to position [0, 0]
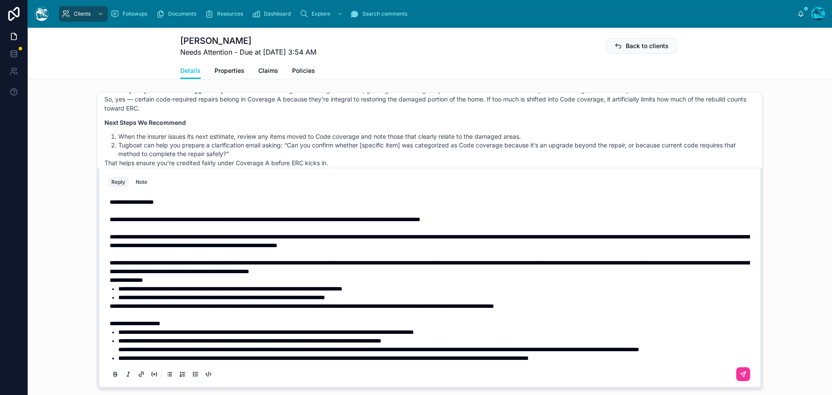
click at [740, 372] on icon at bounding box center [743, 374] width 7 height 7
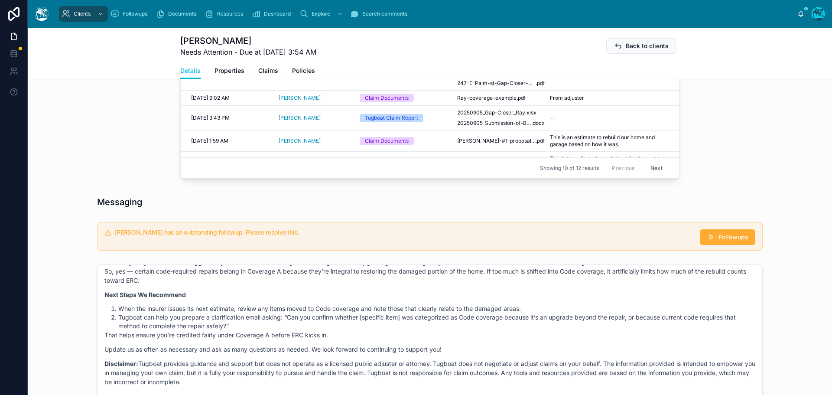
scroll to position [538, 0]
click at [730, 237] on span "Followups" at bounding box center [733, 238] width 29 height 9
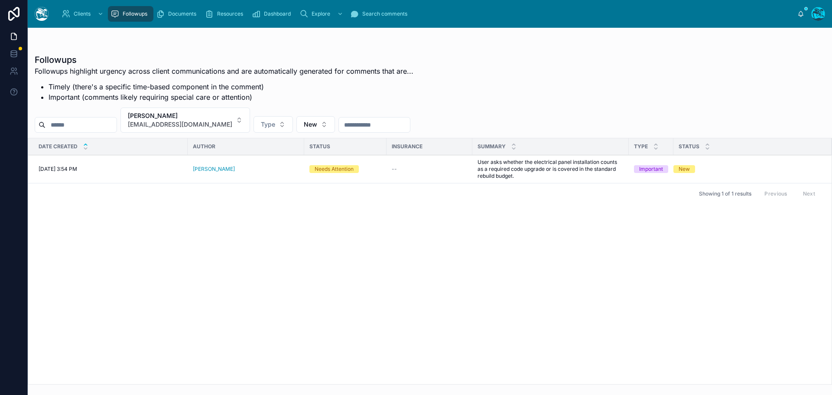
click at [0, 0] on button "Resolve" at bounding box center [0, 0] width 0 height 0
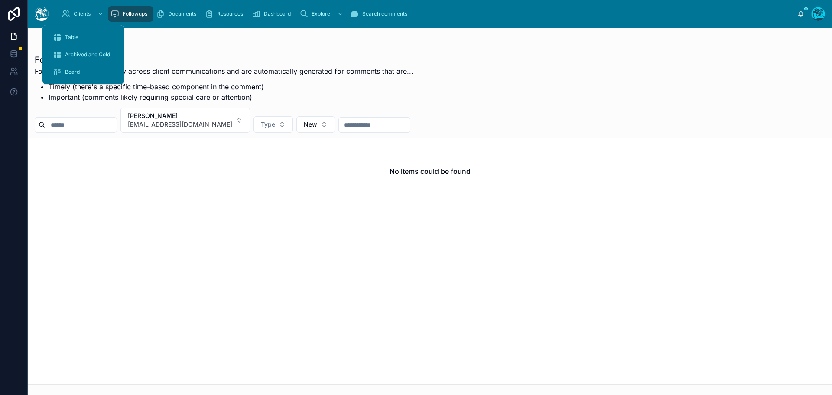
click at [76, 37] on span "Table" at bounding box center [71, 37] width 13 height 7
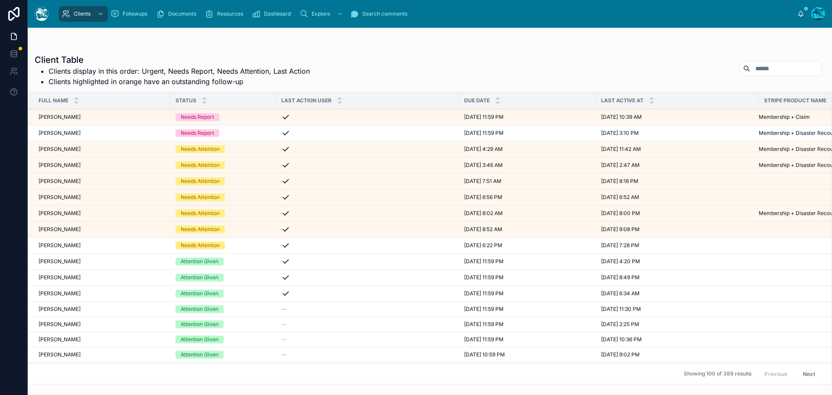
click at [83, 230] on div "Seth Morris Seth Morris" at bounding box center [102, 229] width 127 height 7
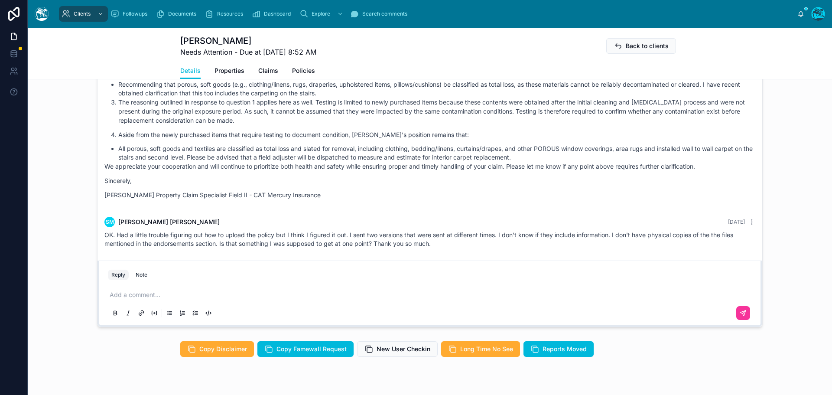
scroll to position [770, 0]
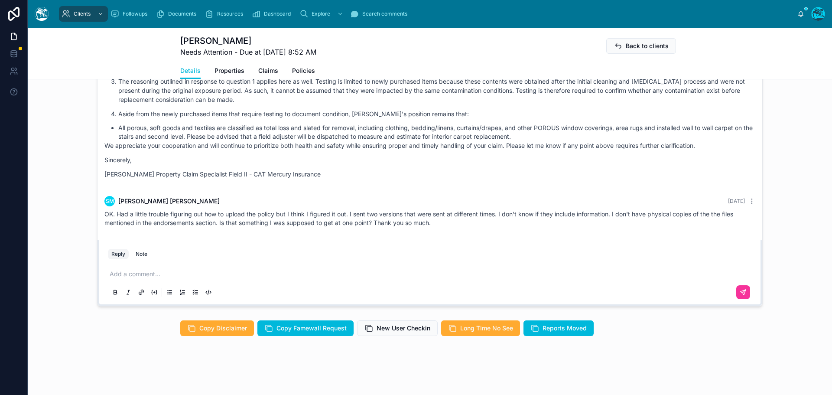
drag, startPoint x: 221, startPoint y: 259, endPoint x: 487, endPoint y: 227, distance: 268.3
copy div "SM Seth Morris Yesterday Hi. Thanks for the quick response. I uploaded the poli…"
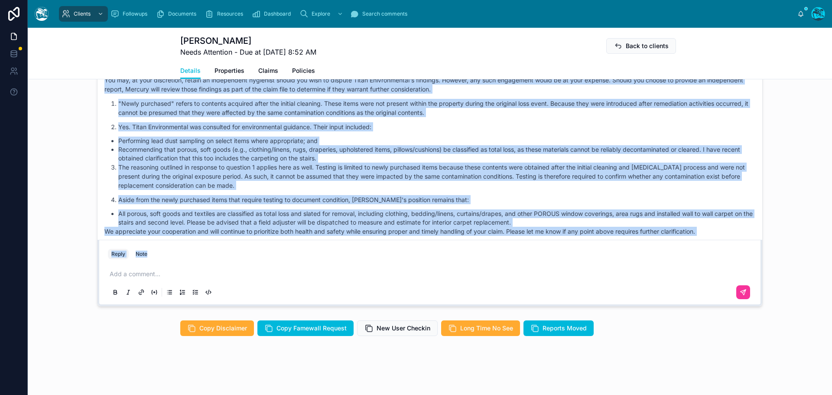
scroll to position [3563, 0]
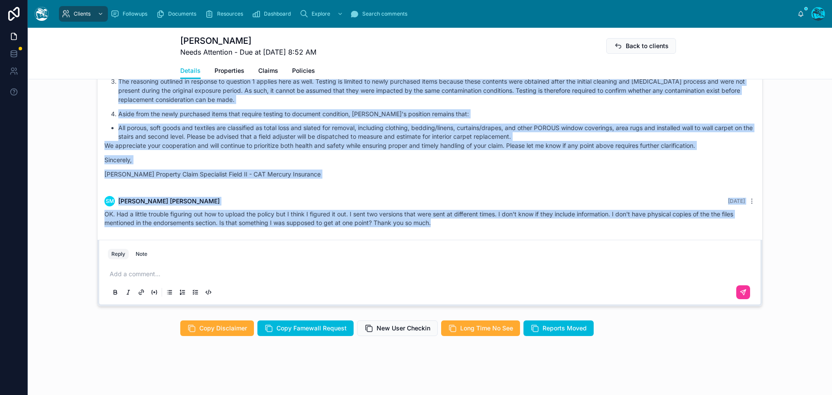
drag, startPoint x: 166, startPoint y: 156, endPoint x: 483, endPoint y: 230, distance: 324.9
copy div "Rachel Baker Yesterday Hey there! We understand how discouraging Mercury’s repl…"
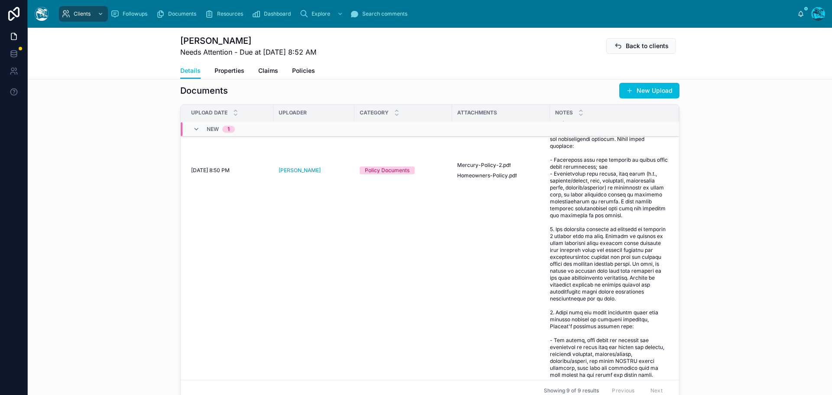
scroll to position [260, 0]
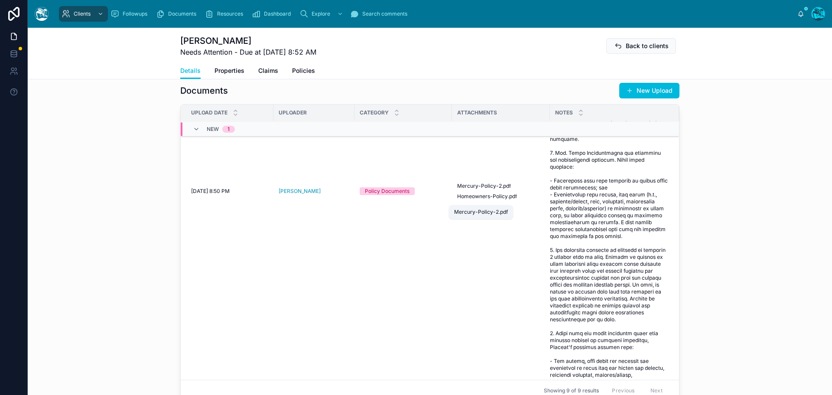
click at [481, 189] on span "Mercury-Policy-2" at bounding box center [479, 185] width 45 height 7
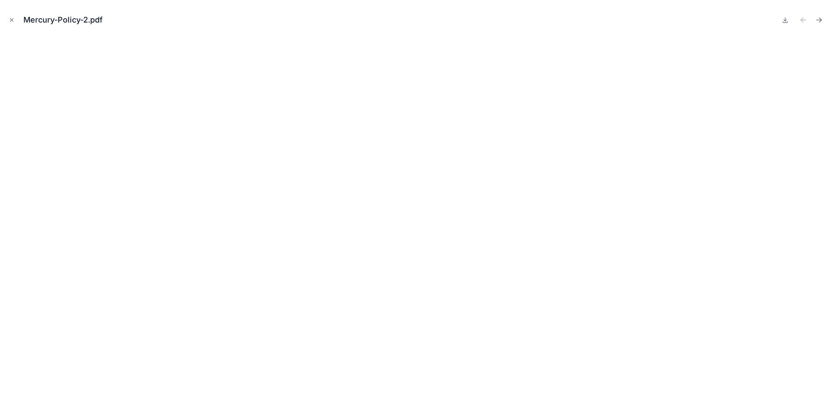
click at [784, 20] on icon at bounding box center [785, 19] width 3 height 1
click at [818, 19] on icon "Next file" at bounding box center [819, 20] width 9 height 9
click at [804, 17] on icon "Previous file" at bounding box center [803, 20] width 9 height 9
click at [11, 18] on icon "Close modal" at bounding box center [12, 20] width 6 height 6
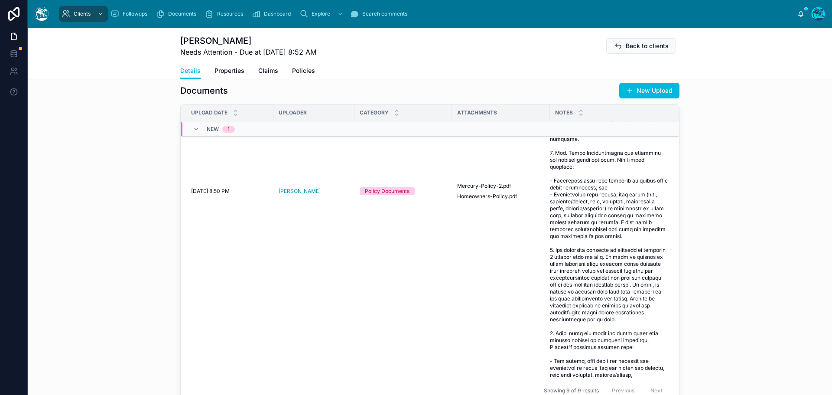
click at [0, 0] on icon at bounding box center [0, 0] width 0 height 0
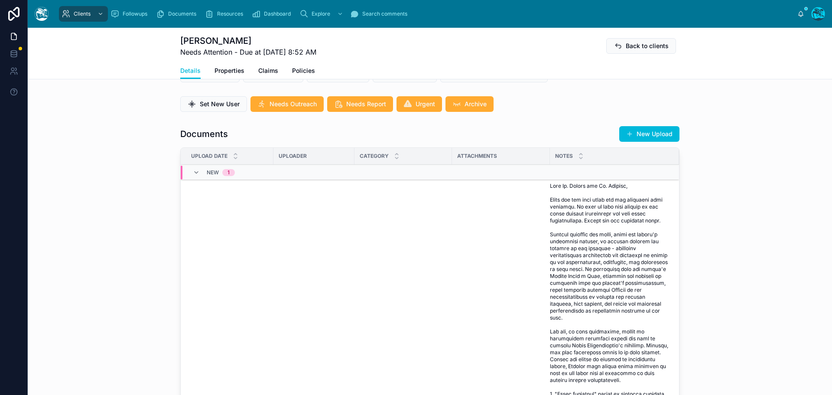
click at [0, 0] on span "Reviewed" at bounding box center [0, 0] width 0 height 0
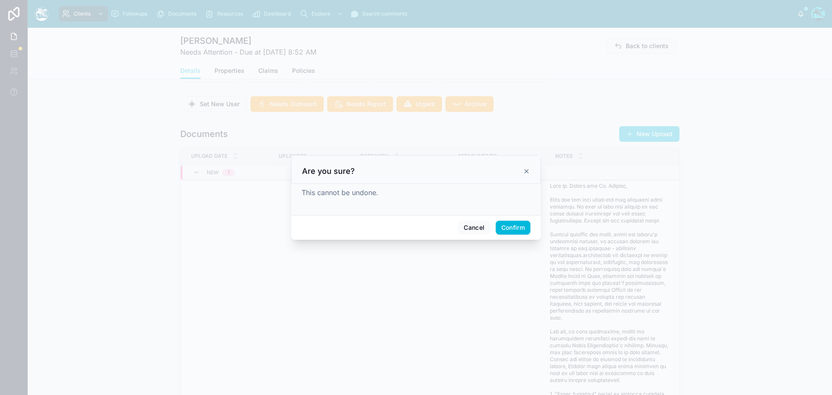
click at [516, 226] on button "Confirm" at bounding box center [513, 228] width 35 height 14
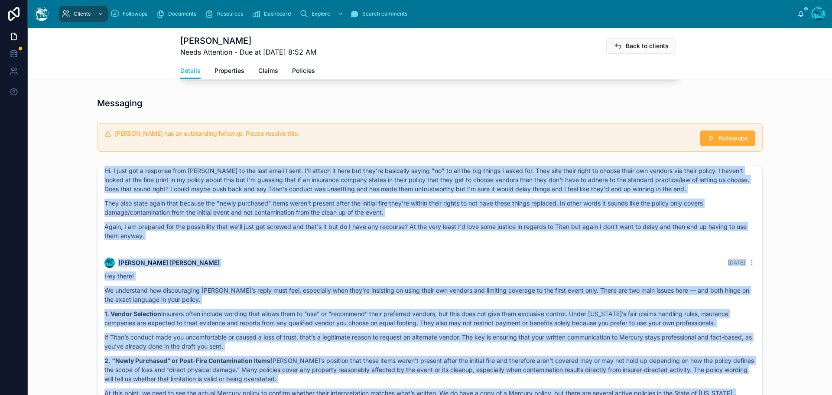
scroll to position [5919, 0]
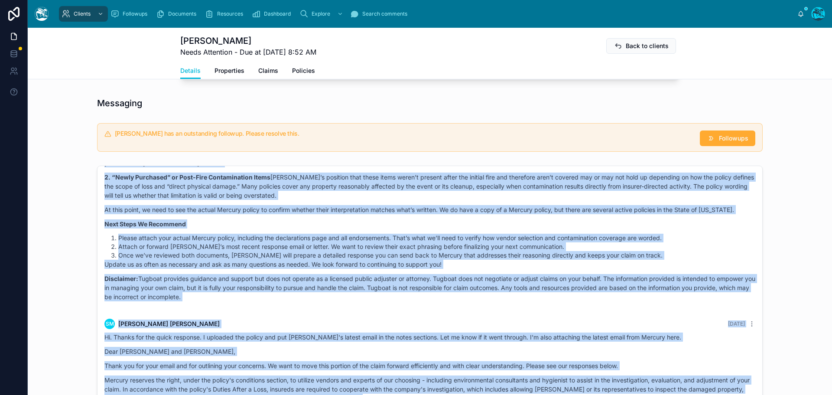
drag, startPoint x: 166, startPoint y: 251, endPoint x: 649, endPoint y: 350, distance: 492.7
copy div "Rachel Baker 2 months ago Good afternoon, Seth! I just reviewed the support req…"
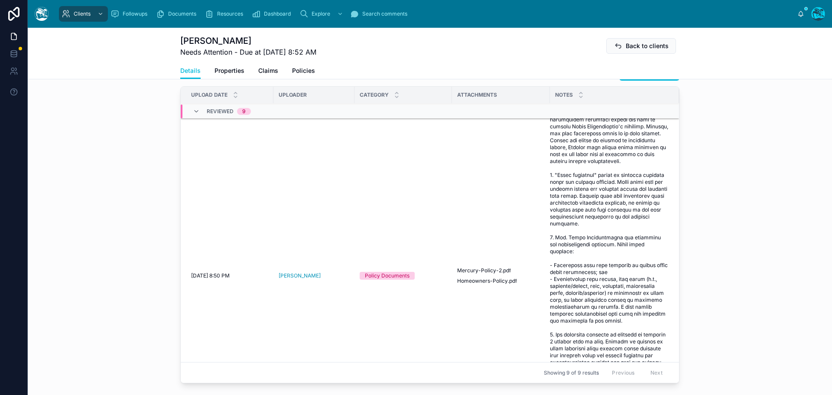
scroll to position [173, 0]
click at [0, 0] on icon at bounding box center [0, 0] width 0 height 0
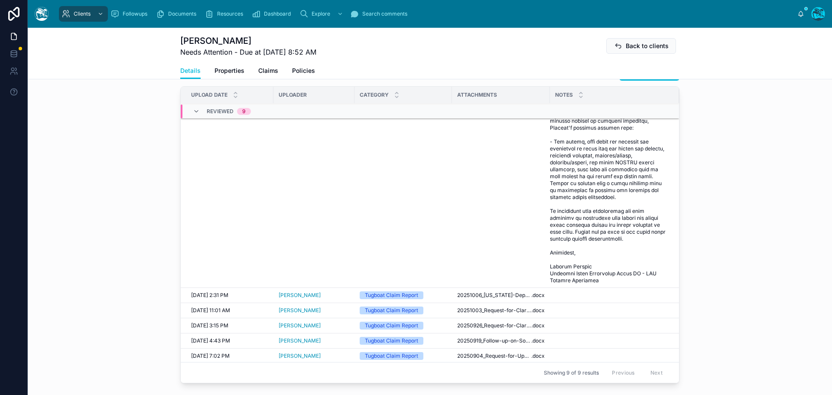
scroll to position [477, 0]
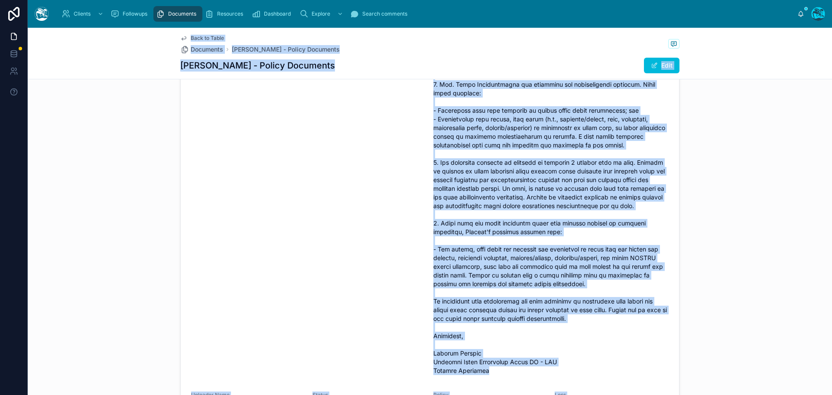
scroll to position [303, 0]
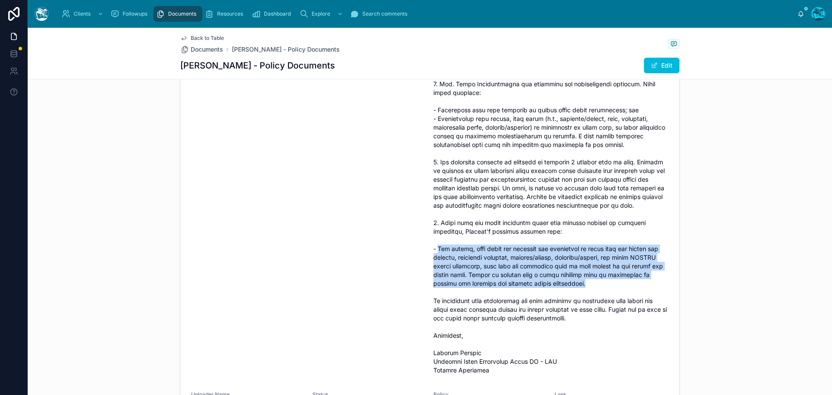
drag, startPoint x: 589, startPoint y: 290, endPoint x: 435, endPoint y: 257, distance: 157.7
click at [435, 257] on span at bounding box center [550, 114] width 235 height 520
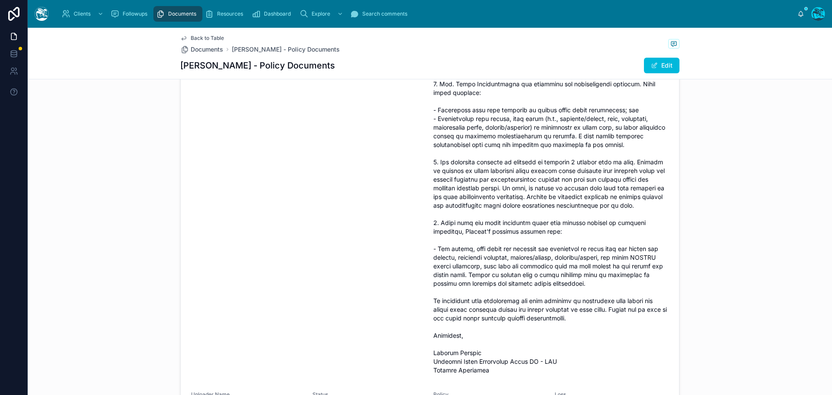
click at [196, 39] on span "Back to Table" at bounding box center [207, 38] width 33 height 7
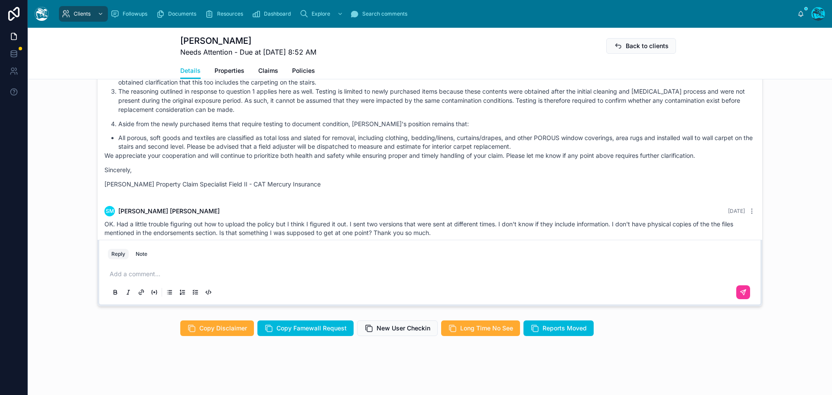
scroll to position [3563, 0]
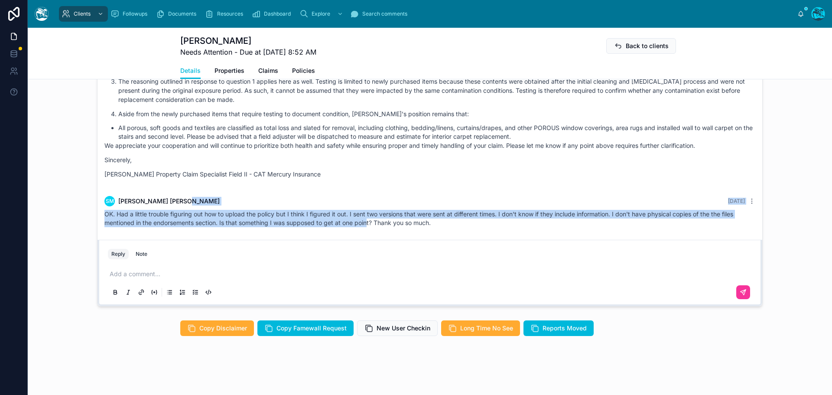
drag, startPoint x: 215, startPoint y: 196, endPoint x: 365, endPoint y: 227, distance: 152.6
click at [365, 227] on div "SM Seth Morris Yesterday OK. Had a little trouble figuring out how to upload th…" at bounding box center [429, 212] width 661 height 42
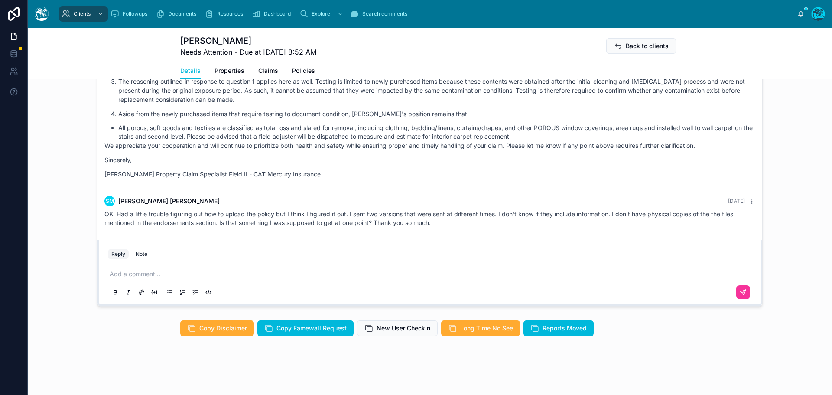
click at [344, 173] on p "Derrick Langley Property Claim Specialist Field II - CAT Mercury Insurance" at bounding box center [429, 173] width 651 height 9
drag, startPoint x: 344, startPoint y: 173, endPoint x: 443, endPoint y: 231, distance: 115.0
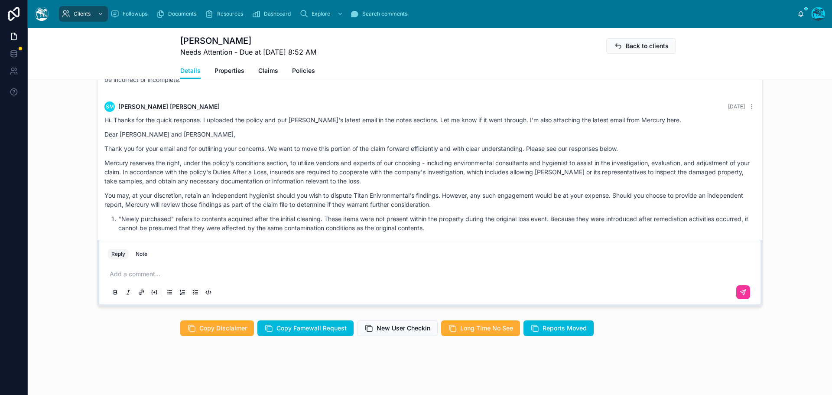
scroll to position [3303, 0]
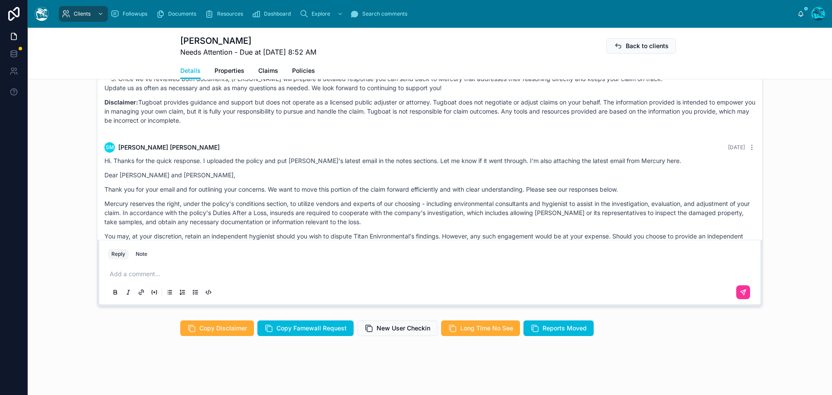
click at [129, 274] on p at bounding box center [432, 274] width 644 height 9
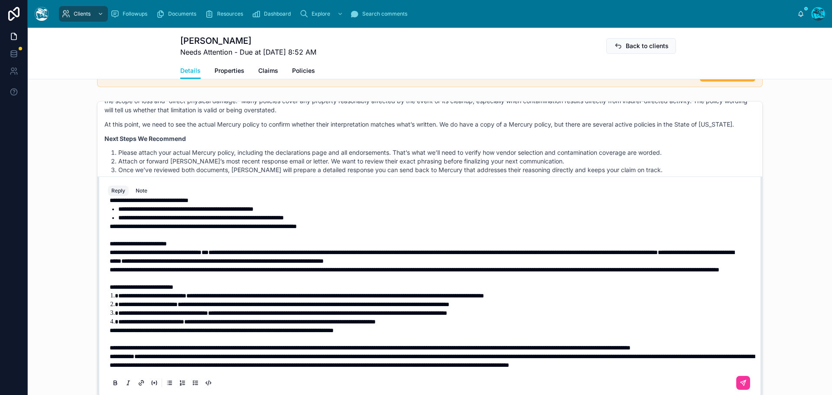
scroll to position [132, 0]
click at [188, 344] on span "**********" at bounding box center [370, 347] width 521 height 6
click at [188, 343] on p "**********" at bounding box center [432, 347] width 644 height 9
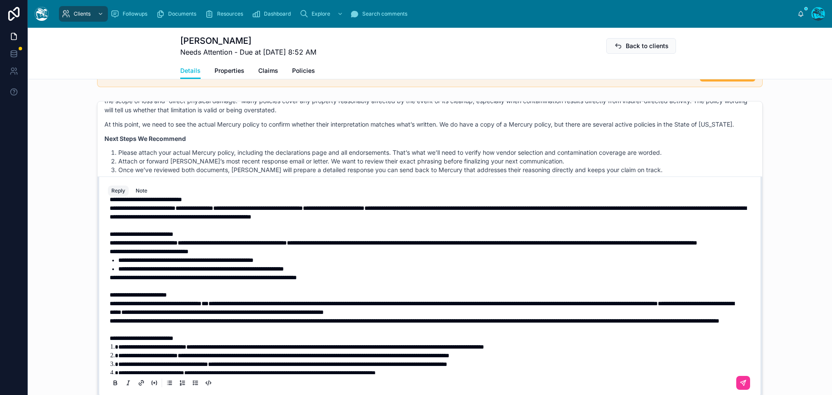
scroll to position [45, 0]
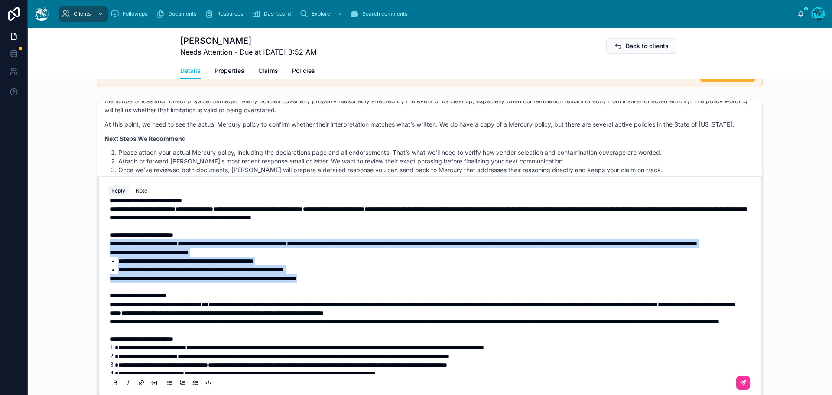
drag, startPoint x: 351, startPoint y: 287, endPoint x: 88, endPoint y: 245, distance: 267.2
click at [88, 245] on div "SM Seth Morris Last month Hi Rachel, I've been radio silent but have some updat…" at bounding box center [430, 248] width 804 height 303
click at [114, 383] on icon at bounding box center [115, 382] width 3 height 2
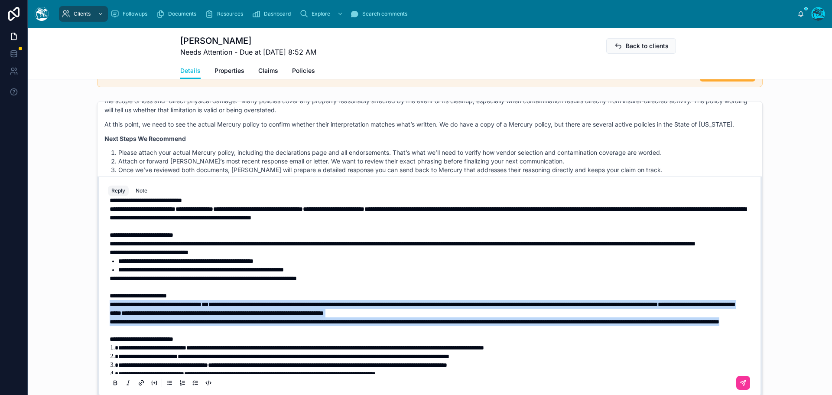
drag, startPoint x: 303, startPoint y: 338, endPoint x: 105, endPoint y: 314, distance: 199.9
click at [108, 314] on div "**********" at bounding box center [430, 304] width 644 height 296
click at [114, 383] on icon at bounding box center [115, 382] width 3 height 2
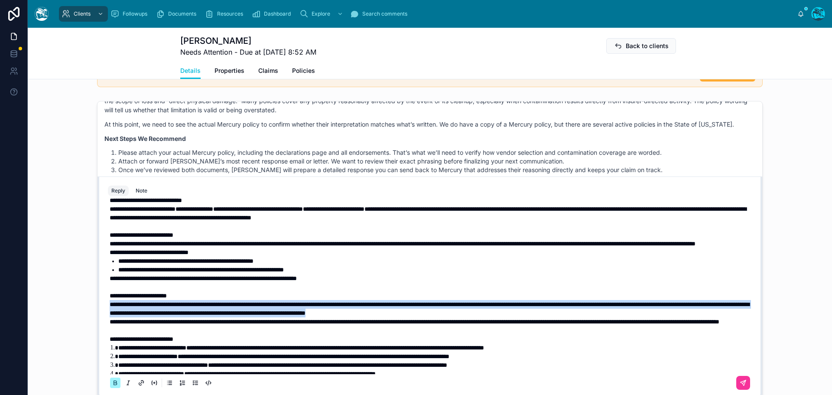
click at [114, 383] on icon at bounding box center [115, 382] width 3 height 2
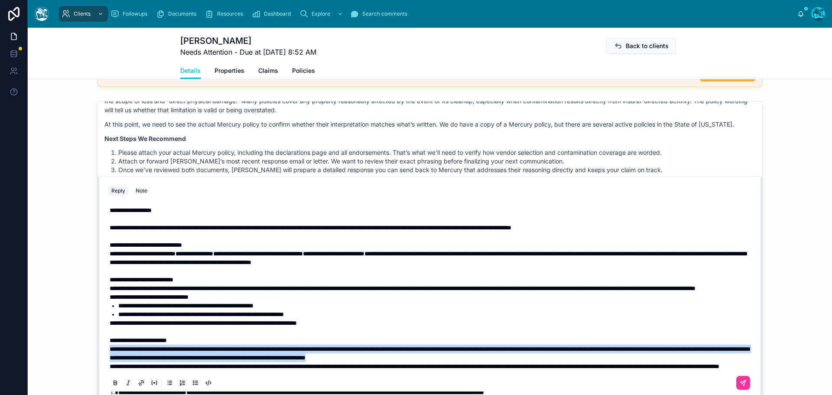
scroll to position [0, 0]
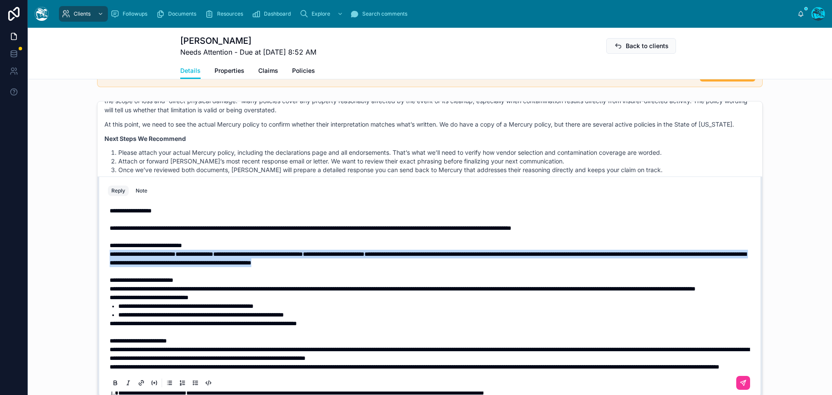
drag, startPoint x: 497, startPoint y: 263, endPoint x: 104, endPoint y: 256, distance: 393.5
click at [104, 256] on div "**********" at bounding box center [430, 297] width 654 height 198
click at [112, 383] on icon at bounding box center [115, 383] width 7 height 7
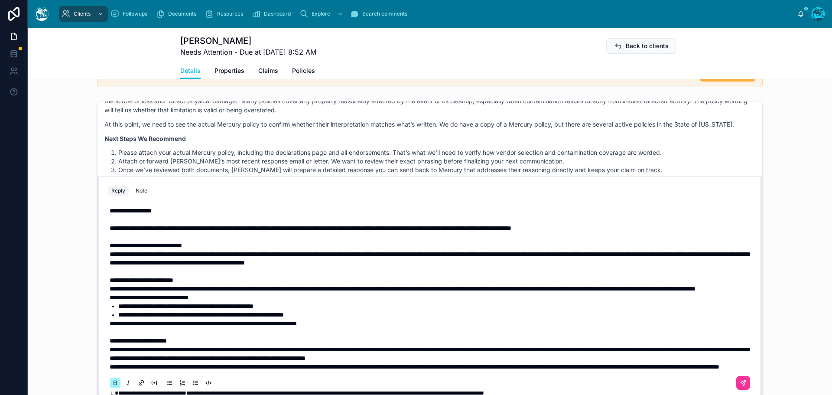
click at [112, 383] on icon at bounding box center [115, 383] width 7 height 7
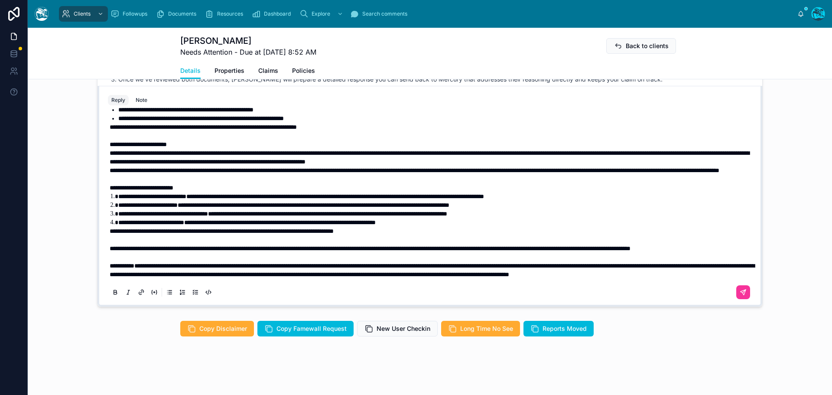
scroll to position [770, 0]
click at [740, 290] on icon at bounding box center [742, 291] width 5 height 5
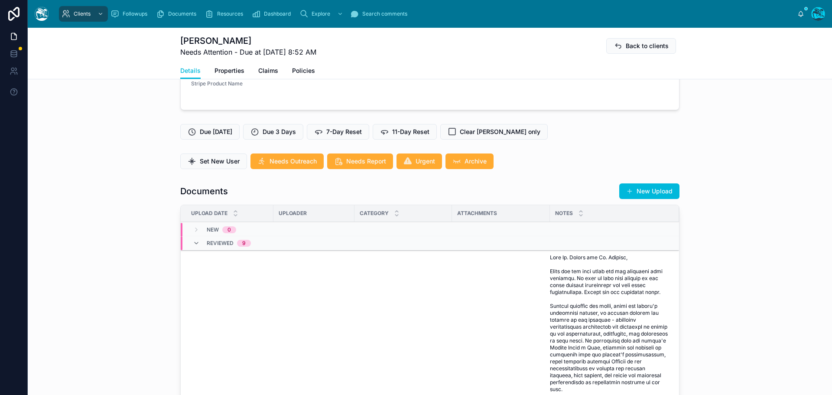
scroll to position [175, 0]
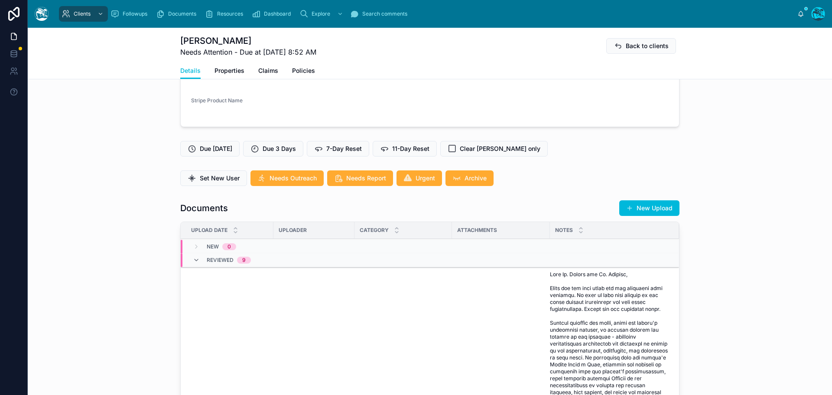
drag, startPoint x: 647, startPoint y: 207, endPoint x: 653, endPoint y: 208, distance: 5.7
click at [646, 207] on button "New Upload" at bounding box center [649, 208] width 60 height 16
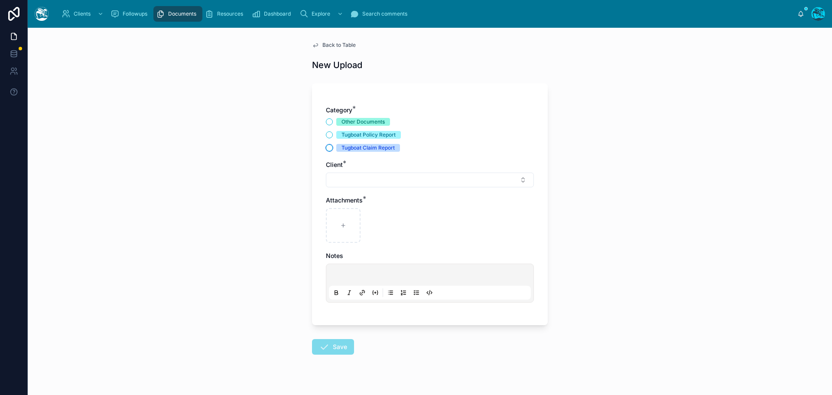
click at [326, 148] on button "Tugboat Claim Report" at bounding box center [329, 147] width 7 height 7
click at [341, 179] on button "Select Button" at bounding box center [430, 179] width 208 height 15
type input "****"
click at [389, 221] on span "sethismorris@gmail.com" at bounding box center [421, 222] width 103 height 9
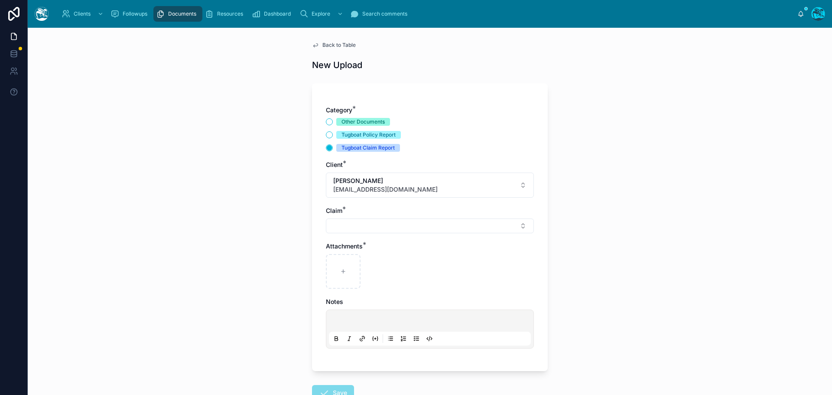
click at [348, 221] on button "Select Button" at bounding box center [430, 225] width 208 height 15
click at [326, 123] on button "Other Documents" at bounding box center [329, 121] width 7 height 7
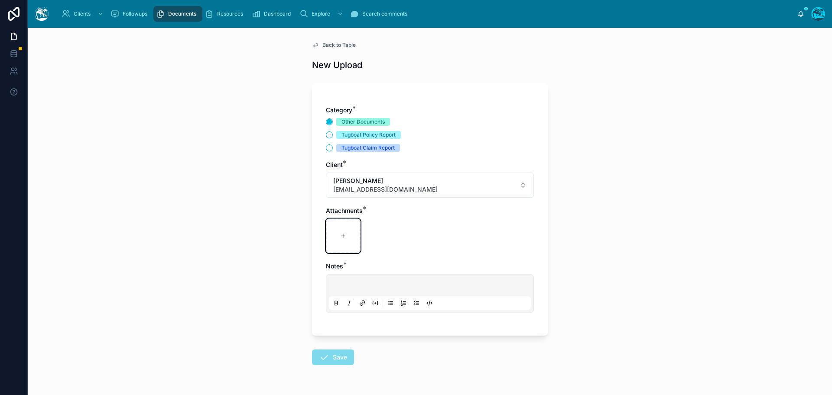
click at [347, 235] on div at bounding box center [343, 235] width 35 height 35
type input "**********"
click at [343, 285] on p at bounding box center [432, 286] width 202 height 9
click at [334, 358] on button "Save" at bounding box center [333, 357] width 42 height 16
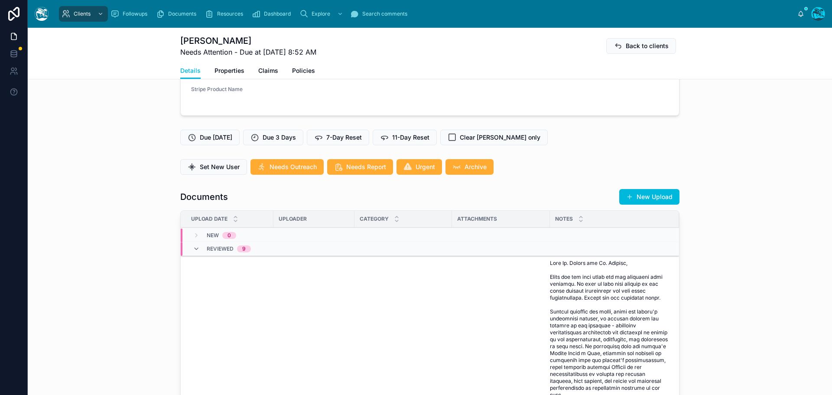
scroll to position [217, 0]
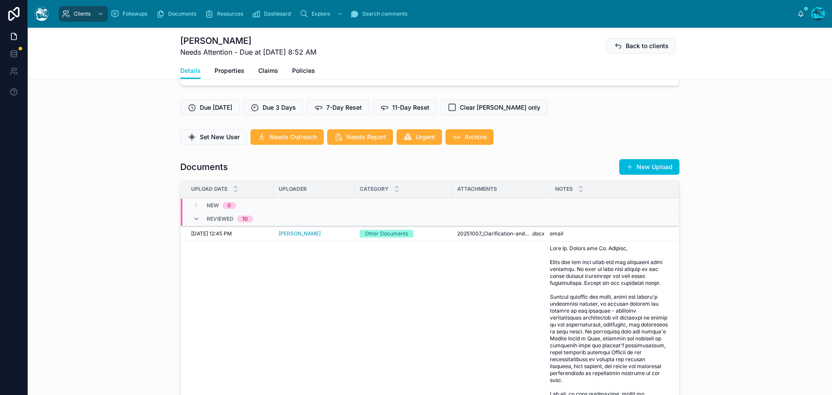
click at [570, 231] on div "email email" at bounding box center [609, 233] width 119 height 7
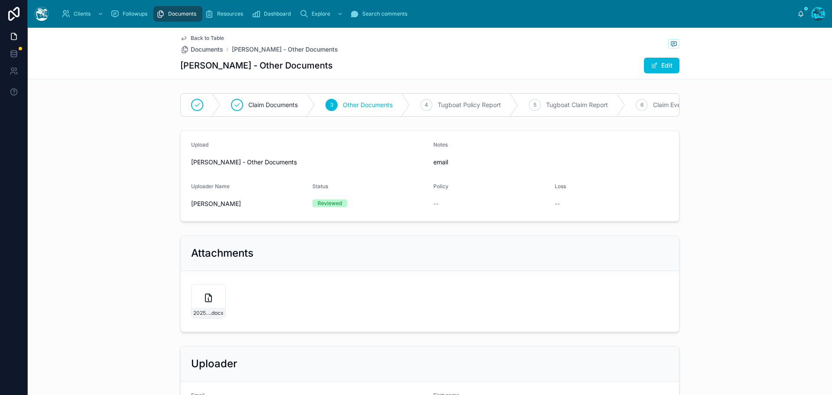
click at [659, 62] on button "Edit" at bounding box center [662, 66] width 36 height 16
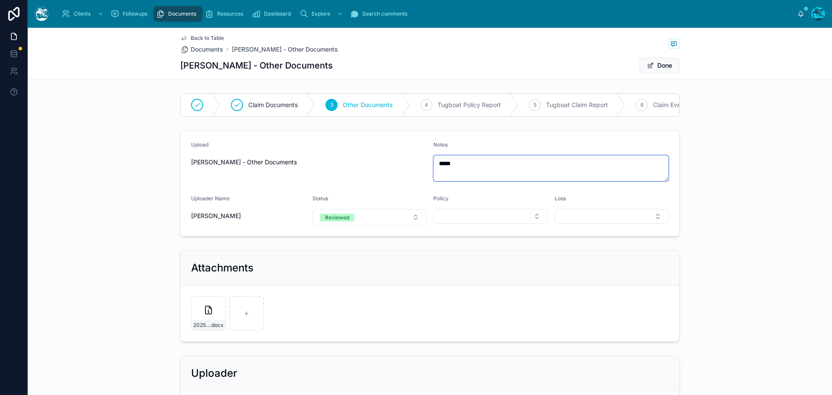
drag, startPoint x: 449, startPoint y: 171, endPoint x: 417, endPoint y: 172, distance: 32.1
click at [417, 172] on form "Upload Rachel Baker - Other Documents Notes ***** Uploader Name Rachel Baker St…" at bounding box center [430, 183] width 498 height 105
click at [581, 103] on span "Tugboat Claim Report" at bounding box center [577, 105] width 62 height 9
click at [658, 65] on button "Done" at bounding box center [660, 66] width 40 height 16
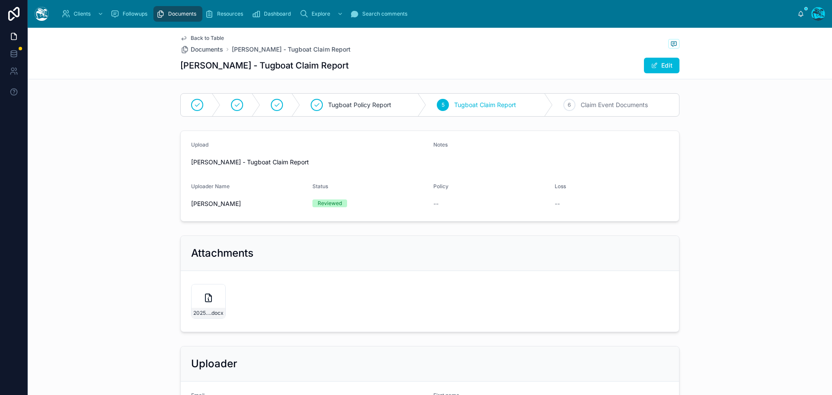
click at [201, 38] on span "Back to Table" at bounding box center [207, 38] width 33 height 7
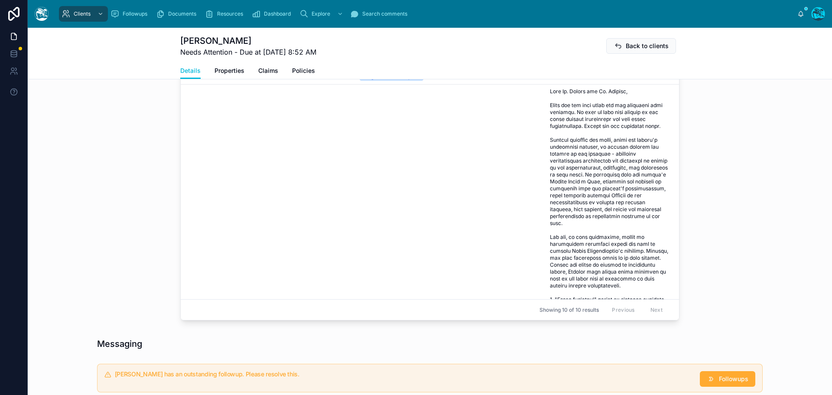
scroll to position [390, 0]
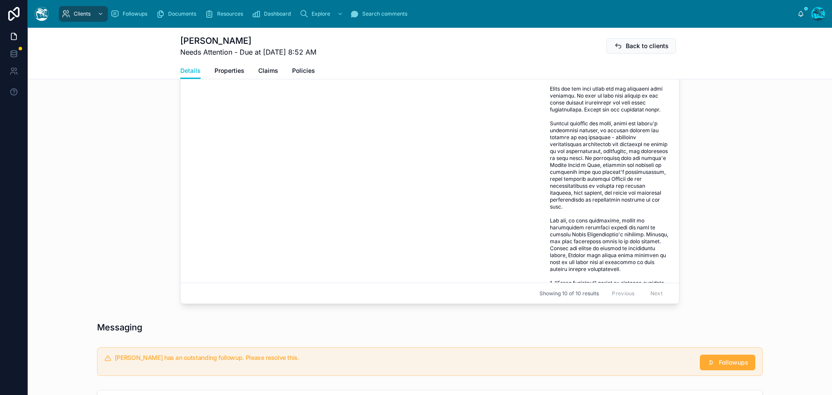
click at [724, 361] on span "Followups" at bounding box center [733, 362] width 29 height 9
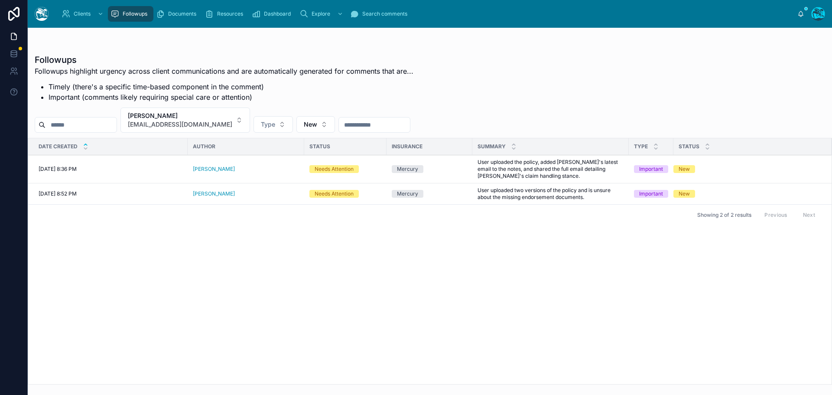
click at [0, 0] on icon at bounding box center [0, 0] width 0 height 0
click at [0, 0] on span "Resolve" at bounding box center [0, 0] width 0 height 0
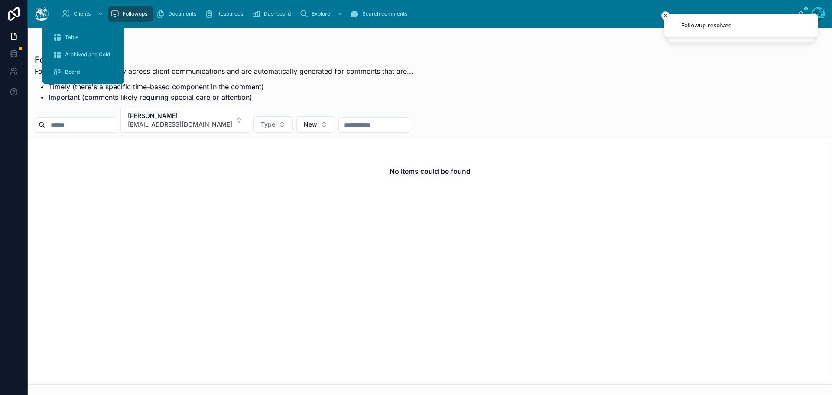
click at [69, 32] on div "Table" at bounding box center [83, 37] width 61 height 14
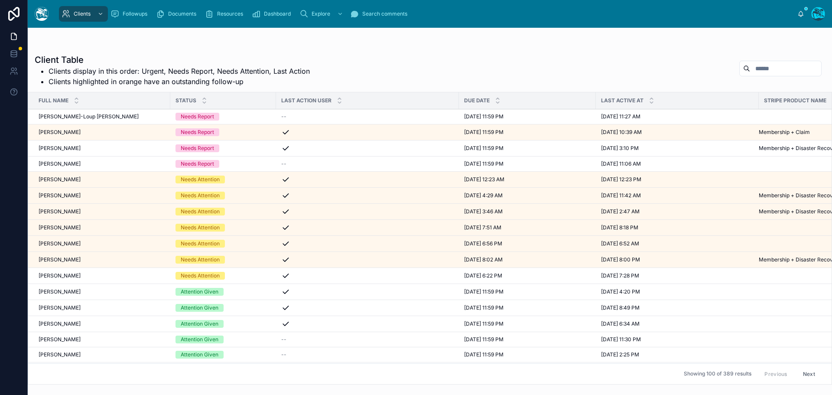
click at [63, 195] on span "[PERSON_NAME]" at bounding box center [60, 195] width 42 height 7
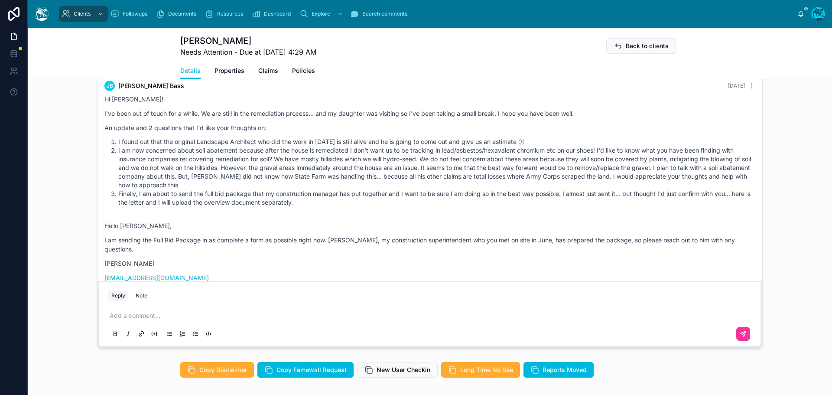
scroll to position [3406, 0]
click at [121, 320] on p at bounding box center [432, 315] width 644 height 9
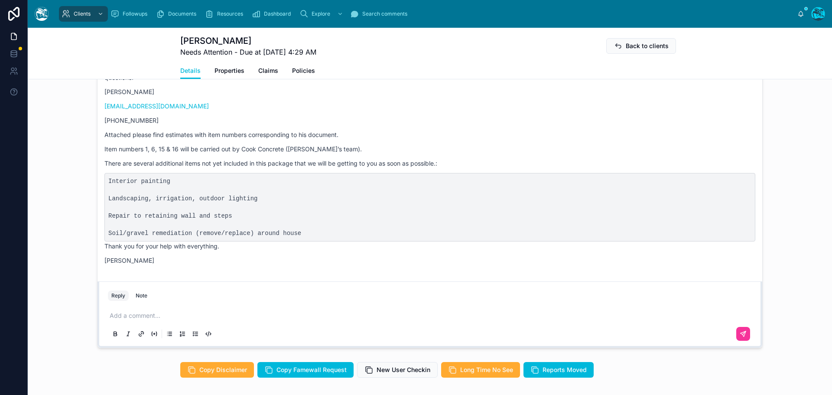
scroll to position [3579, 0]
click at [131, 320] on p at bounding box center [432, 315] width 644 height 9
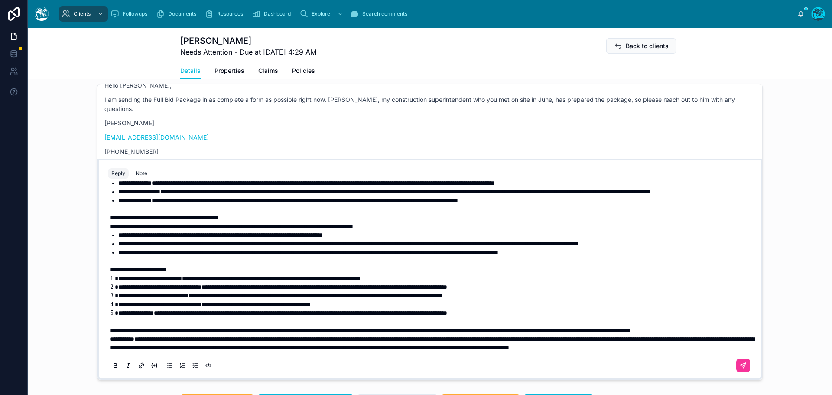
scroll to position [175, 0]
click at [198, 334] on p "**********" at bounding box center [432, 330] width 644 height 9
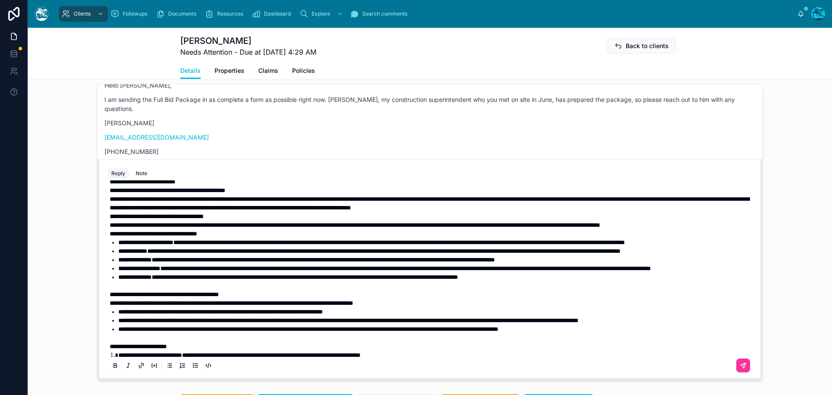
scroll to position [45, 0]
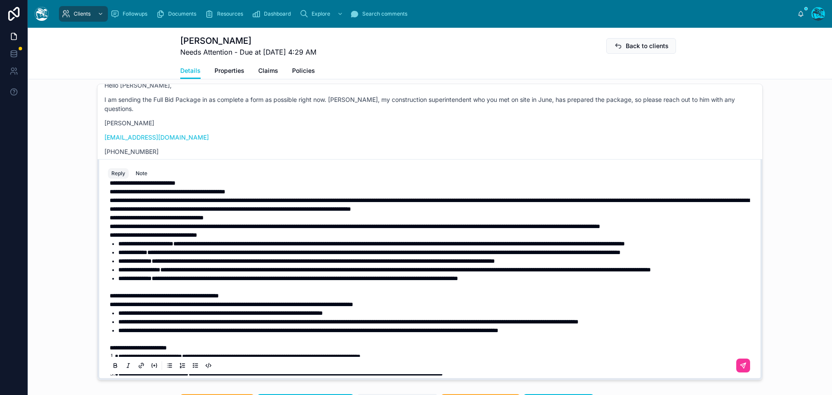
click at [110, 221] on strong "**********" at bounding box center [157, 217] width 94 height 6
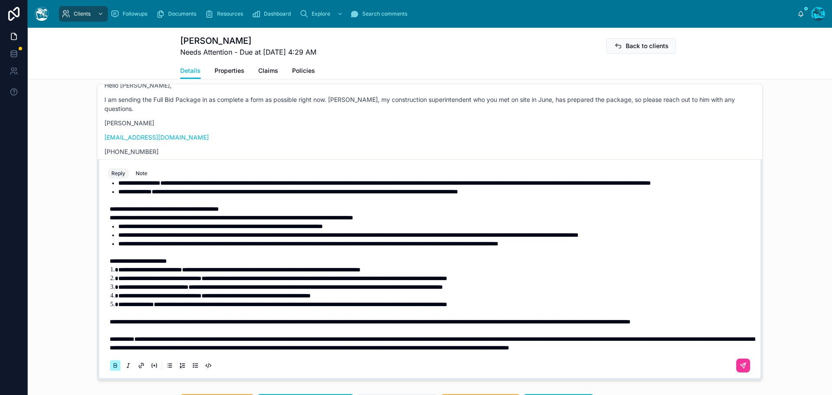
scroll to position [175, 0]
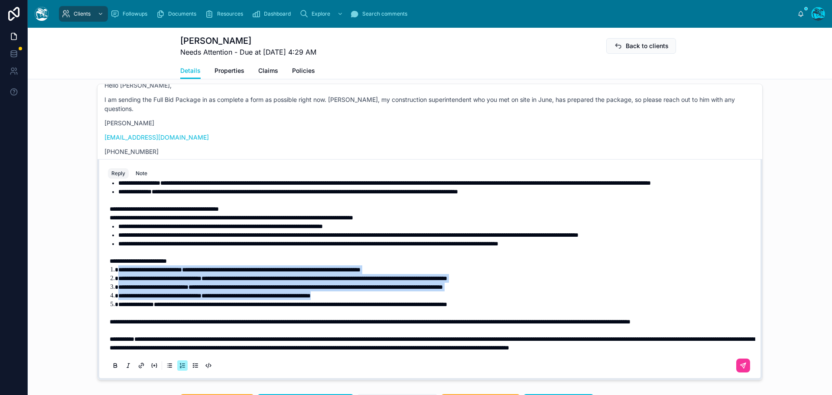
drag, startPoint x: 384, startPoint y: 314, endPoint x: 100, endPoint y: 289, distance: 285.3
click at [103, 289] on div "**********" at bounding box center [430, 279] width 654 height 198
click at [112, 369] on icon at bounding box center [115, 365] width 7 height 7
click at [162, 282] on li "**********" at bounding box center [435, 278] width 635 height 9
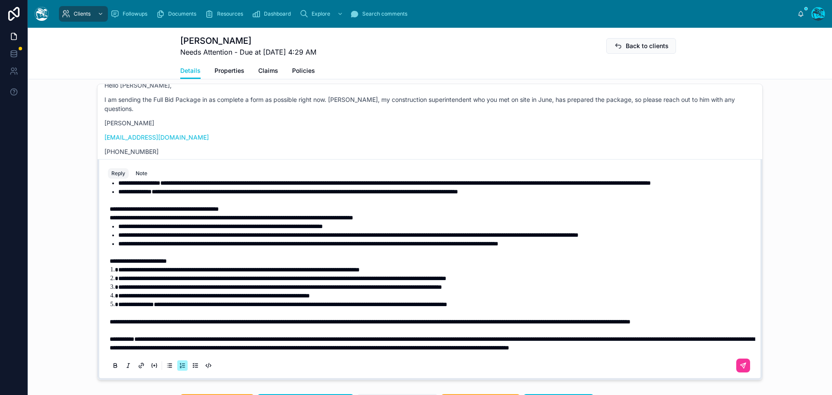
scroll to position [192, 0]
click at [740, 369] on icon at bounding box center [743, 365] width 7 height 7
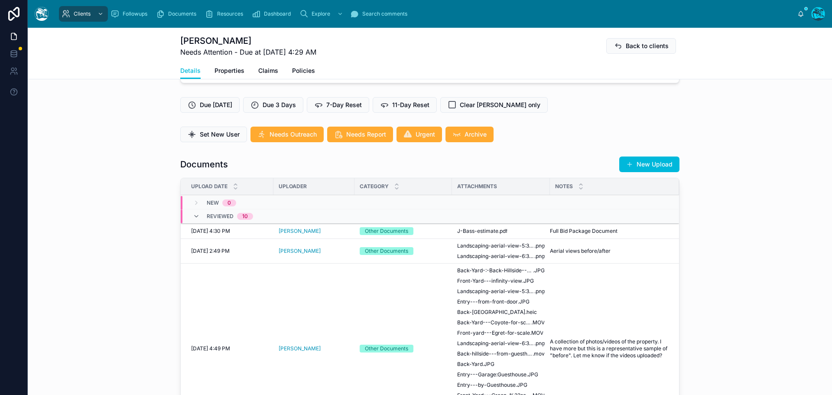
scroll to position [185, 0]
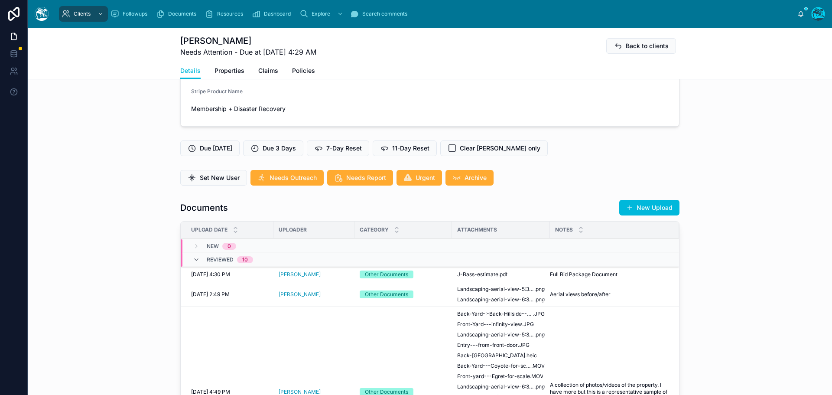
click at [658, 215] on button "New Upload" at bounding box center [649, 208] width 60 height 16
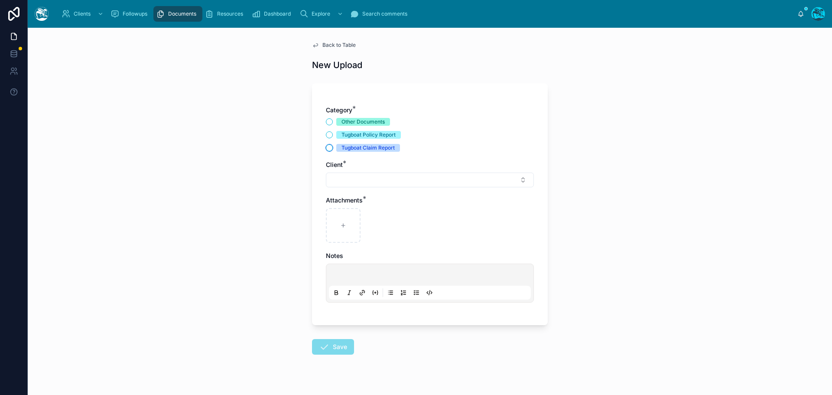
click at [326, 148] on button "Tugboat Claim Report" at bounding box center [329, 147] width 7 height 7
click at [340, 180] on button "Select Button" at bounding box center [430, 179] width 208 height 15
type input "****"
click at [397, 218] on span "[PERSON_NAME]" at bounding box center [421, 214] width 103 height 9
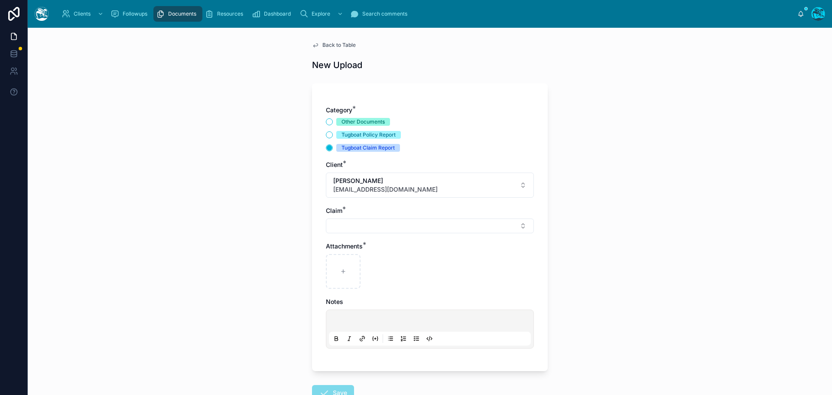
click at [349, 227] on button "Select Button" at bounding box center [430, 225] width 208 height 15
click at [377, 262] on span "Malibu House Fire" at bounding box center [395, 260] width 51 height 9
click at [332, 269] on div at bounding box center [343, 273] width 35 height 35
type input "**********"
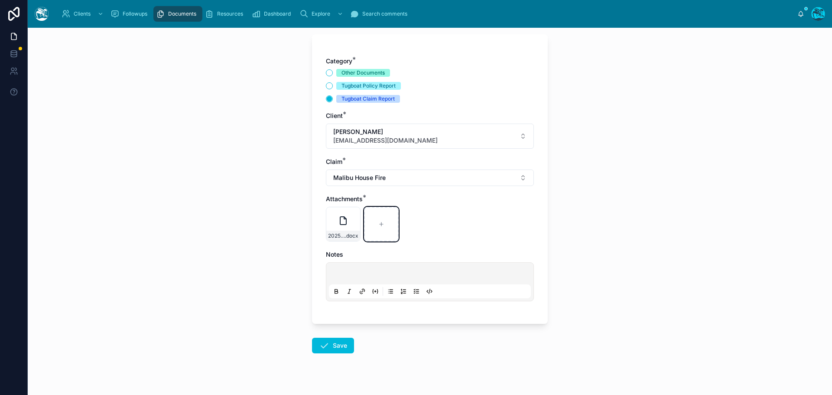
scroll to position [63, 0]
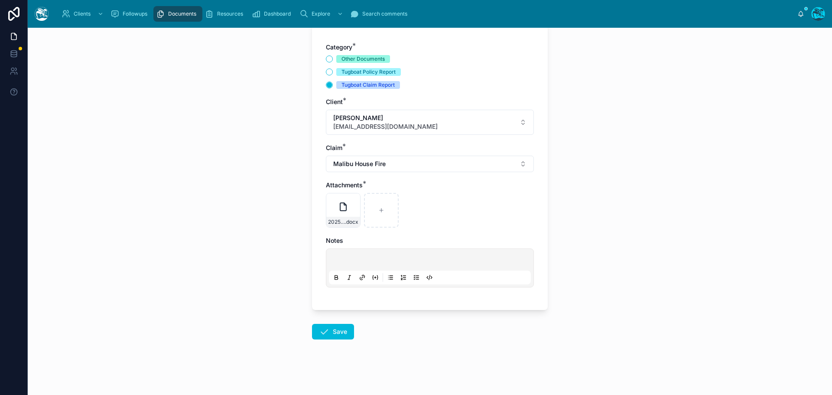
click at [327, 333] on button "Save" at bounding box center [333, 332] width 42 height 16
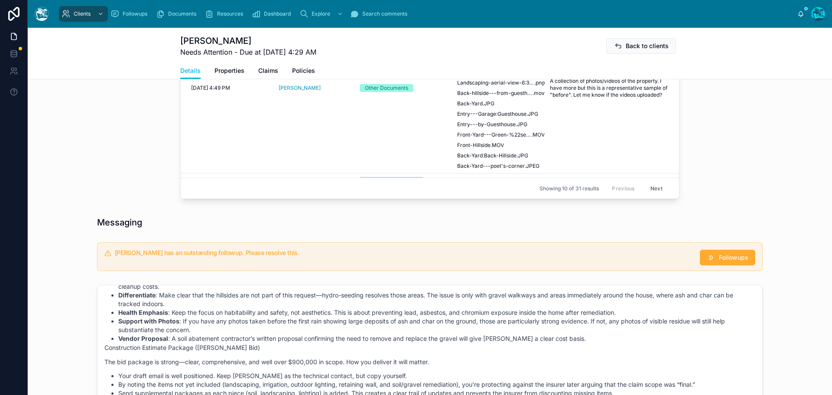
scroll to position [539, 0]
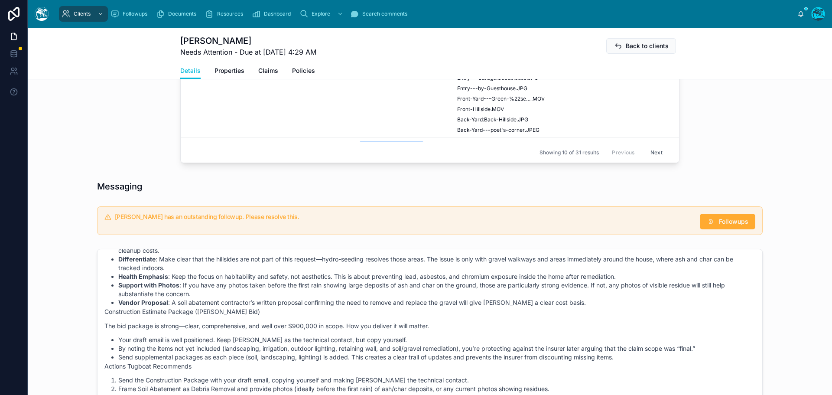
click at [723, 226] on span "Followups" at bounding box center [733, 221] width 29 height 9
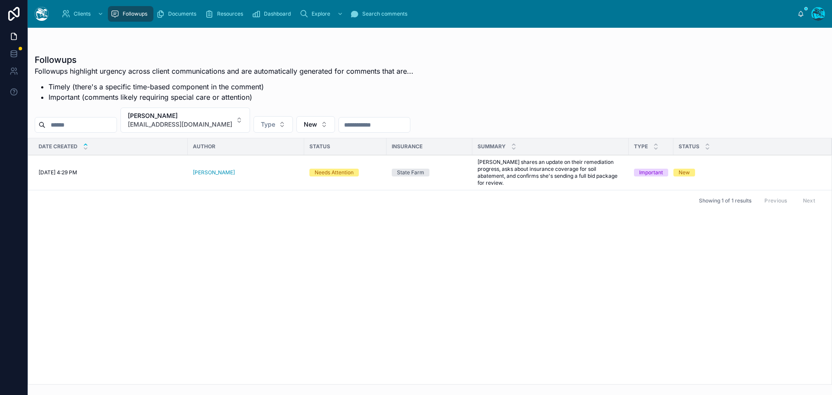
click at [0, 0] on span "Resolve" at bounding box center [0, 0] width 0 height 0
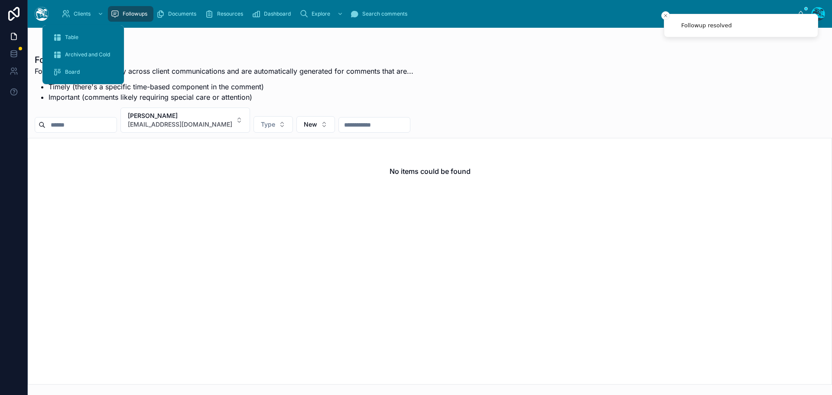
click at [67, 33] on div "Table" at bounding box center [83, 37] width 61 height 14
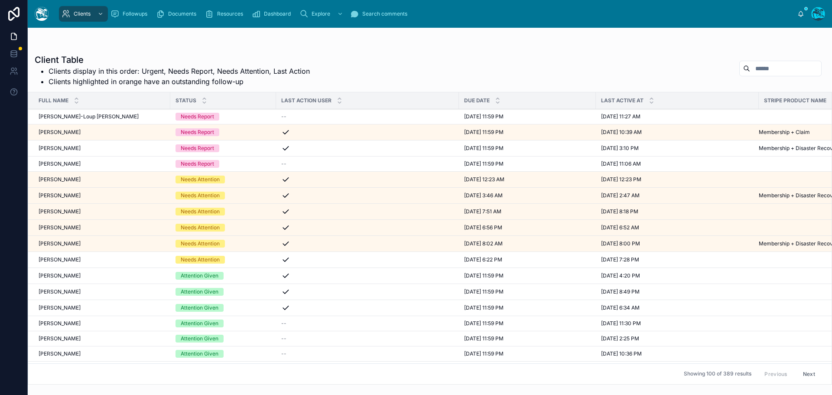
click at [80, 242] on div "Lillian Machin Lillian Machin" at bounding box center [102, 243] width 127 height 7
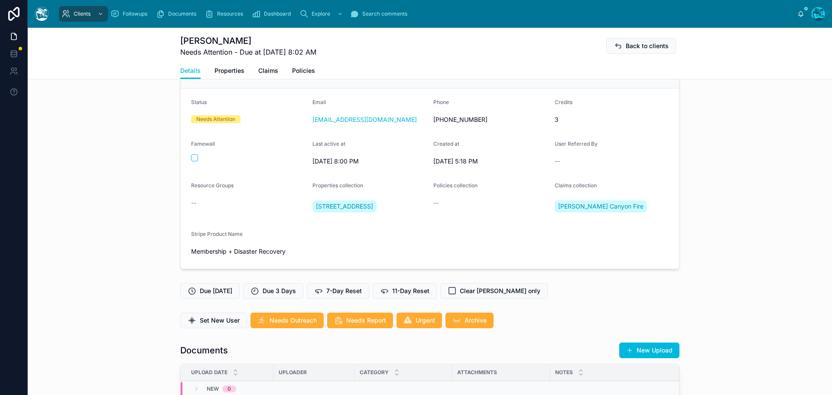
scroll to position [43, 0]
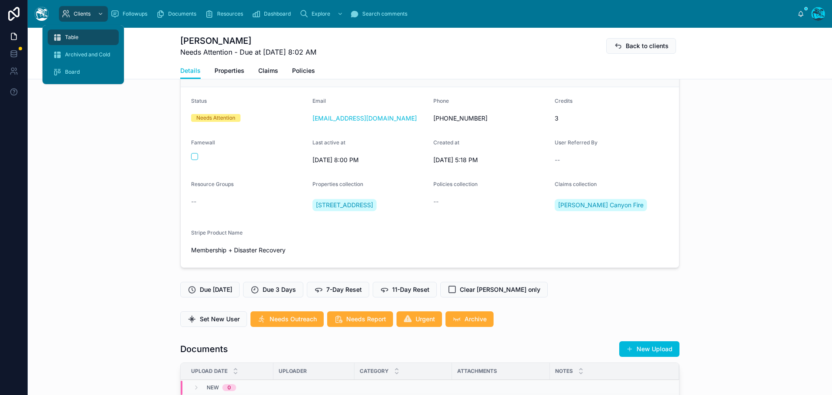
click at [68, 37] on span "Table" at bounding box center [71, 37] width 13 height 7
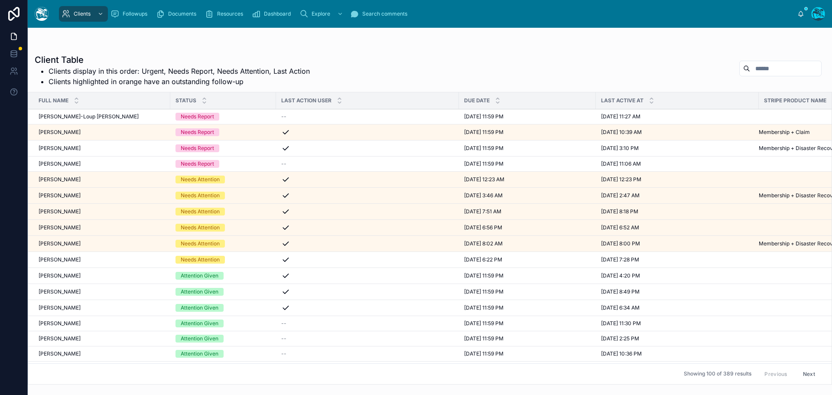
click at [83, 211] on div "Michelle Shipp Michelle Shipp" at bounding box center [102, 211] width 127 height 7
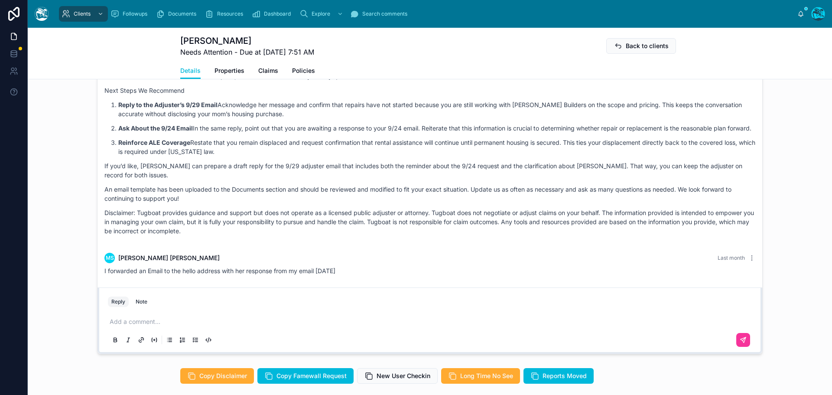
scroll to position [650, 0]
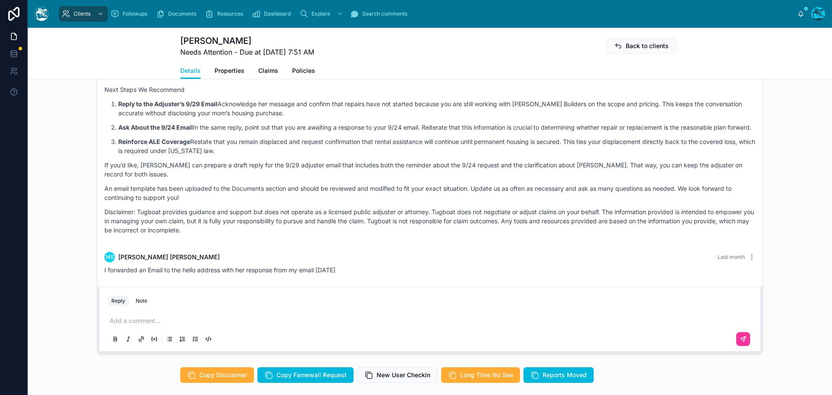
click at [151, 321] on p at bounding box center [432, 320] width 644 height 9
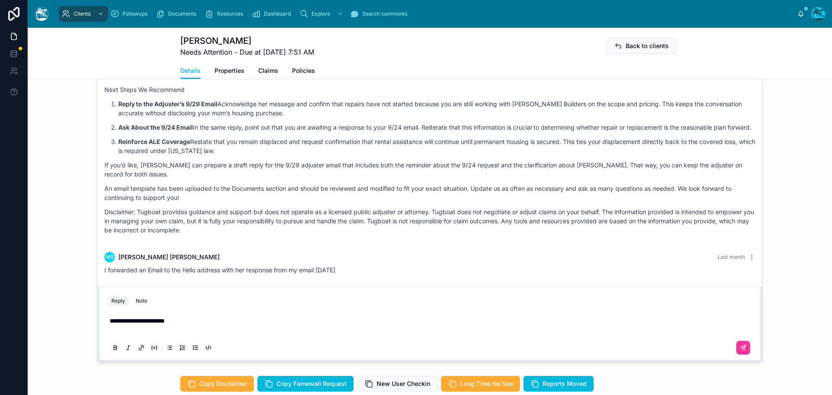
scroll to position [633, 0]
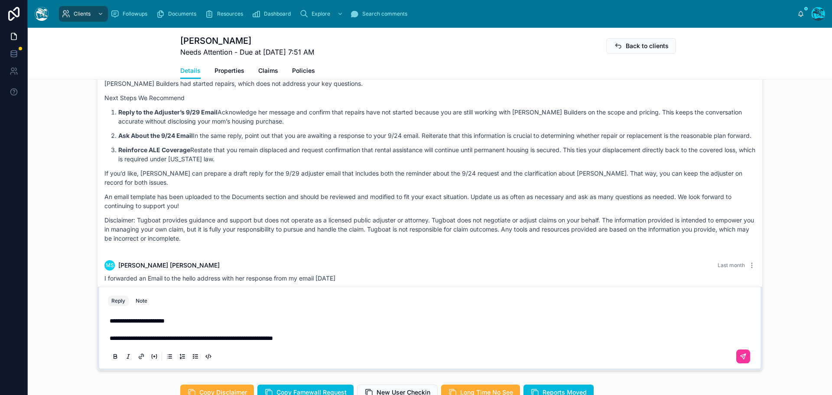
click at [342, 341] on p "**********" at bounding box center [432, 338] width 644 height 9
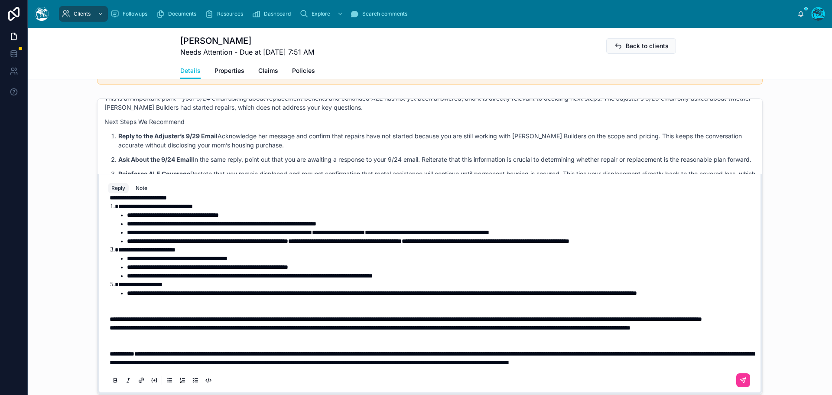
scroll to position [366, 0]
click at [110, 325] on span "**********" at bounding box center [370, 328] width 521 height 6
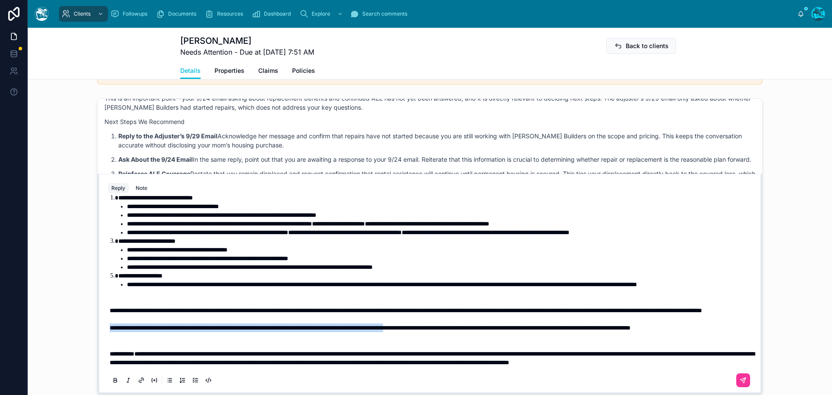
drag, startPoint x: 106, startPoint y: 321, endPoint x: 475, endPoint y: 318, distance: 368.7
click at [475, 325] on span "**********" at bounding box center [370, 328] width 521 height 6
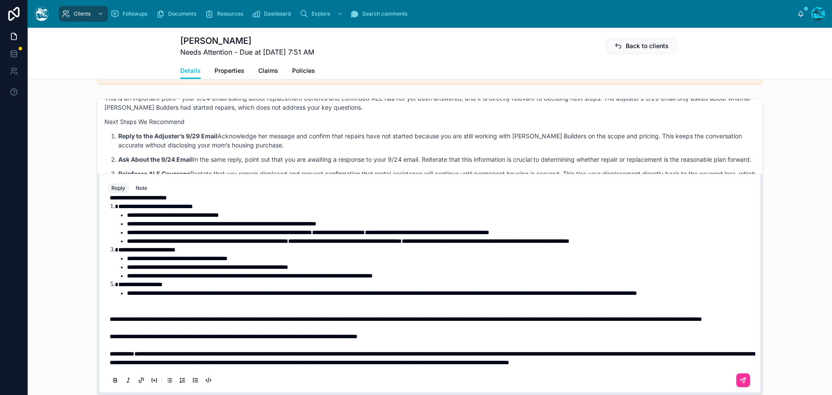
scroll to position [617, 0]
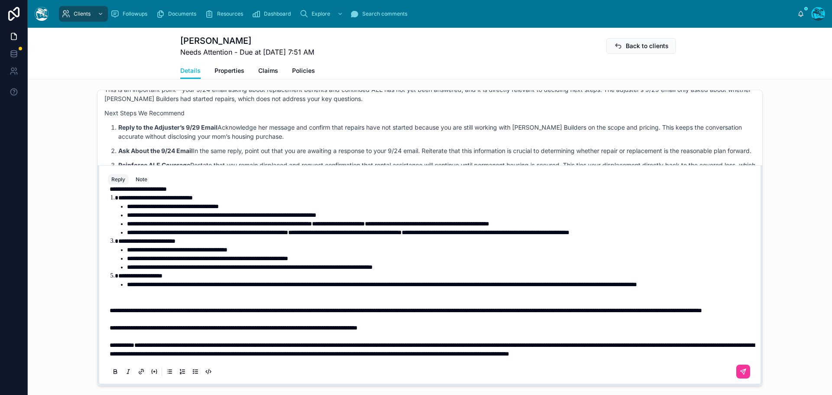
click at [206, 289] on p at bounding box center [432, 297] width 644 height 17
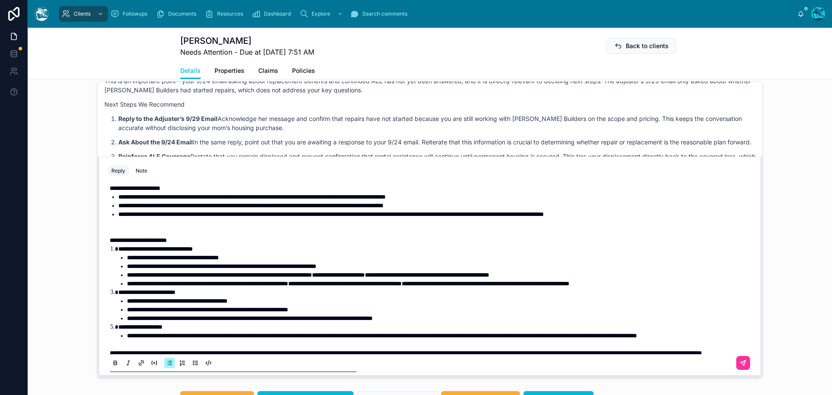
scroll to position [262, 0]
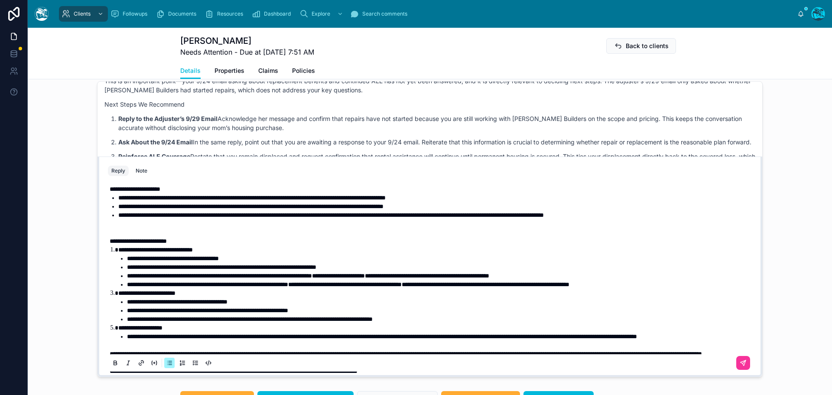
click at [164, 237] on p at bounding box center [432, 227] width 644 height 17
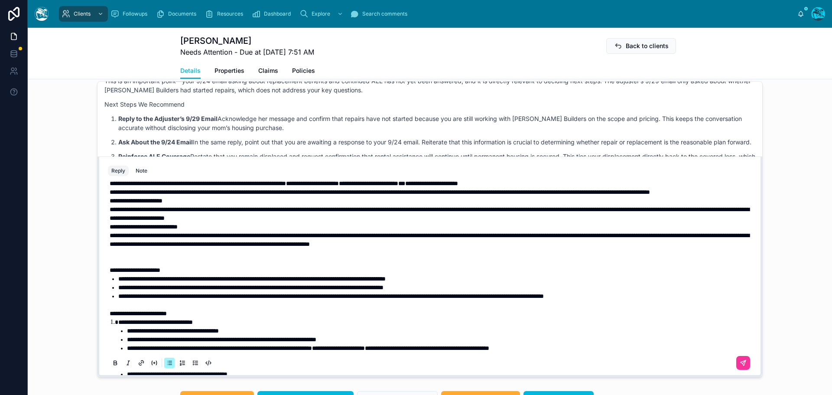
scroll to position [175, 0]
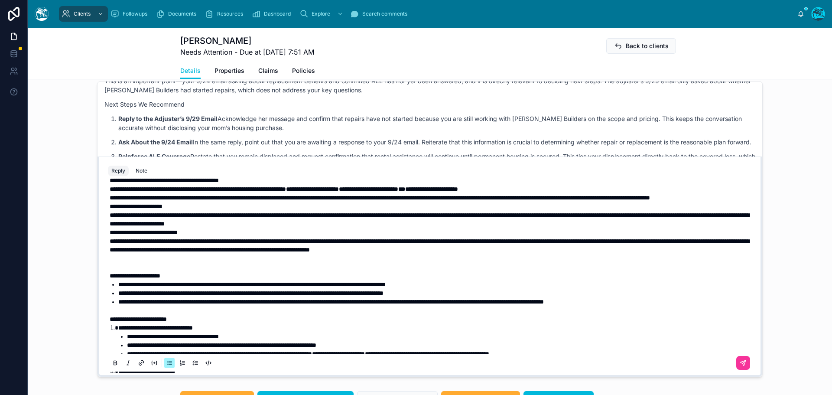
click at [133, 271] on p at bounding box center [432, 262] width 644 height 17
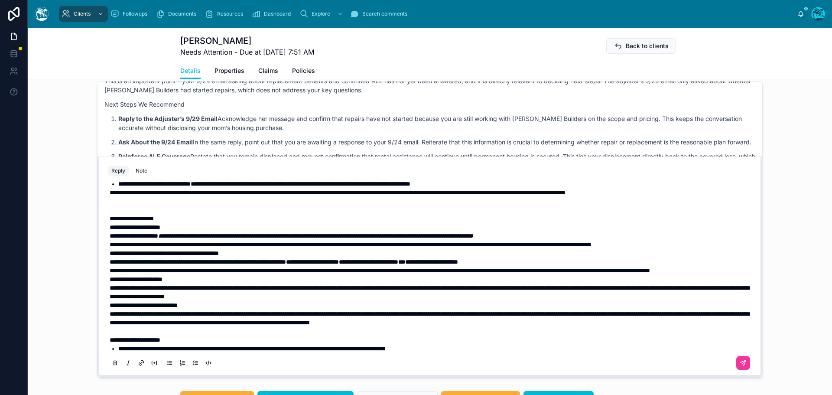
scroll to position [88, 0]
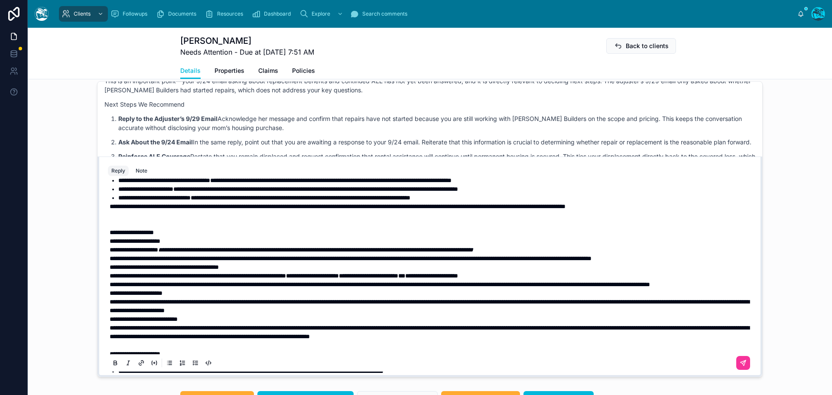
click at [135, 220] on p at bounding box center [432, 219] width 644 height 17
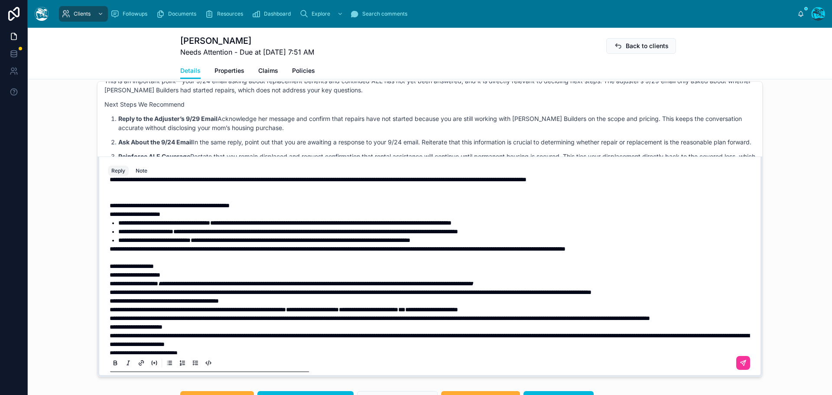
scroll to position [45, 0]
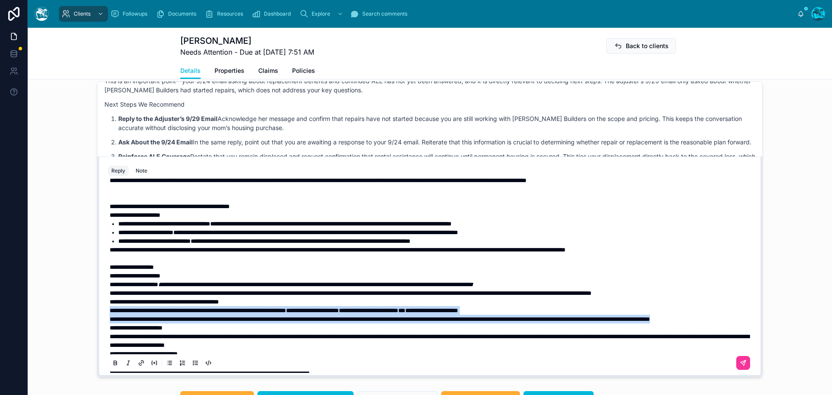
drag, startPoint x: 209, startPoint y: 331, endPoint x: 105, endPoint y: 313, distance: 105.5
click at [108, 313] on div "**********" at bounding box center [430, 375] width 644 height 478
click at [113, 366] on icon at bounding box center [115, 362] width 7 height 7
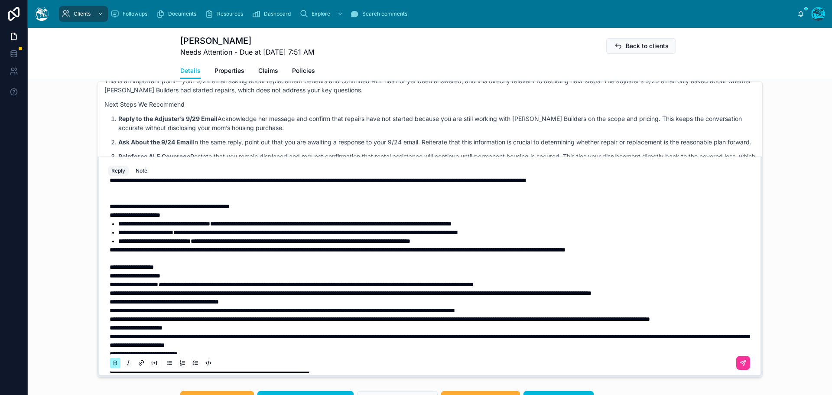
click at [113, 366] on icon at bounding box center [115, 362] width 7 height 7
click at [209, 323] on p "**********" at bounding box center [432, 314] width 644 height 17
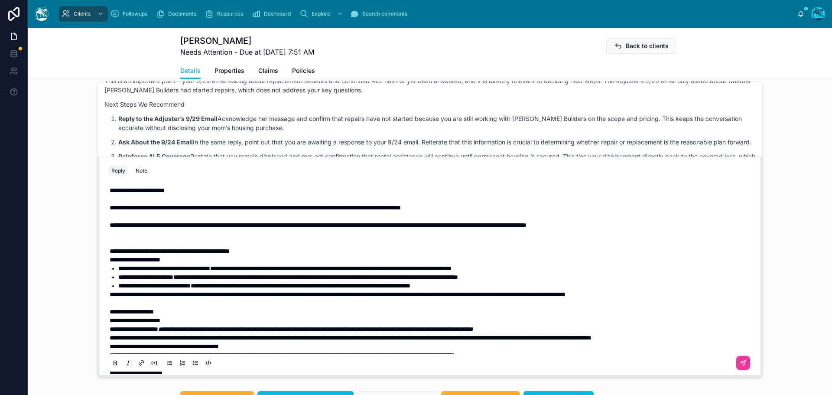
scroll to position [0, 0]
click at [162, 242] on p at bounding box center [432, 238] width 644 height 17
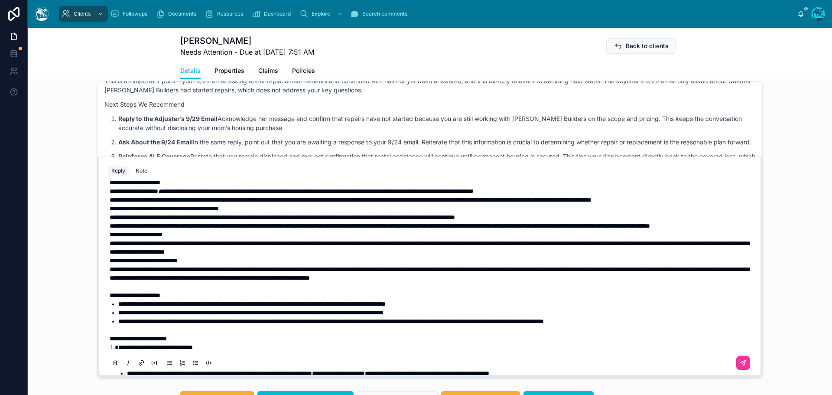
scroll to position [130, 0]
click at [214, 230] on p "**********" at bounding box center [432, 220] width 644 height 17
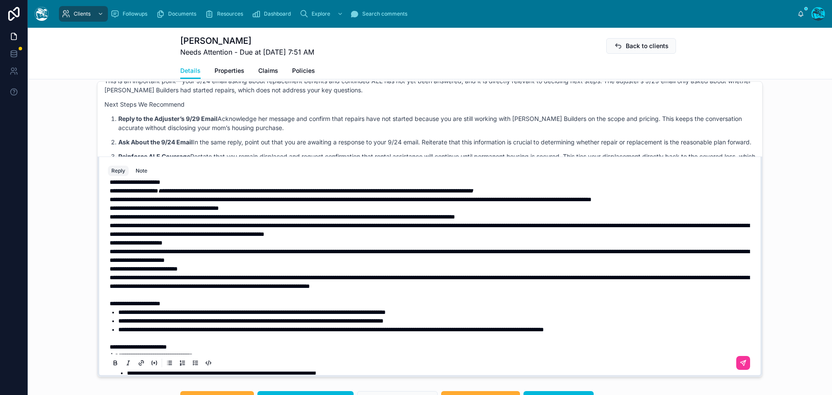
click at [266, 237] on span "**********" at bounding box center [430, 229] width 640 height 15
click at [505, 237] on p "**********" at bounding box center [432, 225] width 644 height 26
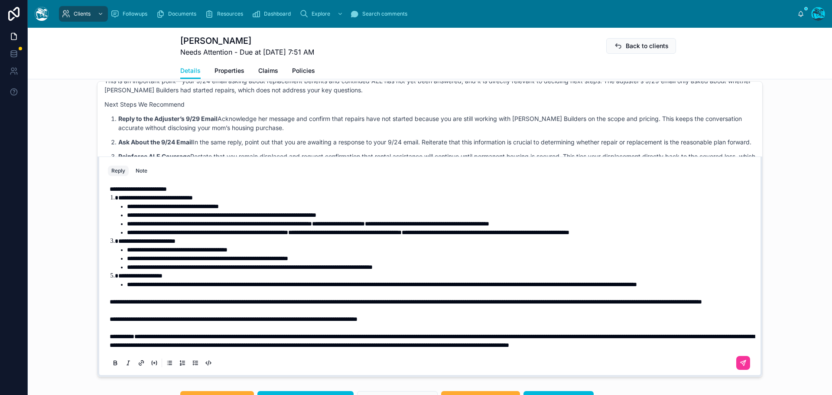
scroll to position [314, 0]
click at [286, 297] on p "**********" at bounding box center [432, 301] width 644 height 9
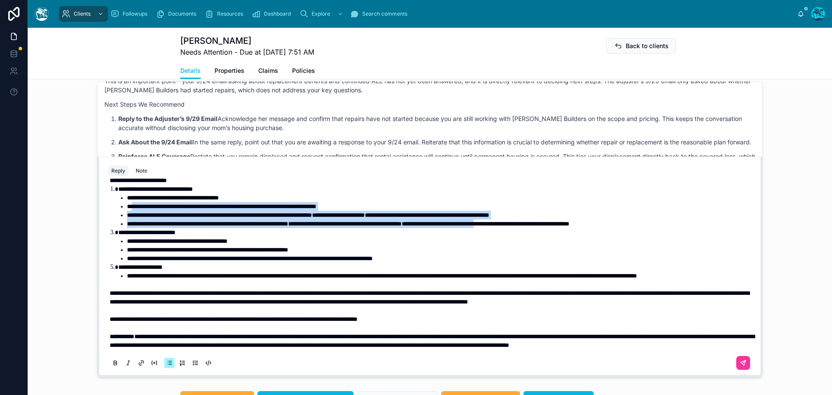
drag, startPoint x: 587, startPoint y: 209, endPoint x: 130, endPoint y: 193, distance: 457.0
click at [130, 193] on ul "**********" at bounding box center [435, 210] width 635 height 35
click at [113, 366] on icon at bounding box center [115, 362] width 7 height 7
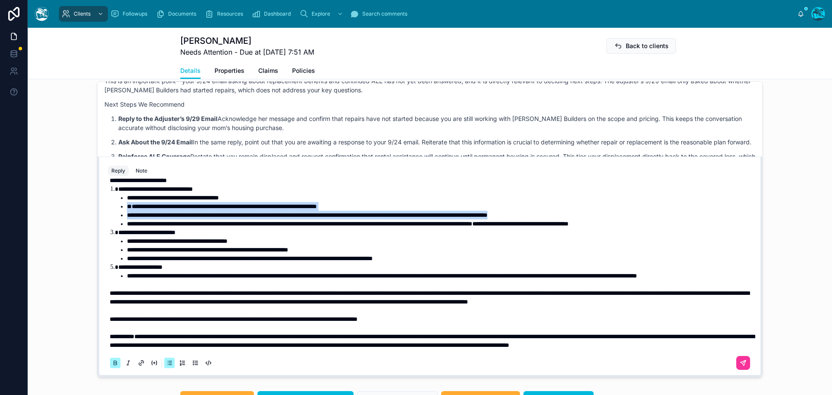
click at [113, 366] on icon at bounding box center [115, 362] width 7 height 7
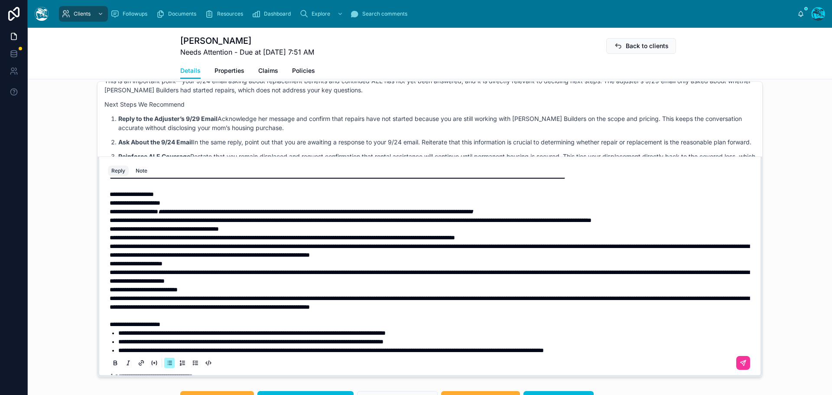
scroll to position [106, 0]
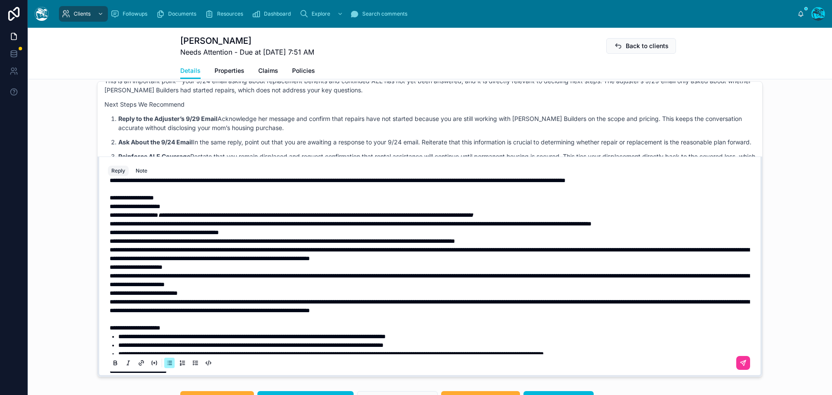
click at [740, 365] on icon at bounding box center [742, 362] width 5 height 5
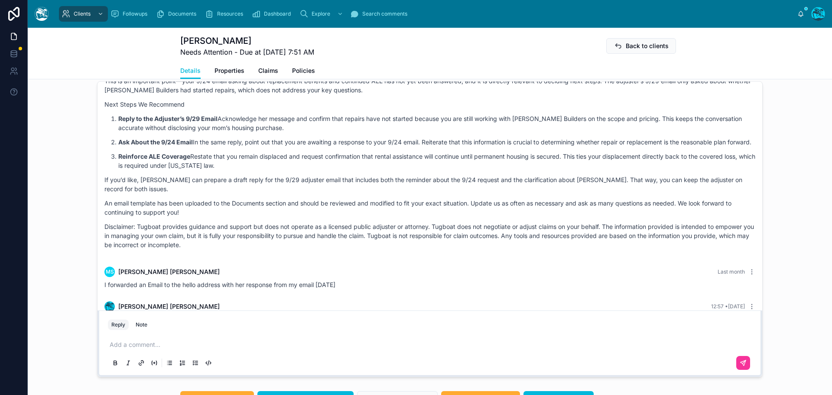
click at [140, 328] on div "Note" at bounding box center [142, 324] width 12 height 7
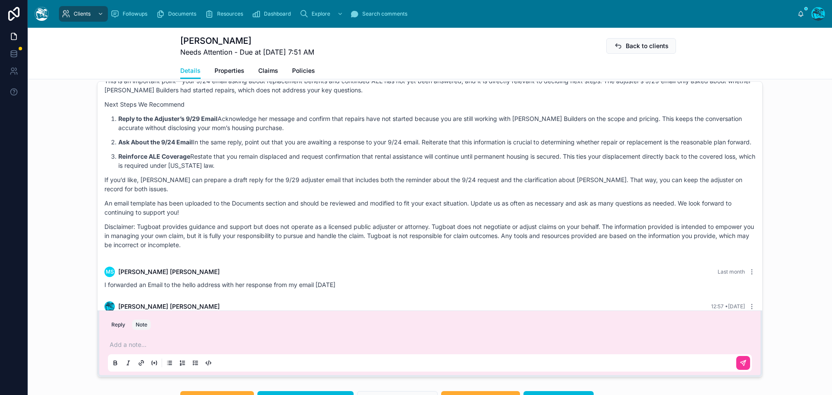
click at [134, 346] on p at bounding box center [432, 344] width 644 height 9
click at [740, 365] on icon at bounding box center [742, 362] width 5 height 5
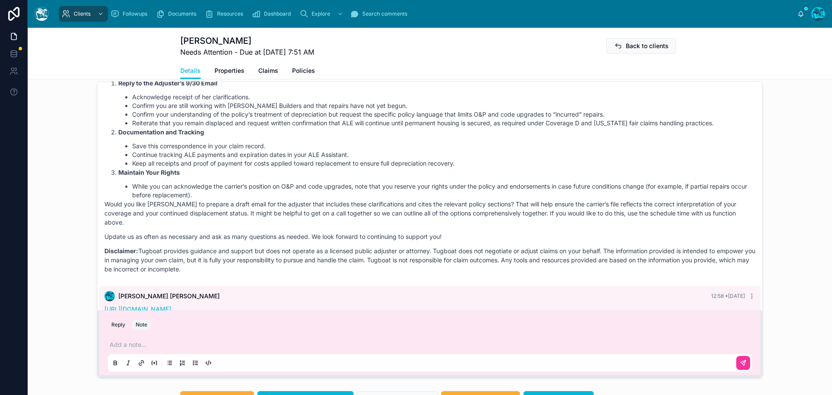
scroll to position [2931, 0]
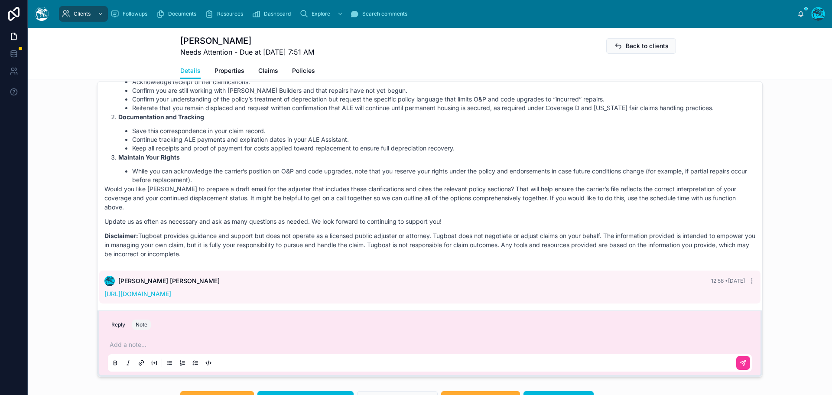
click at [114, 325] on button "Reply" at bounding box center [118, 324] width 21 height 10
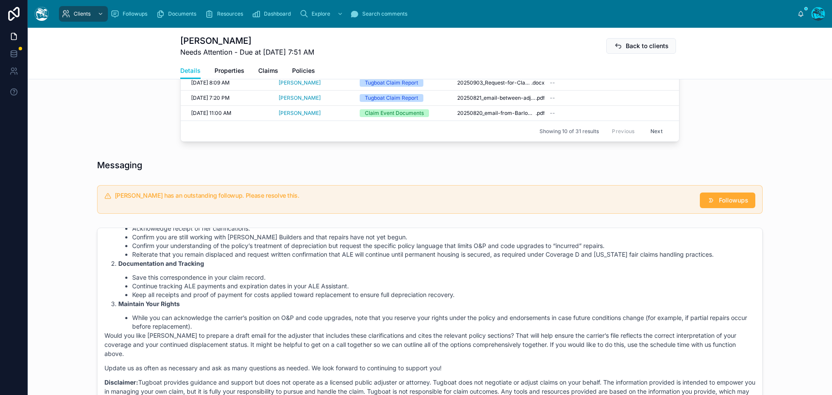
scroll to position [453, 0]
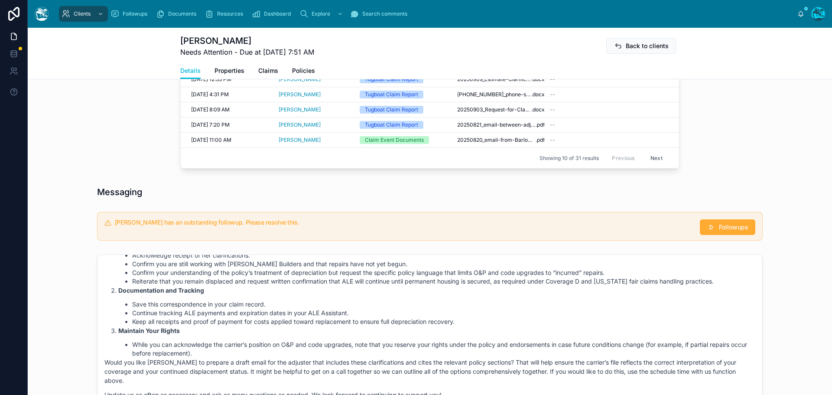
click at [721, 222] on button "Followups" at bounding box center [727, 227] width 55 height 16
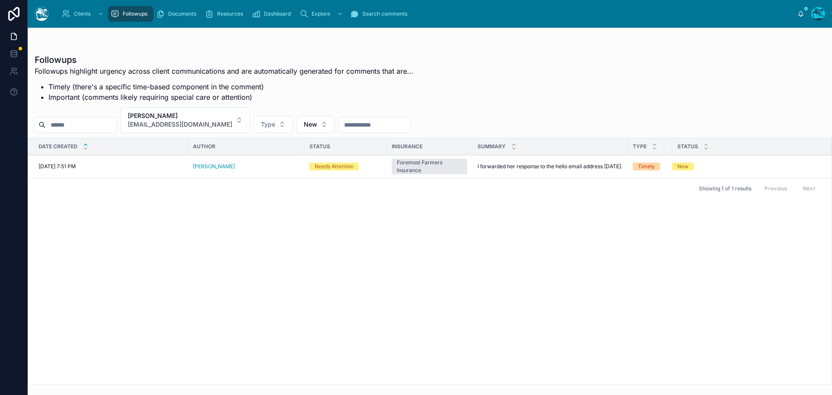
click at [0, 0] on span "Resolve" at bounding box center [0, 0] width 0 height 0
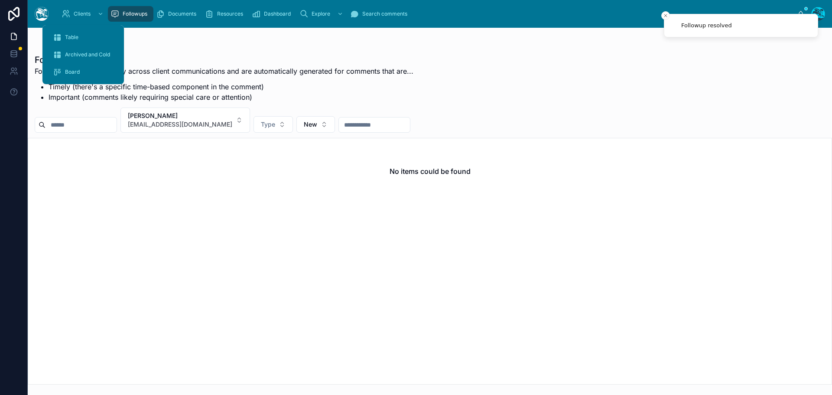
click at [76, 36] on span "Table" at bounding box center [71, 37] width 13 height 7
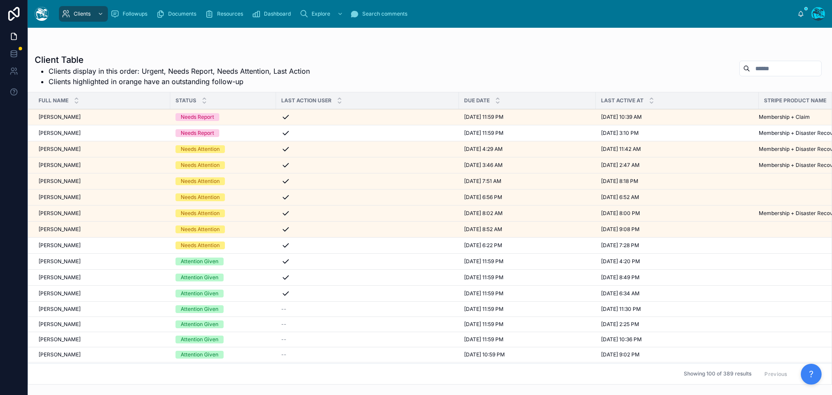
click at [88, 213] on div "[PERSON_NAME] [PERSON_NAME]" at bounding box center [102, 213] width 127 height 7
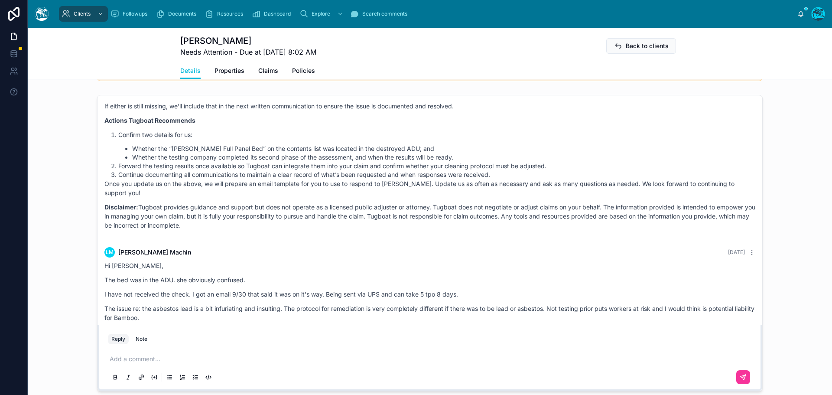
scroll to position [2750, 0]
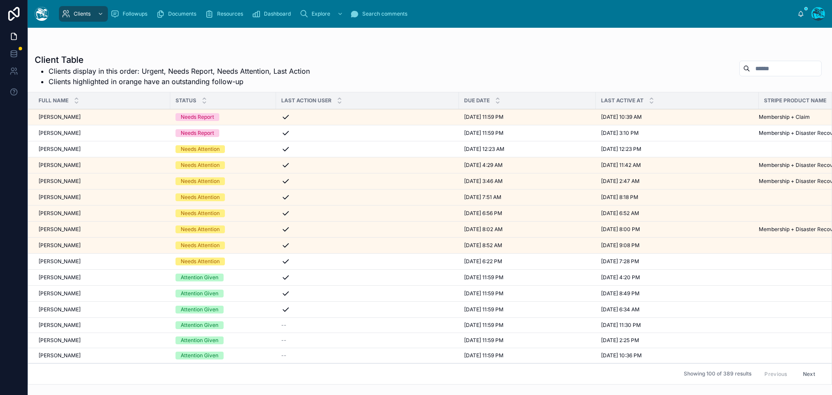
click at [86, 147] on div "[PERSON_NAME] [PERSON_NAME]" at bounding box center [102, 149] width 127 height 7
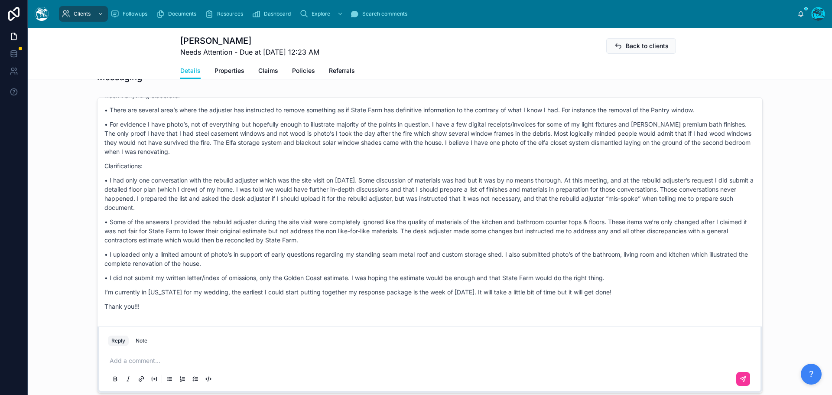
scroll to position [3209, 0]
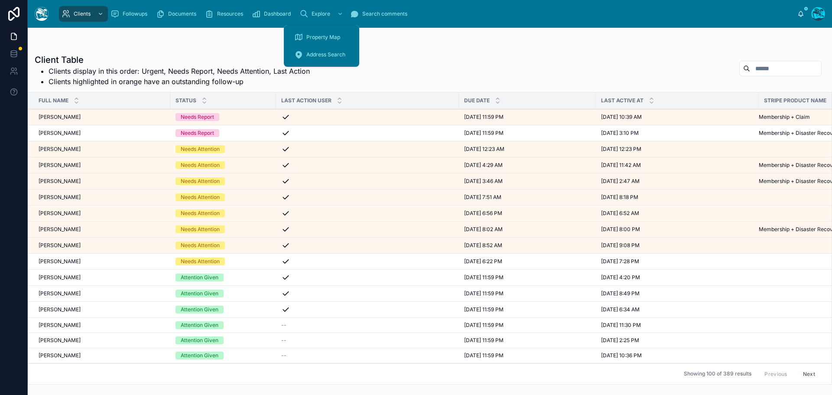
click at [750, 66] on input "text" at bounding box center [785, 68] width 71 height 12
type input "******"
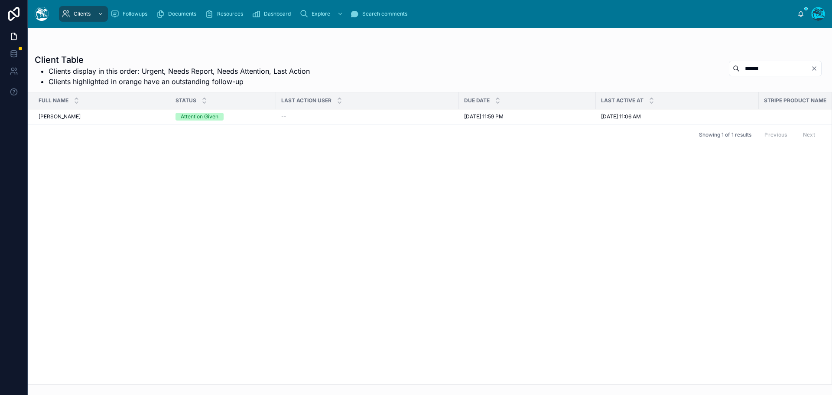
click at [94, 116] on div "[PERSON_NAME] [PERSON_NAME]" at bounding box center [102, 116] width 127 height 7
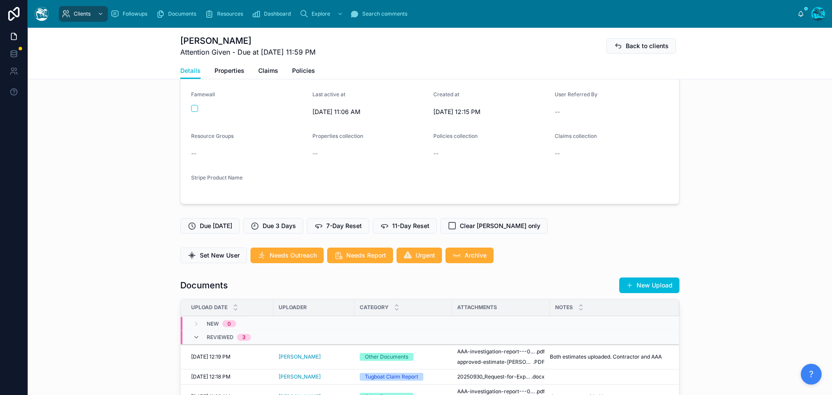
scroll to position [43, 0]
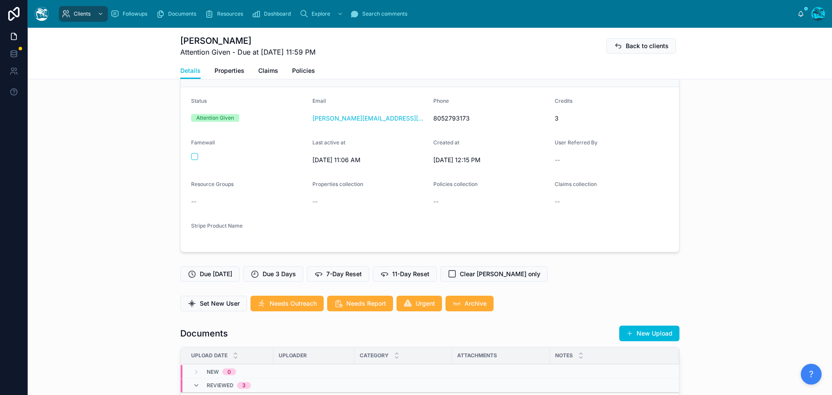
click at [352, 302] on span "Needs Report" at bounding box center [366, 303] width 40 height 9
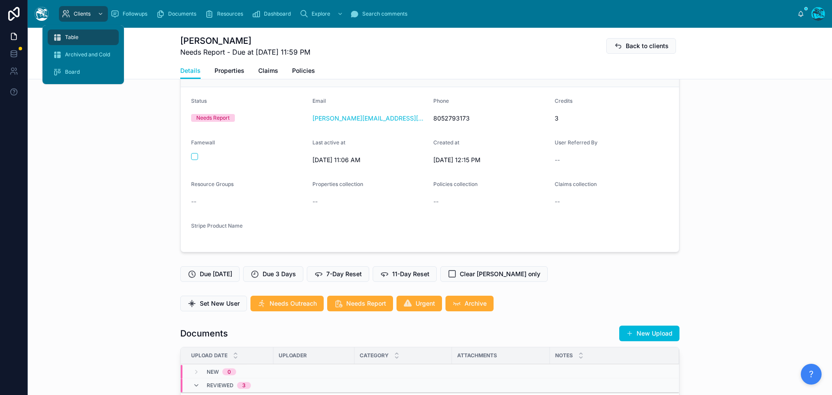
click at [74, 36] on span "Table" at bounding box center [71, 37] width 13 height 7
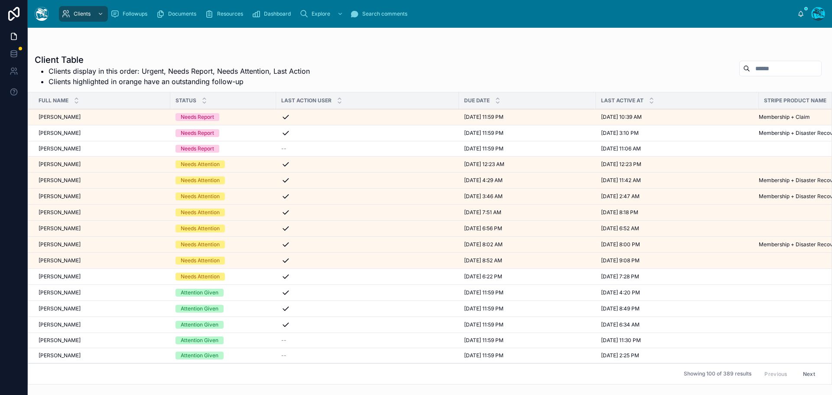
click at [79, 277] on div "[PERSON_NAME] [PERSON_NAME]" at bounding box center [102, 276] width 127 height 7
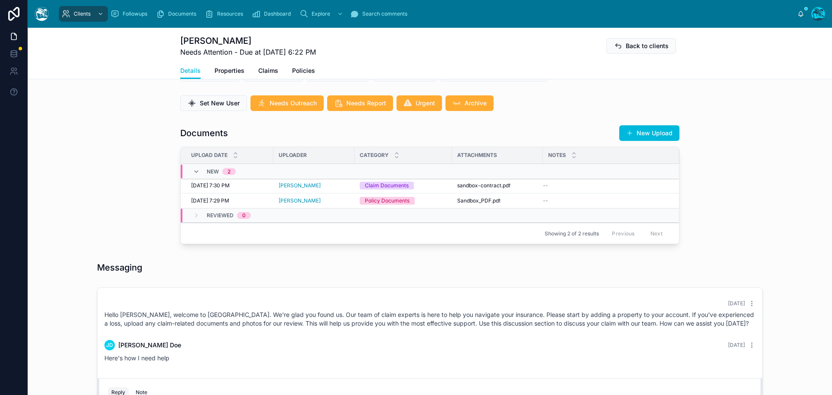
scroll to position [259, 0]
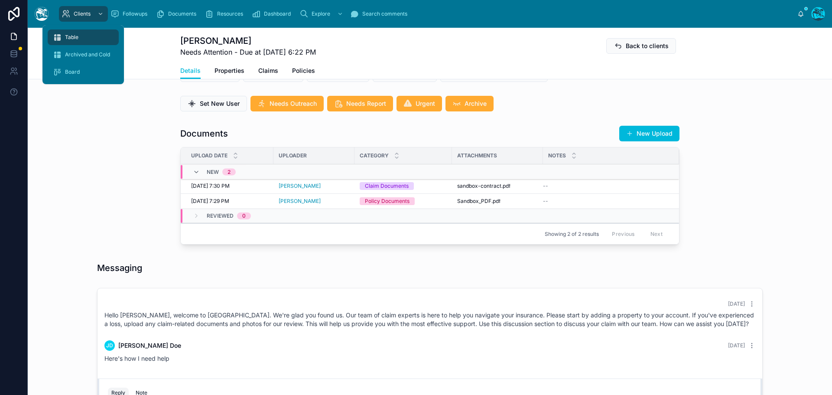
click at [74, 37] on span "Table" at bounding box center [71, 37] width 13 height 7
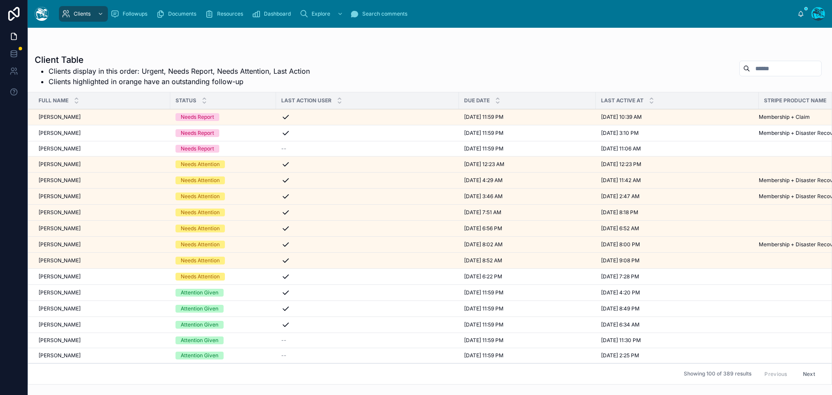
click at [750, 67] on input "text" at bounding box center [785, 68] width 71 height 12
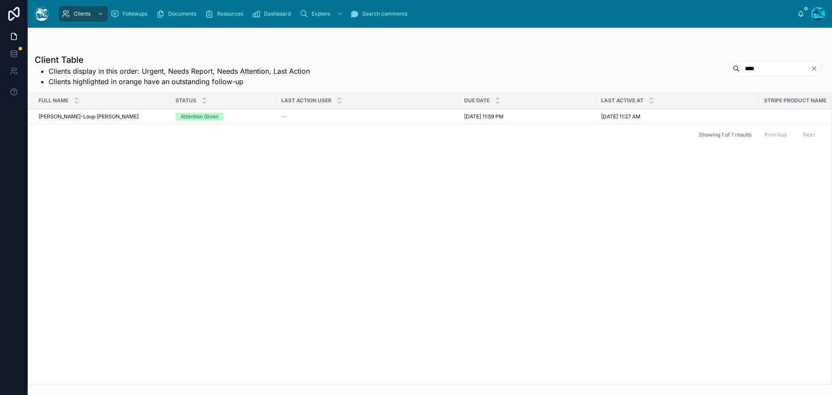
type input "****"
click at [155, 117] on div "[PERSON_NAME]-Loup [PERSON_NAME]-Loup [PERSON_NAME]" at bounding box center [102, 116] width 127 height 7
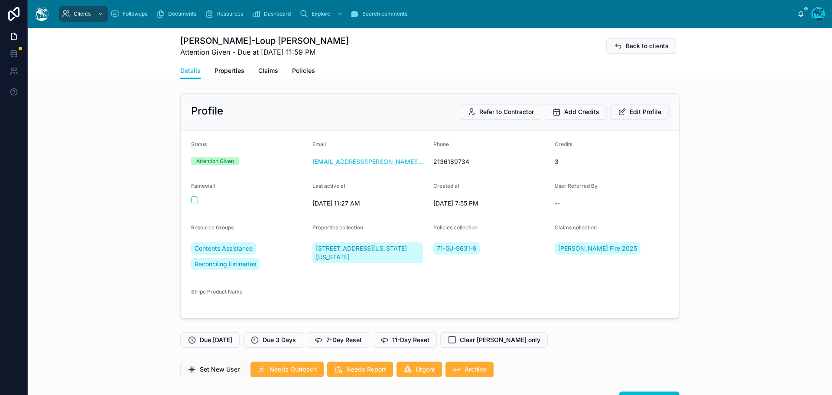
scroll to position [1144, 0]
click at [362, 368] on span "Needs Report" at bounding box center [366, 369] width 40 height 9
